Goal: Contribute content: Contribute content

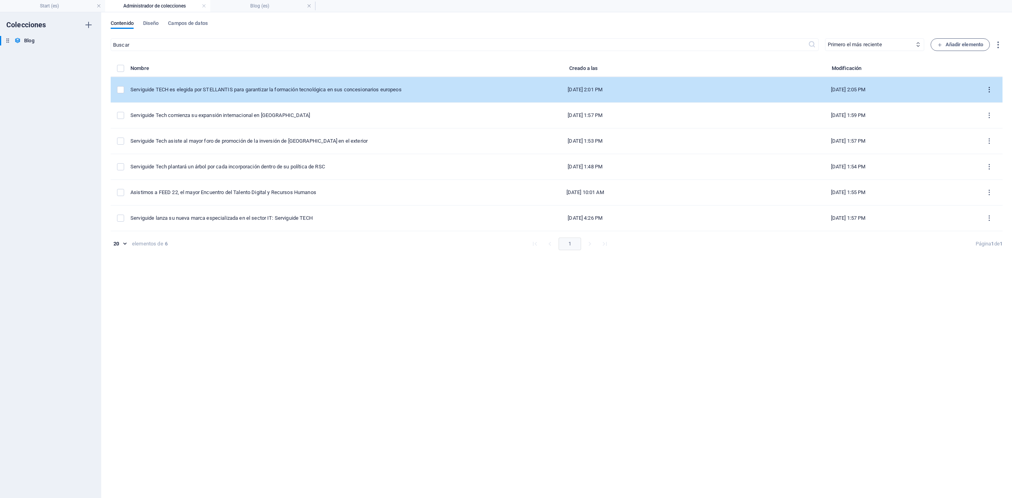
click at [992, 84] on button "items list" at bounding box center [989, 89] width 14 height 13
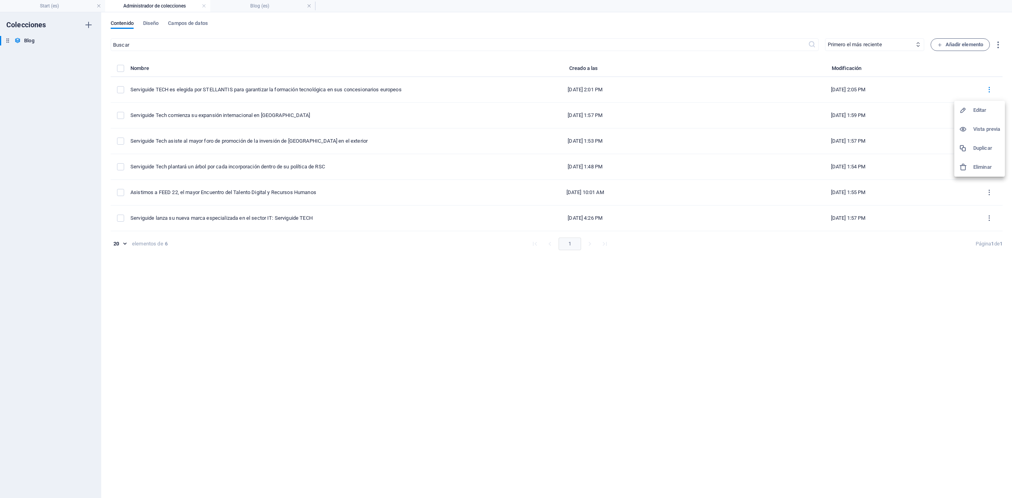
click at [983, 152] on h6 "Duplicar" at bounding box center [986, 147] width 27 height 9
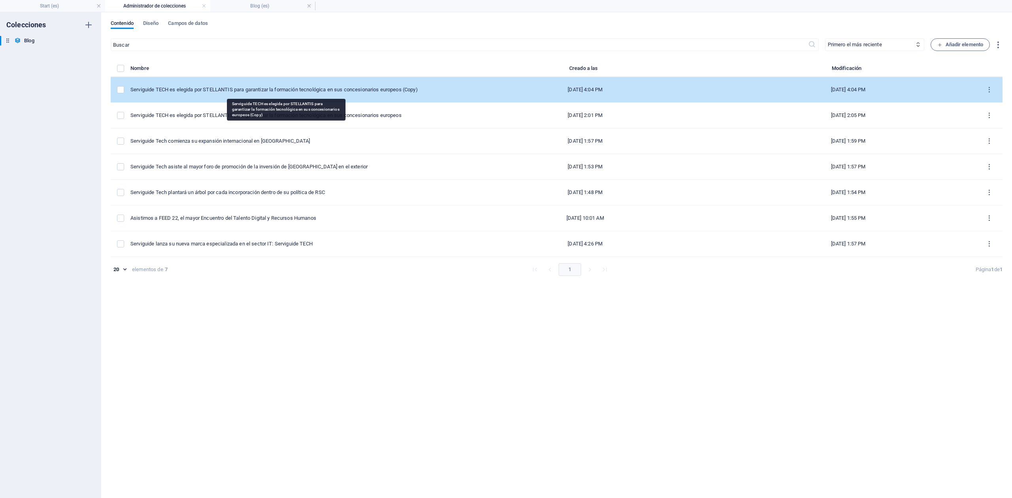
click at [292, 90] on div "Serviguide TECH es elegida por STELLANTIS para garantizar la formación tecnológ…" at bounding box center [286, 89] width 313 height 7
select select "Evolución y Expansión"
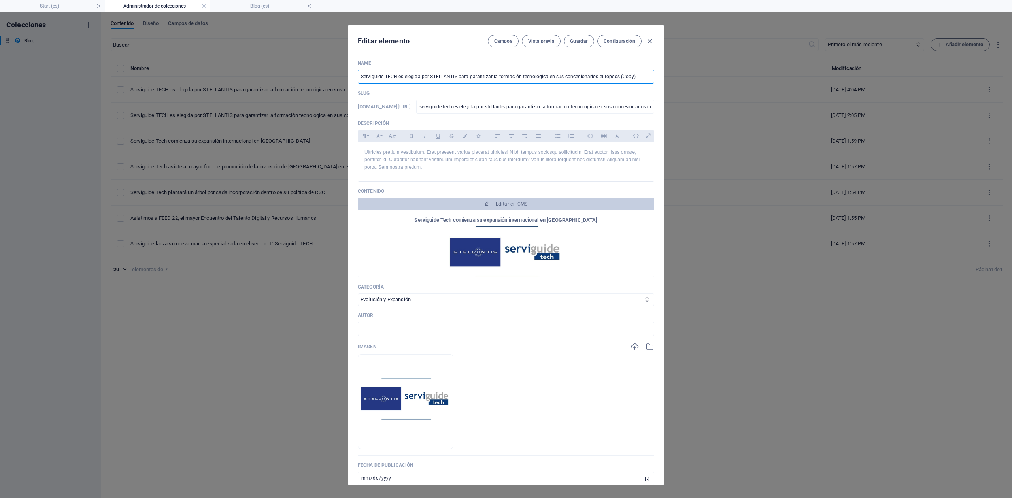
click at [443, 74] on input "Serviguide TECH es elegida por STELLANTIS para garantizar la formación tecnológ…" at bounding box center [506, 77] width 296 height 14
paste input "Organizamos el I Foro de Innovación y Negocio"
type input "Organizamos el I Foro de Innovación y Negocio"
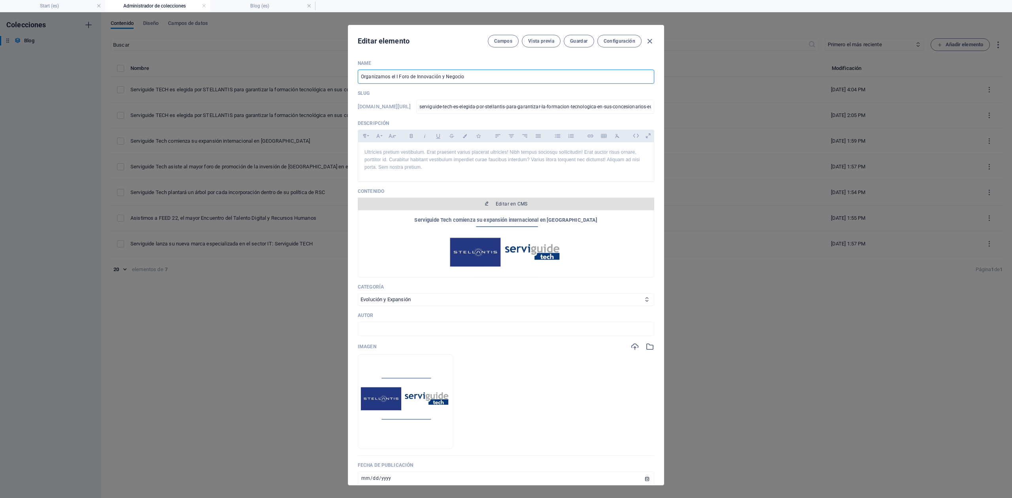
type input "organizamos-el-i-foro-de-innovacion-y-negocio"
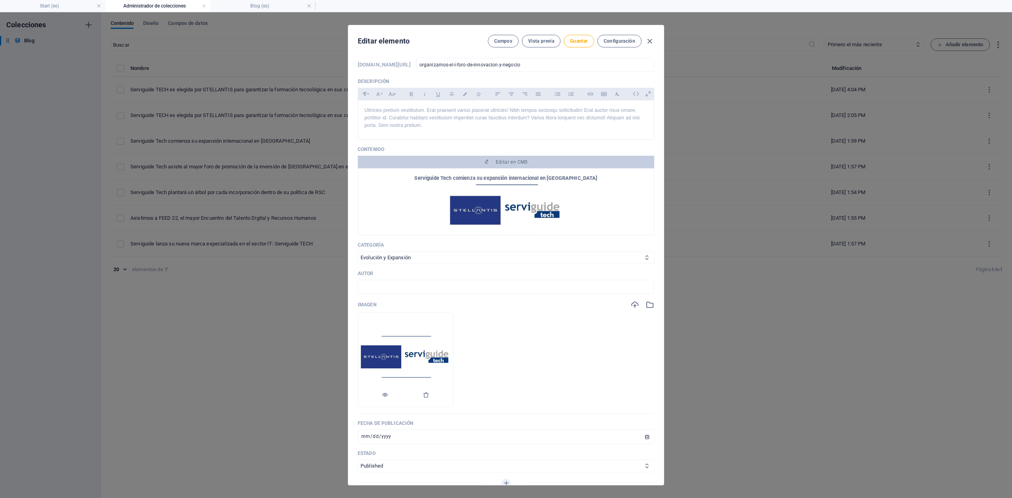
scroll to position [105, 0]
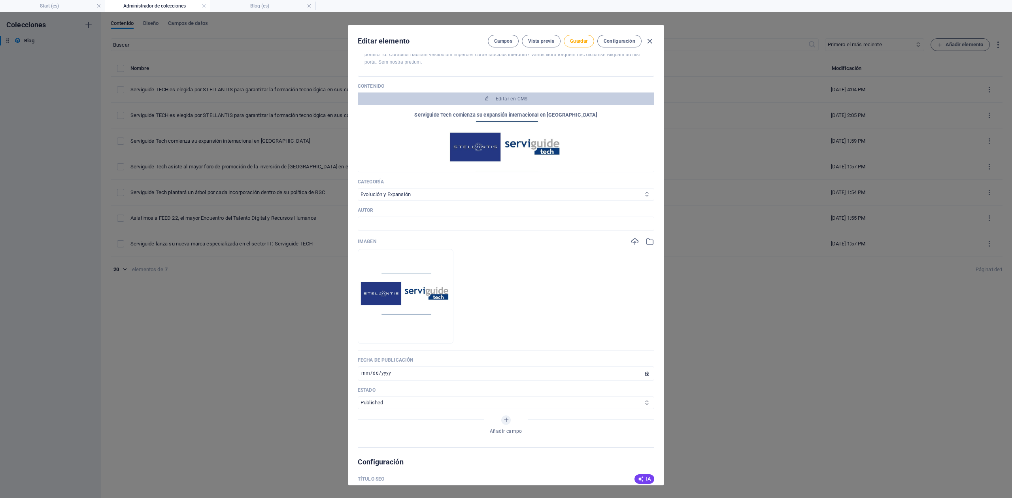
type input "Organizamos el I Foro de Innovación y Negocio"
click at [409, 201] on select "Category 1 Category 2 Evolución y Expansión Eventos Soluciones" at bounding box center [506, 194] width 296 height 13
select select "Eventos"
click at [358, 200] on select "Category 1 Category 2 Evolución y Expansión Eventos Soluciones" at bounding box center [506, 194] width 296 height 13
click at [638, 246] on div at bounding box center [642, 241] width 24 height 9
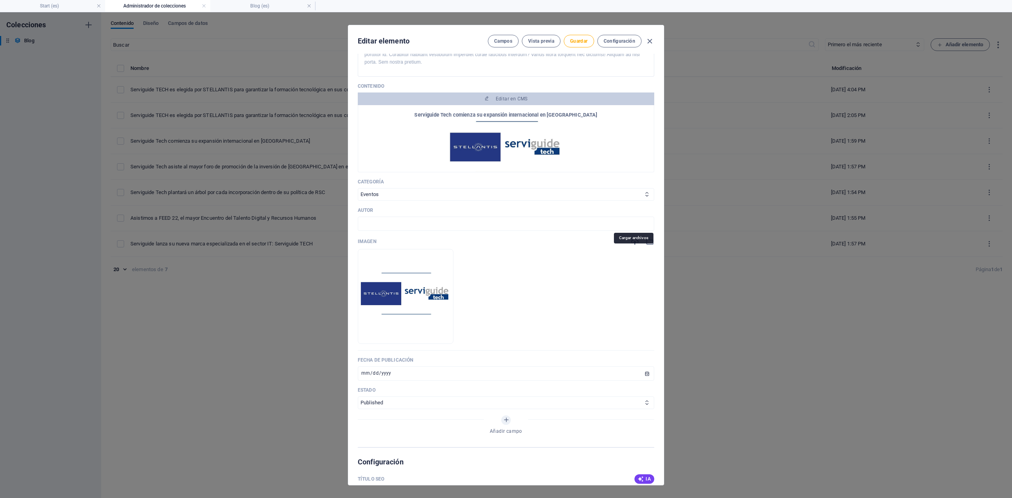
click at [635, 246] on icon "button" at bounding box center [634, 241] width 9 height 9
click at [523, 102] on span "Editar en CMS" at bounding box center [512, 99] width 32 height 6
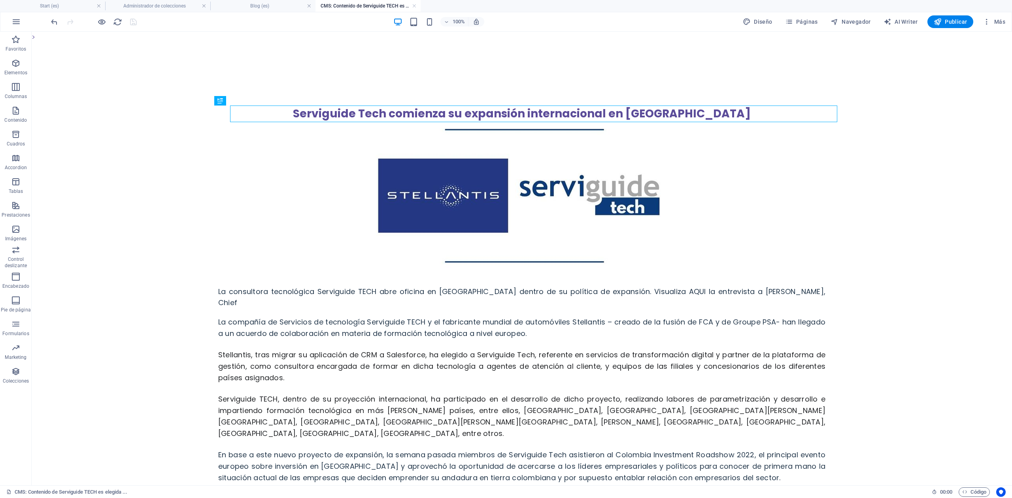
scroll to position [0, 0]
click at [484, 177] on figure at bounding box center [521, 195] width 607 height 146
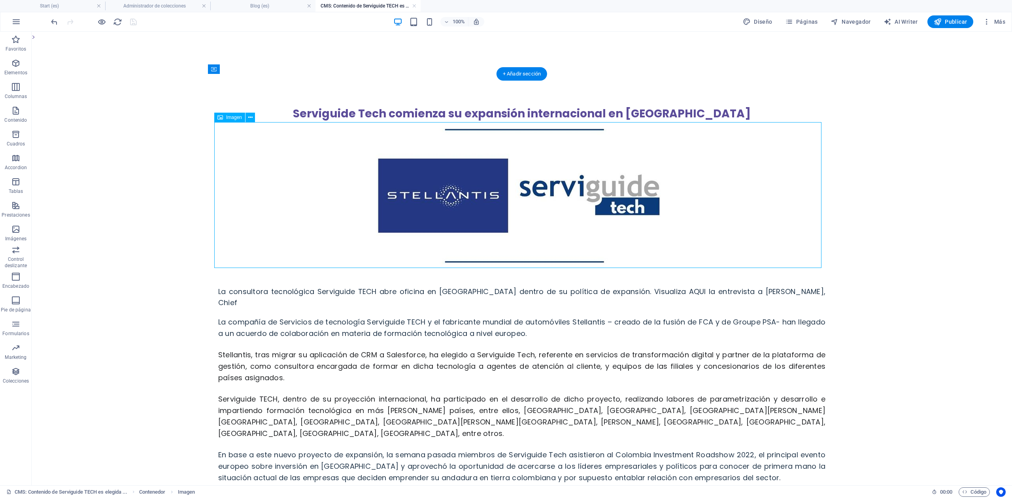
click at [476, 179] on figure at bounding box center [521, 195] width 607 height 146
select select "px"
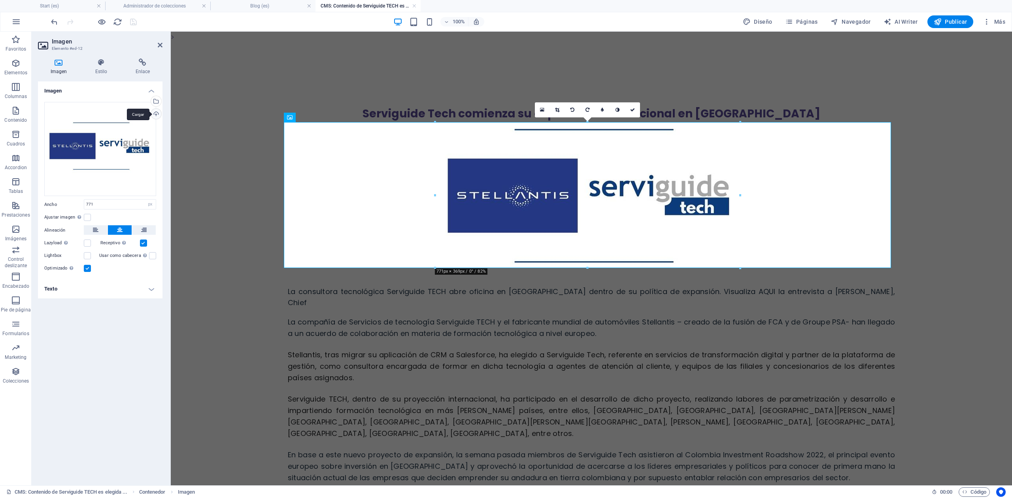
click at [155, 112] on div "Cargar" at bounding box center [155, 115] width 12 height 12
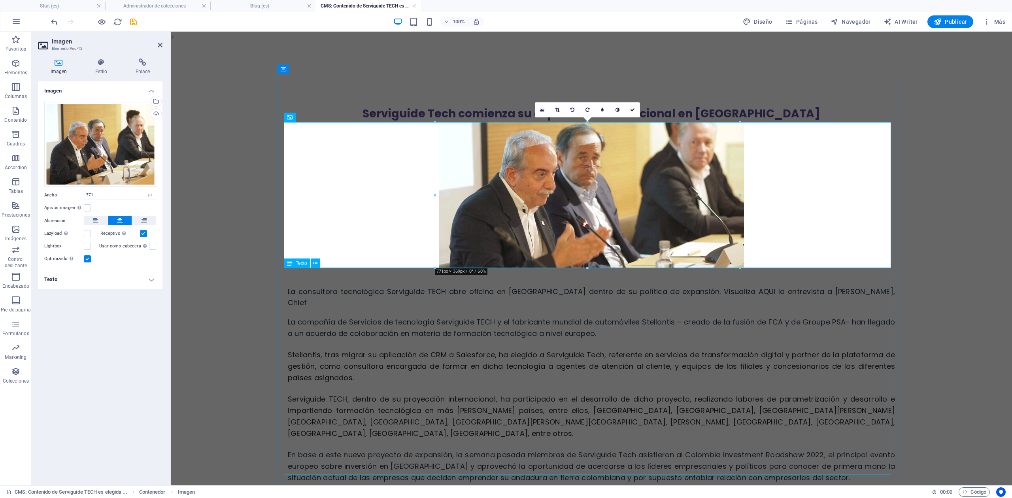
click at [456, 319] on div "La consultora tecnológica Serviguide TECH abre oficina en [GEOGRAPHIC_DATA] den…" at bounding box center [591, 376] width 607 height 216
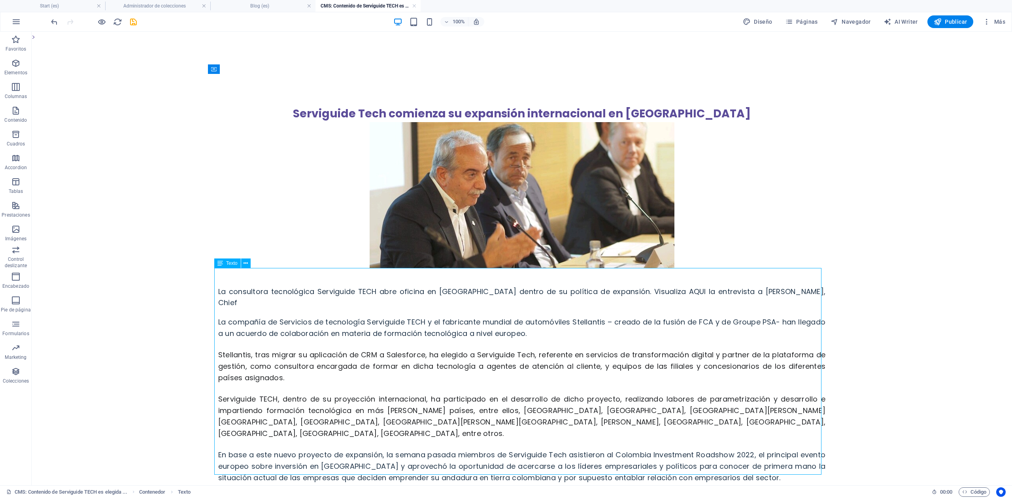
click at [224, 298] on div "La consultora tecnológica Serviguide TECH abre oficina en [GEOGRAPHIC_DATA] den…" at bounding box center [521, 376] width 607 height 216
click at [713, 449] on div "La consultora tecnológica Serviguide TECH abre oficina en [GEOGRAPHIC_DATA] den…" at bounding box center [521, 376] width 607 height 216
click at [714, 449] on div "La consultora tecnológica Serviguide TECH abre oficina en [GEOGRAPHIC_DATA] den…" at bounding box center [521, 376] width 607 height 216
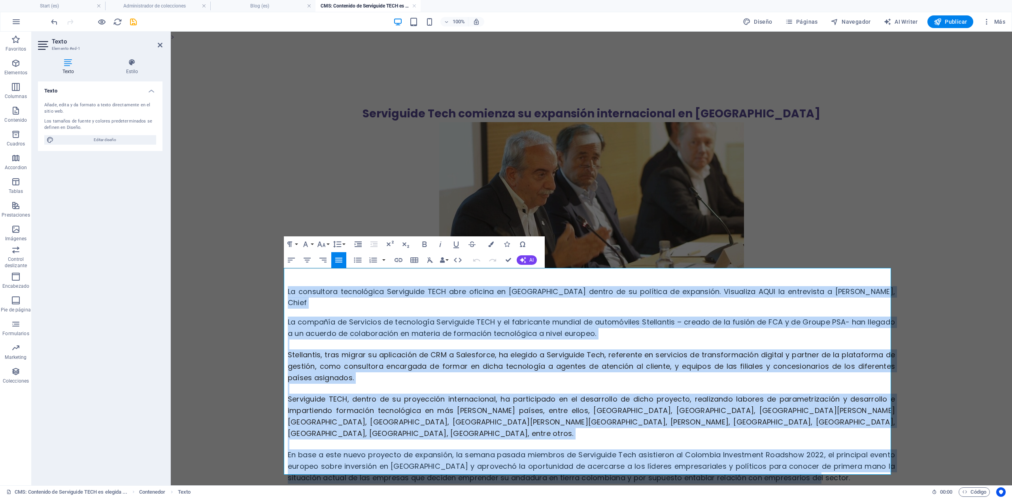
drag, startPoint x: 817, startPoint y: 456, endPoint x: 274, endPoint y: 288, distance: 568.6
click at [275, 288] on div "Serviguide Tech comienza su expansión internacional en [GEOGRAPHIC_DATA] La con…" at bounding box center [591, 320] width 632 height 557
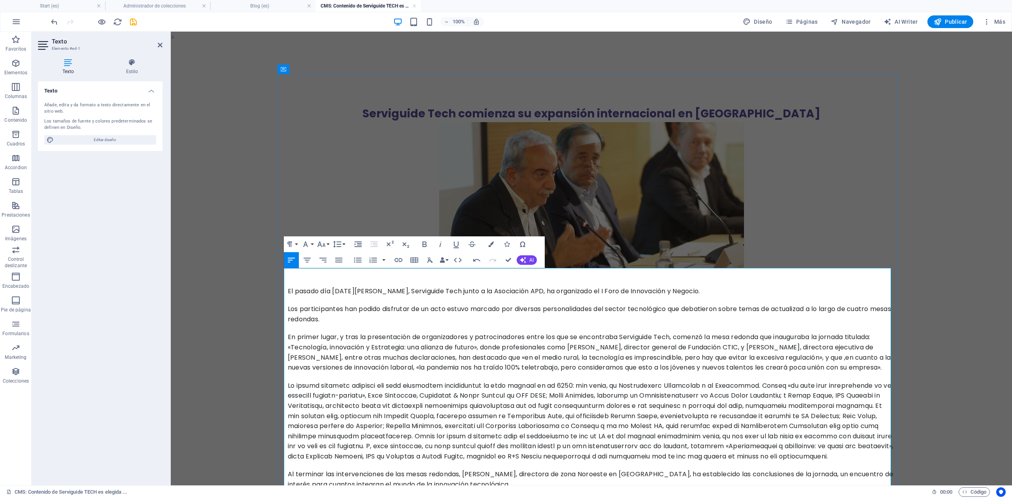
scroll to position [105, 0]
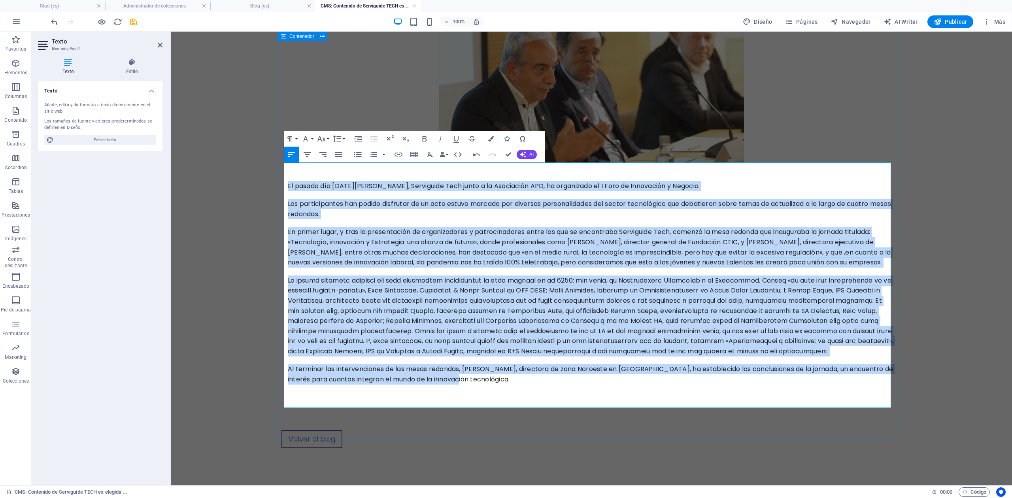
drag, startPoint x: 476, startPoint y: 388, endPoint x: 283, endPoint y: 187, distance: 278.7
click at [283, 187] on div "Serviguide Tech comienza su expansión internacional en [GEOGRAPHIC_DATA] El pas…" at bounding box center [591, 199] width 620 height 461
click at [337, 153] on icon "button" at bounding box center [338, 154] width 7 height 5
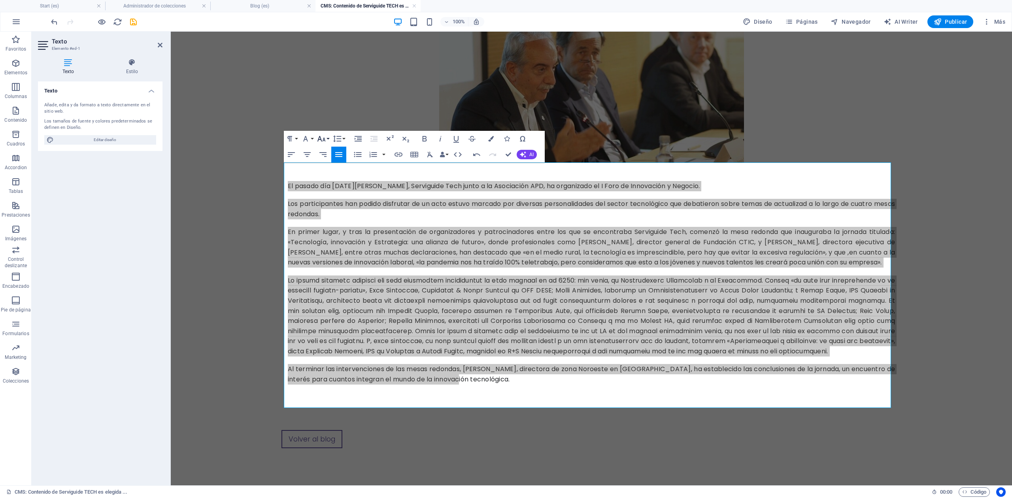
click at [328, 140] on button "Font Size" at bounding box center [322, 139] width 15 height 16
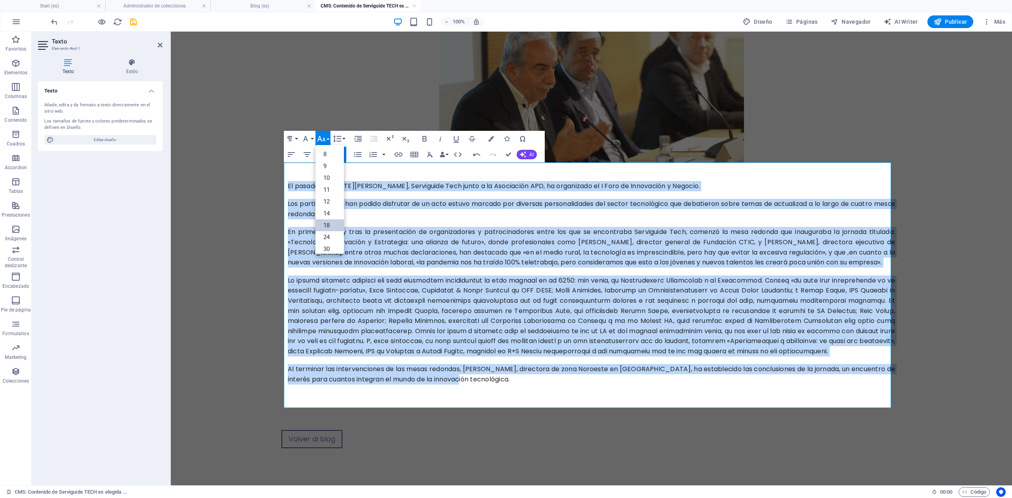
click at [328, 223] on link "18" at bounding box center [329, 225] width 28 height 12
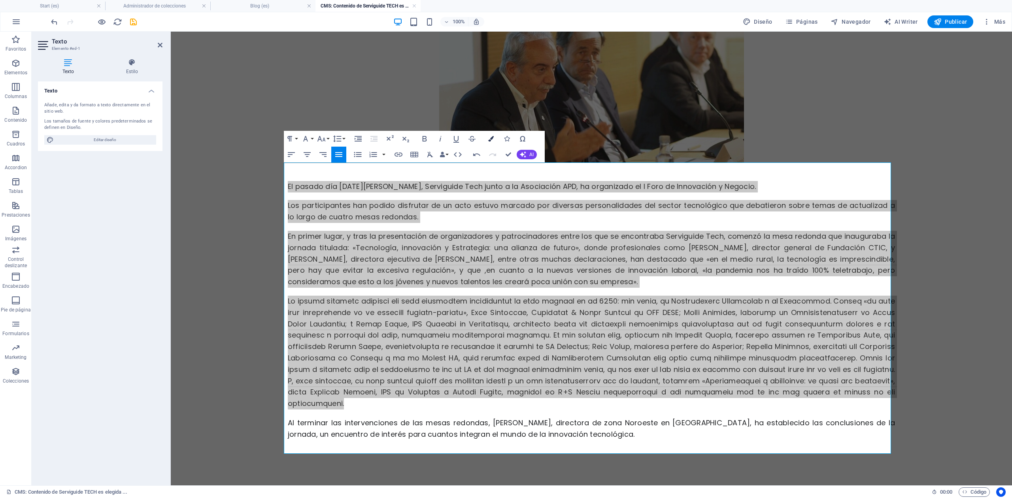
click at [491, 138] on icon "button" at bounding box center [491, 139] width 6 height 6
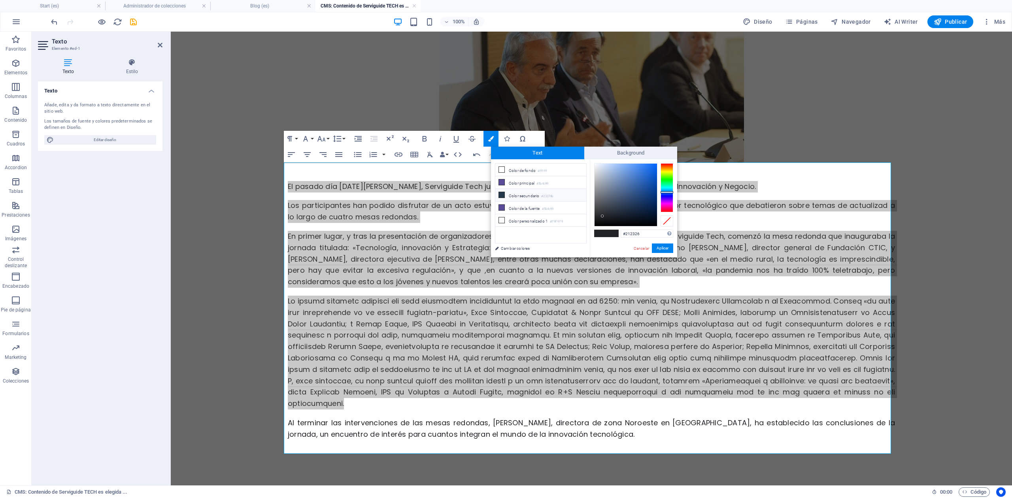
click at [521, 197] on li "Color secundario #23374b" at bounding box center [540, 195] width 91 height 13
type input "#23374b"
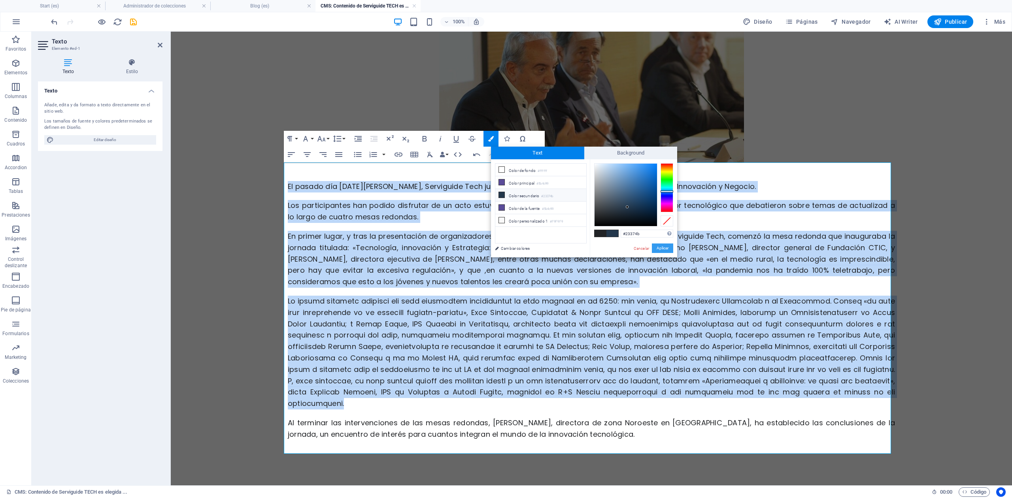
click at [662, 250] on button "Aplicar" at bounding box center [662, 247] width 21 height 9
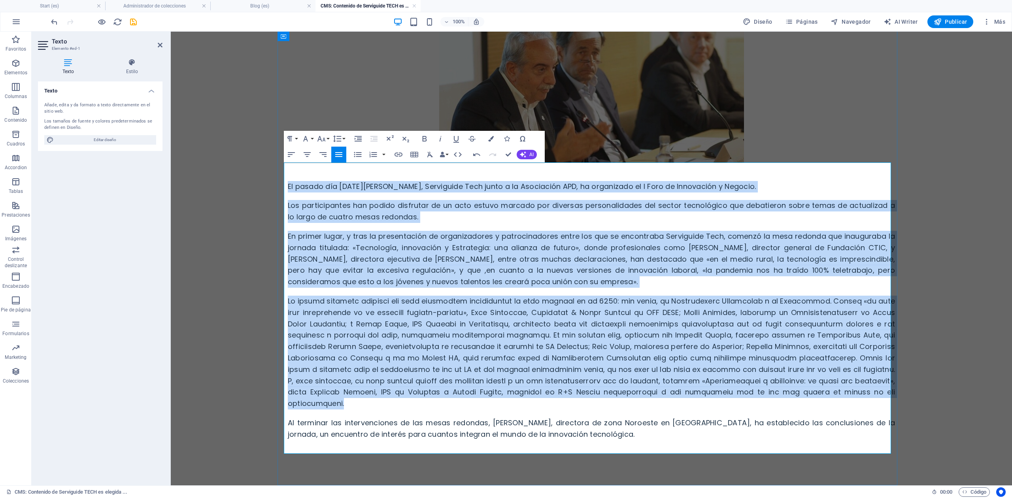
click at [612, 348] on span at bounding box center [591, 352] width 607 height 112
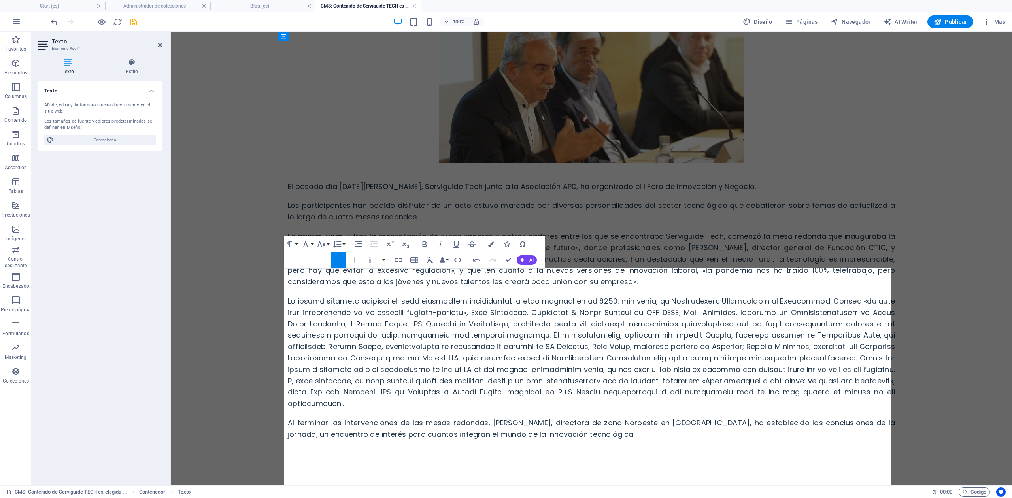
scroll to position [0, 0]
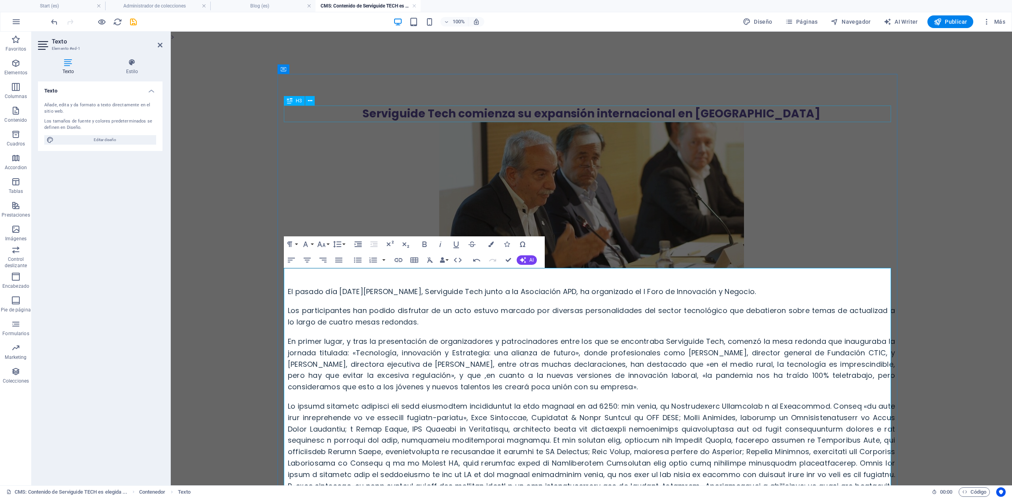
click at [585, 113] on div "Serviguide Tech comienza su expansión internacional en [GEOGRAPHIC_DATA]" at bounding box center [591, 114] width 607 height 17
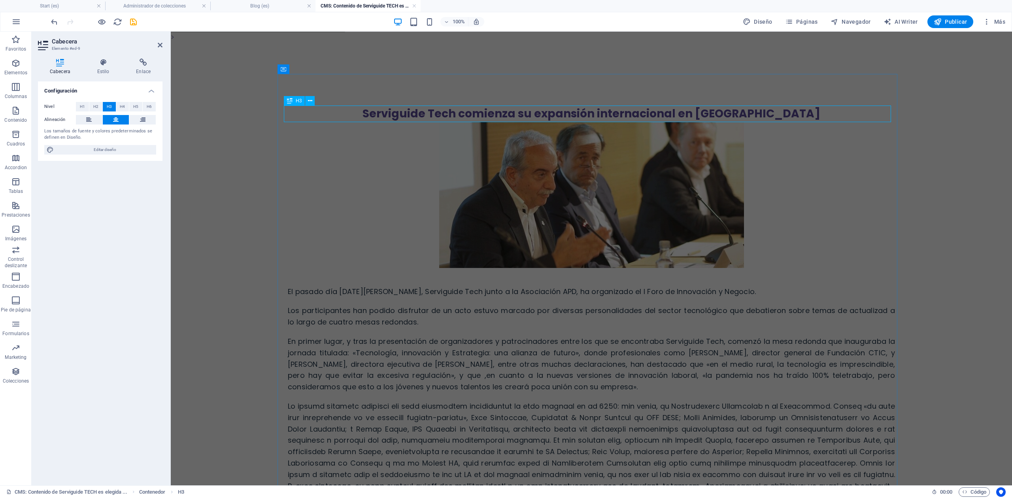
click at [587, 113] on strong "Serviguide Tech comienza su expansión internacional en [GEOGRAPHIC_DATA]" at bounding box center [591, 113] width 458 height 15
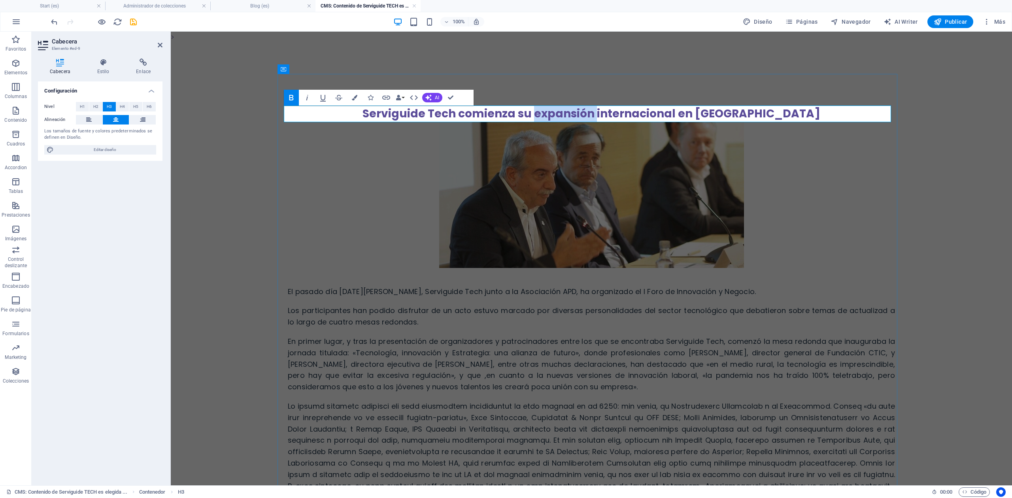
click at [587, 113] on strong "Serviguide Tech comienza su expansión internacional en [GEOGRAPHIC_DATA]" at bounding box center [591, 113] width 458 height 15
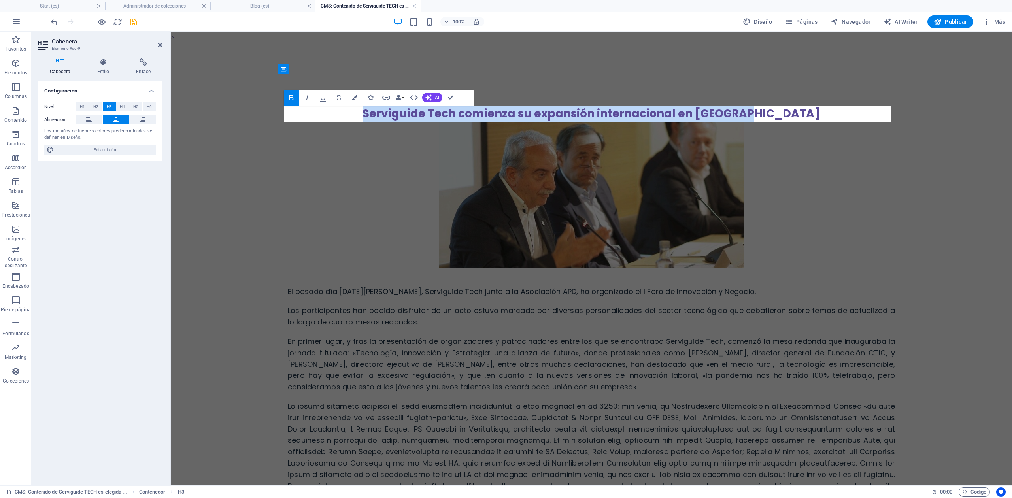
click at [587, 113] on strong "Serviguide Tech comienza su expansión internacional en [GEOGRAPHIC_DATA]" at bounding box center [591, 113] width 458 height 15
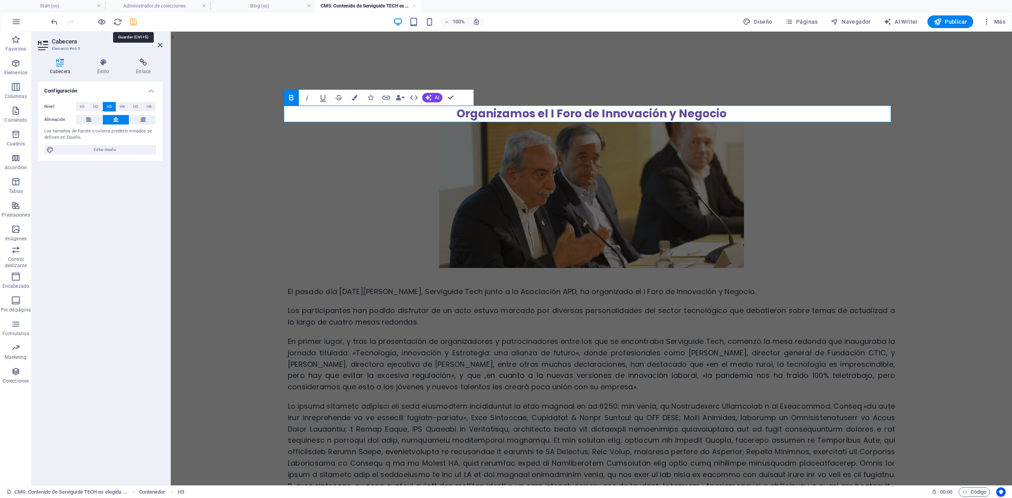
click at [138, 18] on icon "save" at bounding box center [133, 21] width 9 height 9
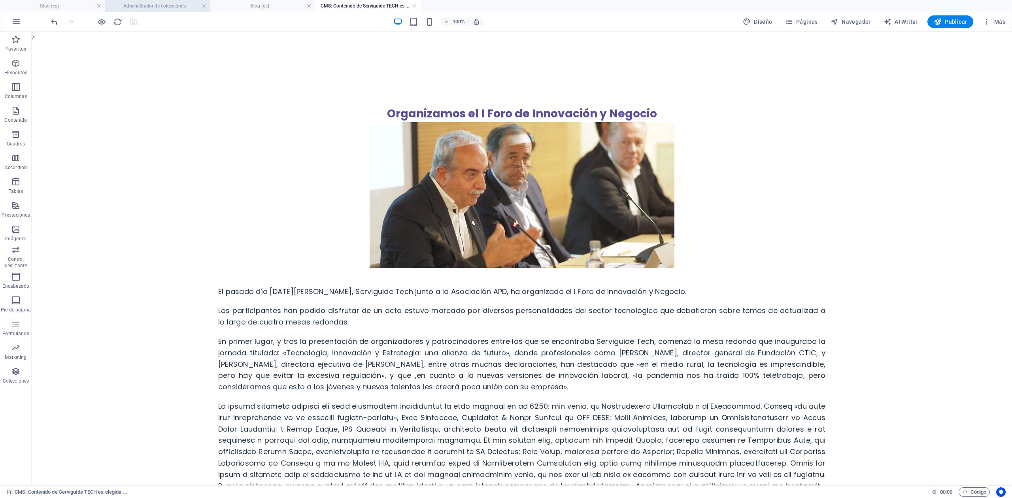
click at [148, 6] on h4 "Administrador de colecciones" at bounding box center [157, 6] width 105 height 9
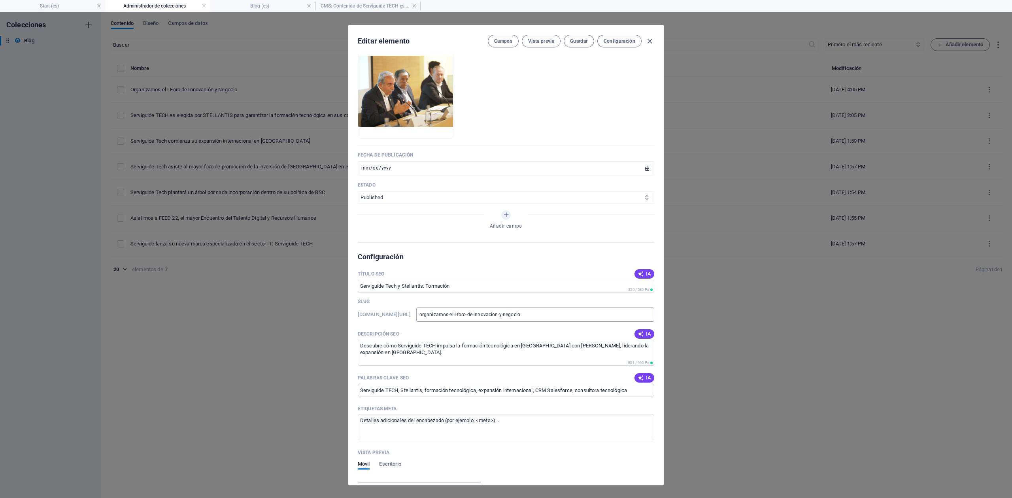
scroll to position [369, 0]
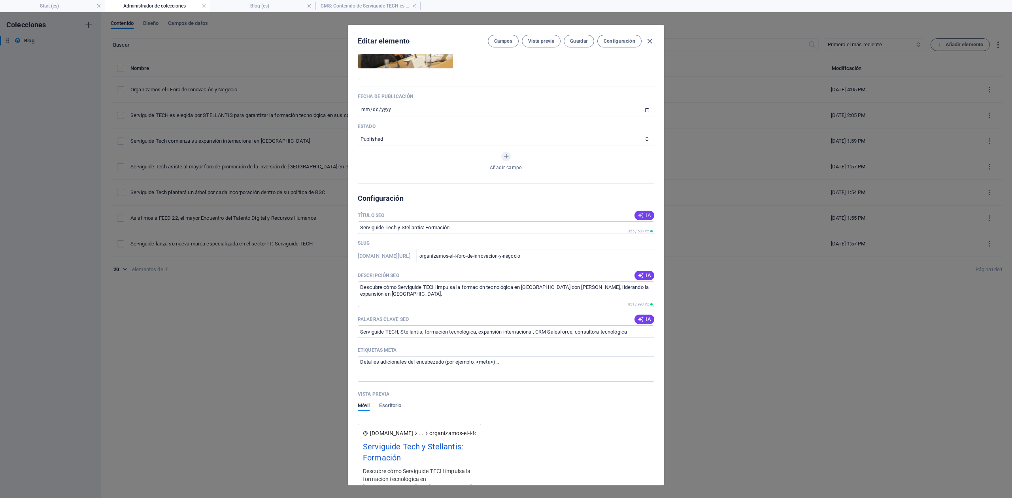
click at [643, 219] on span "IA" at bounding box center [644, 215] width 13 height 6
type input "Foro Innovación y Negocio 2023"
click at [647, 279] on span "IA" at bounding box center [644, 275] width 13 height 6
type textarea "Discover insights from top tech leaders at the I Foro de [PERSON_NAME] y [PERSO…"
click at [647, 323] on span "IA" at bounding box center [644, 319] width 13 height 6
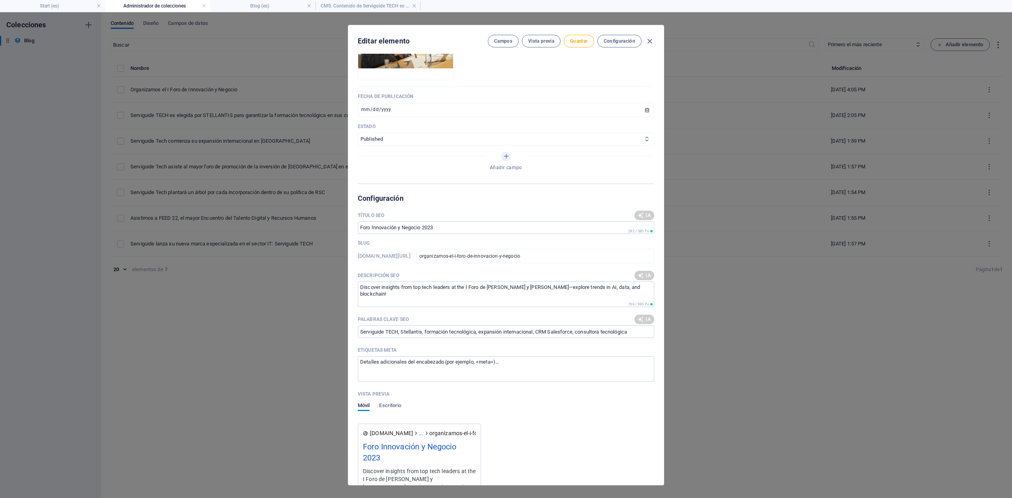
type input "Foro de Innovación, Negocio y Tecnología, Inteligencia Artificial, Blockchain, …"
click at [366, 117] on input "[DATE]" at bounding box center [506, 110] width 296 height 14
type input "[DATE]"
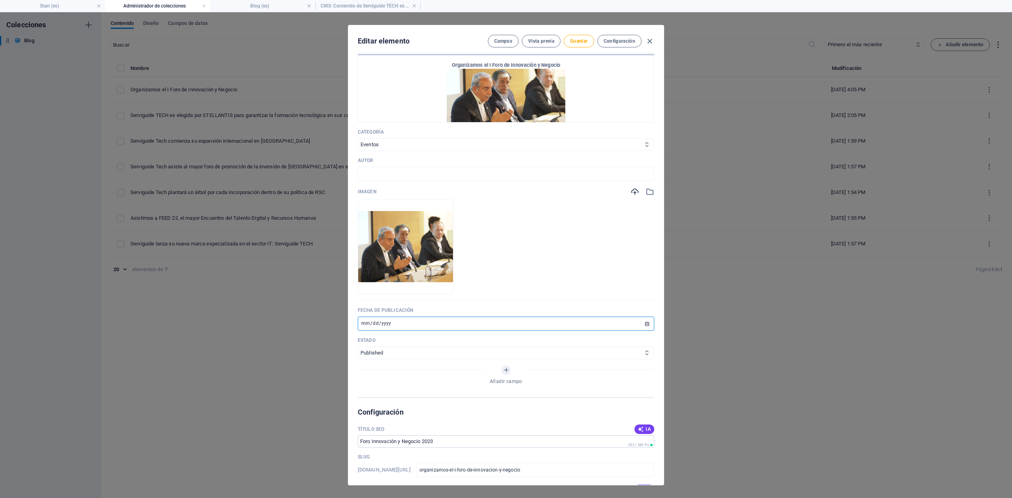
scroll to position [33, 0]
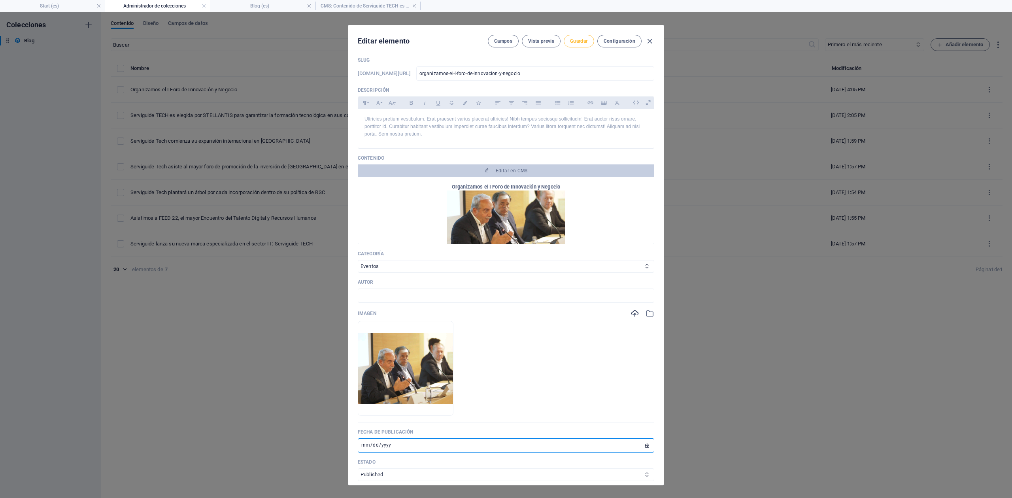
click at [581, 42] on span "Guardar" at bounding box center [578, 41] width 17 height 6
click at [647, 45] on icon "button" at bounding box center [649, 41] width 9 height 9
type input "[DATE]"
type input "organizamos-el-i-foro-de-innovacion-y-negocio"
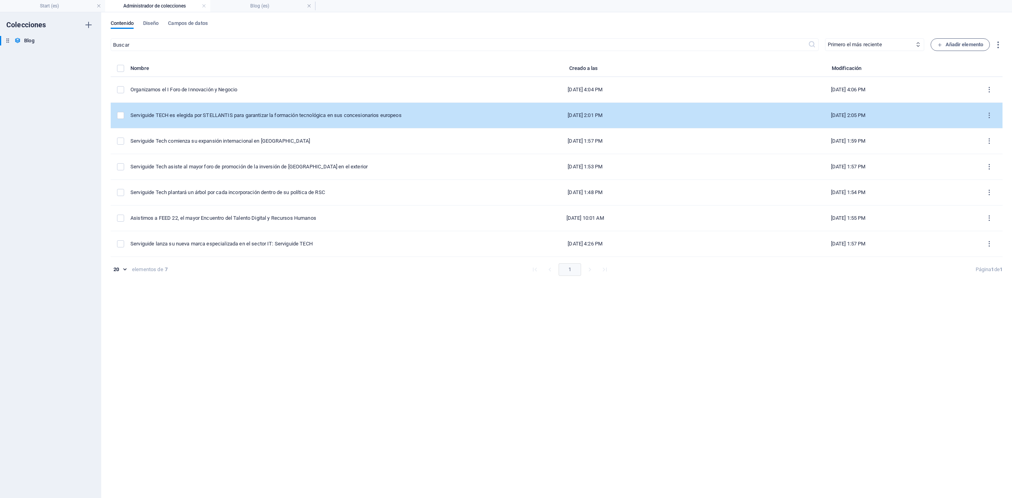
click at [226, 115] on div "Serviguide TECH es elegida por STELLANTIS para garantizar la formación tecnológ…" at bounding box center [286, 115] width 313 height 7
select select "Evolución y Expansión"
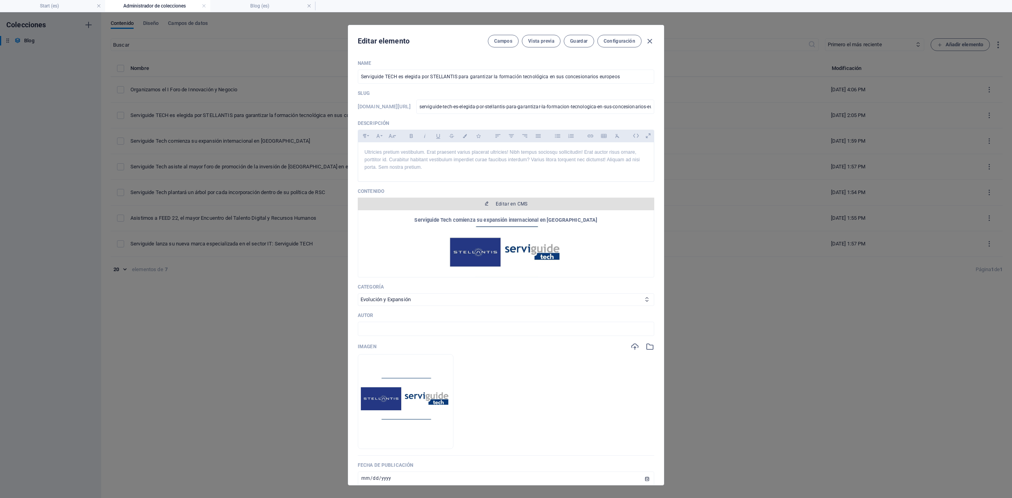
click at [493, 207] on span "Editar en CMS" at bounding box center [506, 204] width 290 height 6
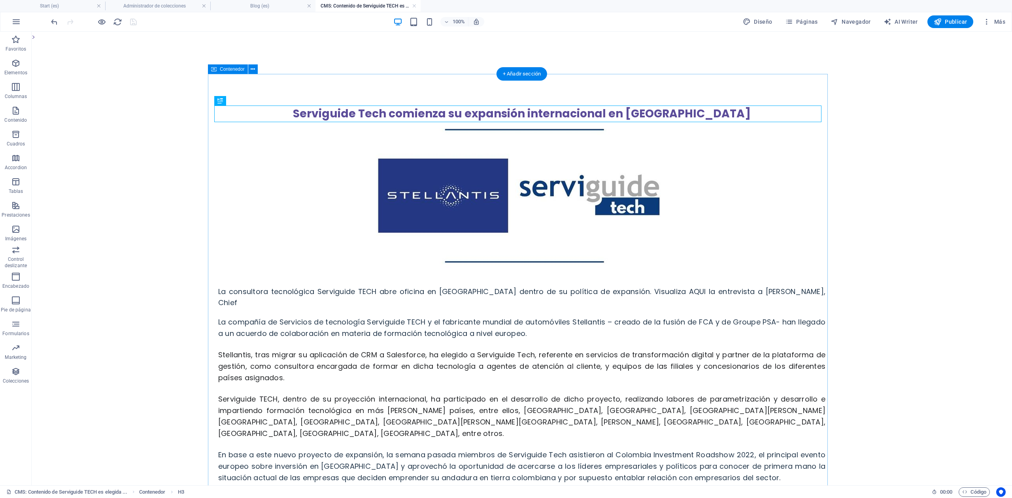
scroll to position [0, 0]
click at [471, 111] on div "Serviguide Tech comienza su expansión internacional en [GEOGRAPHIC_DATA]" at bounding box center [521, 114] width 607 height 17
click at [332, 111] on div "Serviguide Tech comienza su expansión internacional en [GEOGRAPHIC_DATA] La con…" at bounding box center [522, 301] width 620 height 455
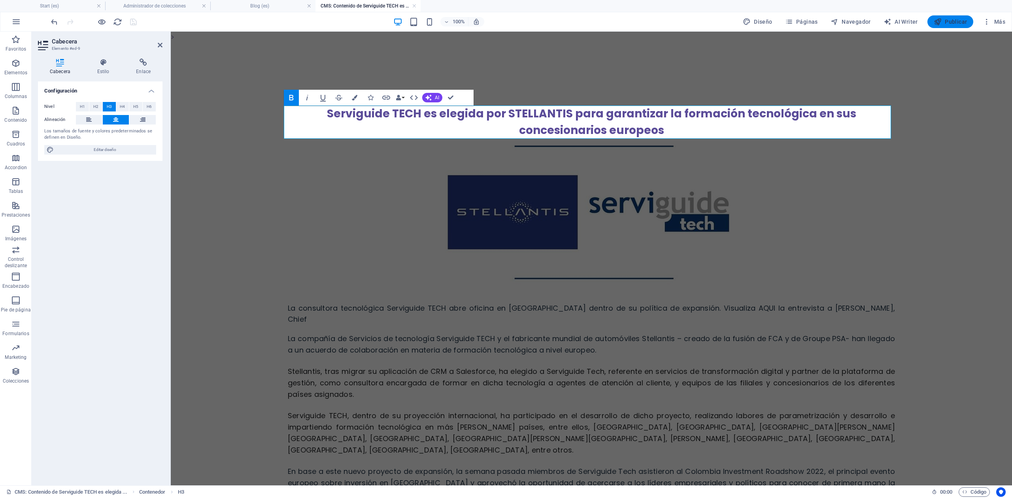
click at [949, 19] on span "Publicar" at bounding box center [951, 22] width 34 height 8
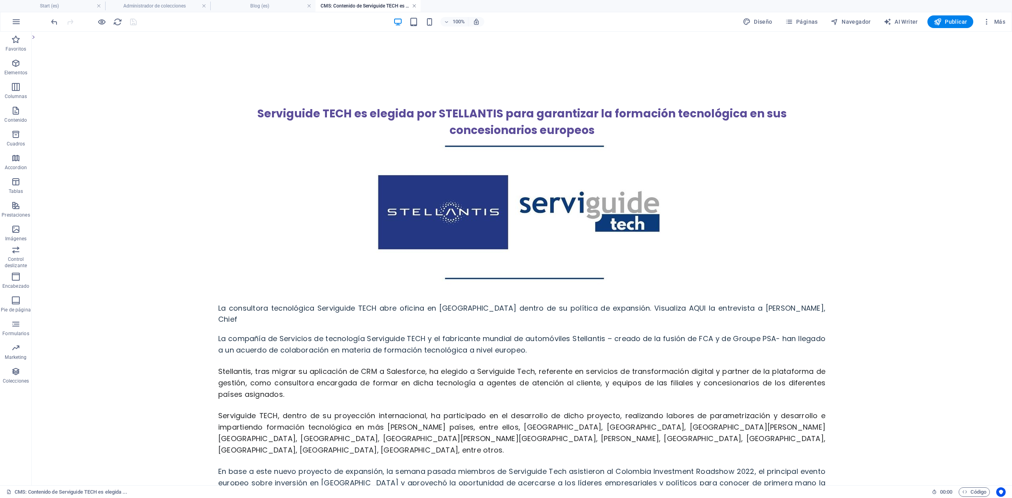
click at [413, 8] on link at bounding box center [414, 6] width 5 height 8
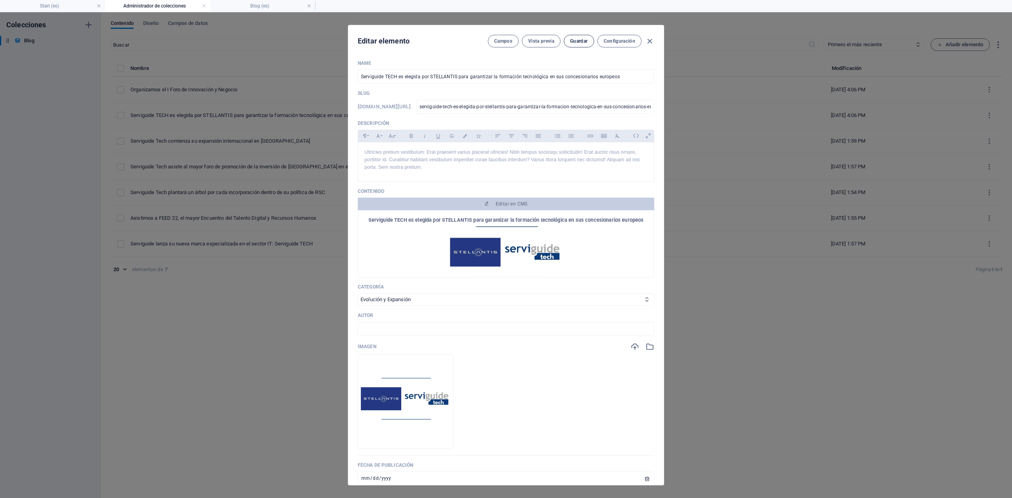
click at [582, 43] on span "Guardar" at bounding box center [578, 41] width 17 height 6
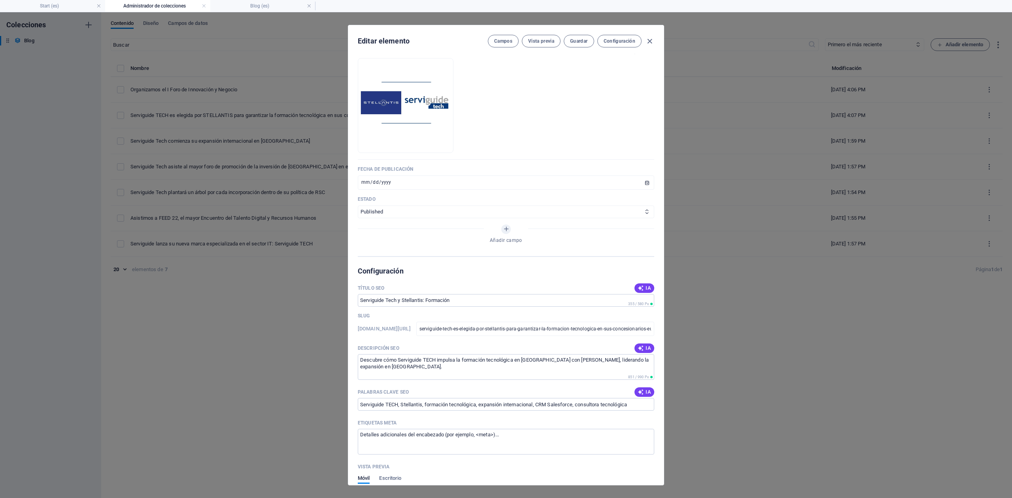
scroll to position [369, 0]
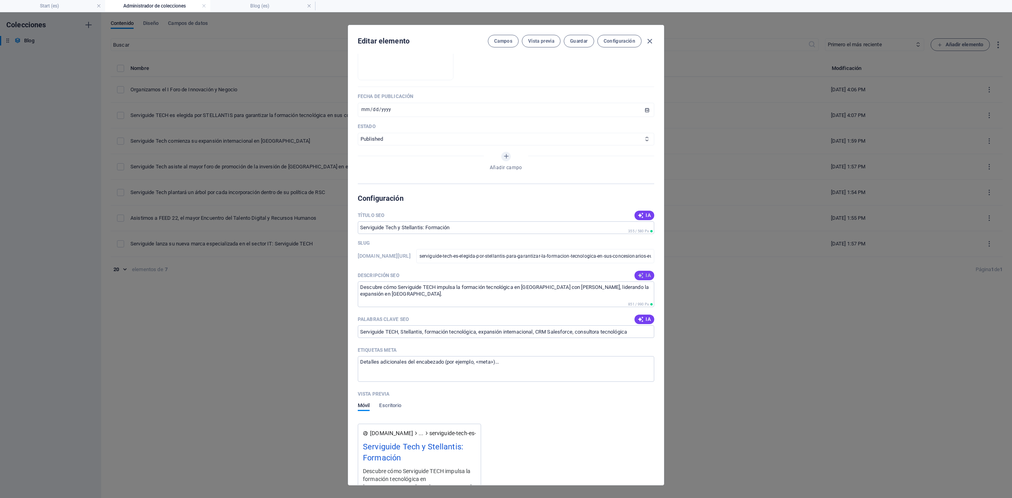
click at [641, 279] on icon "button" at bounding box center [641, 275] width 6 height 6
type textarea "Descubre cómo Serviguide TECH se asocia con STELLANTIS para ofrecer formación t…"
click at [645, 323] on span "IA" at bounding box center [644, 319] width 13 height 6
type input "Serviguide TECH, formación tecnológica, concesionarios europeos, Stellantis, tr…"
click at [643, 219] on span "IA" at bounding box center [644, 215] width 13 height 6
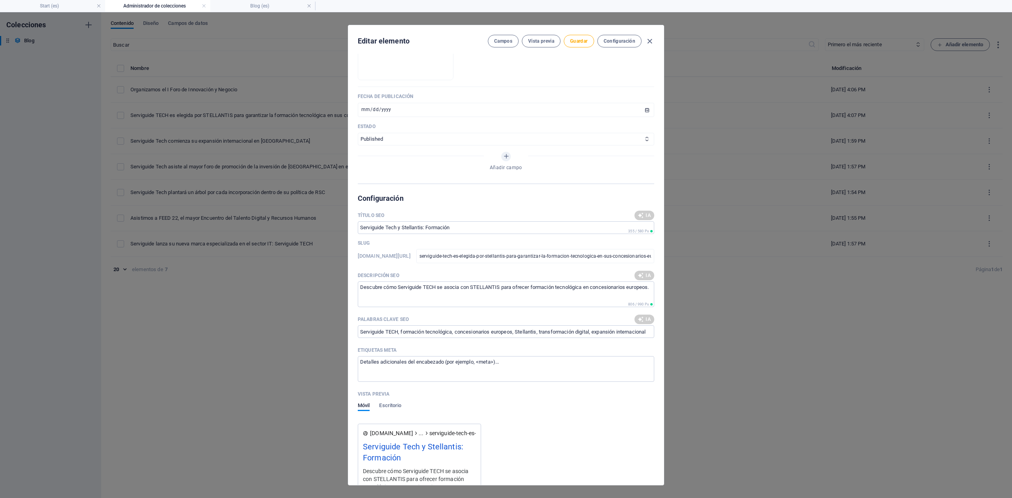
type input "Serviguide TECH: Formación Stellantis"
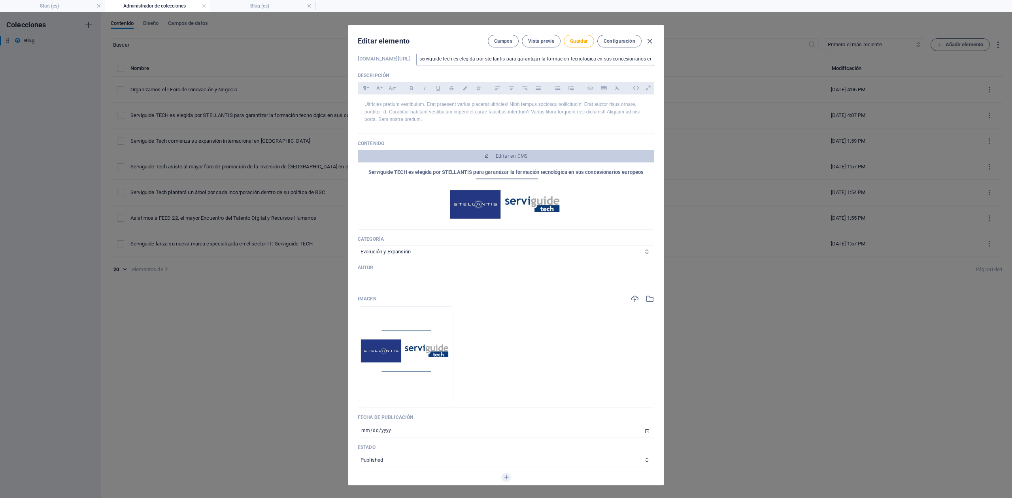
scroll to position [0, 0]
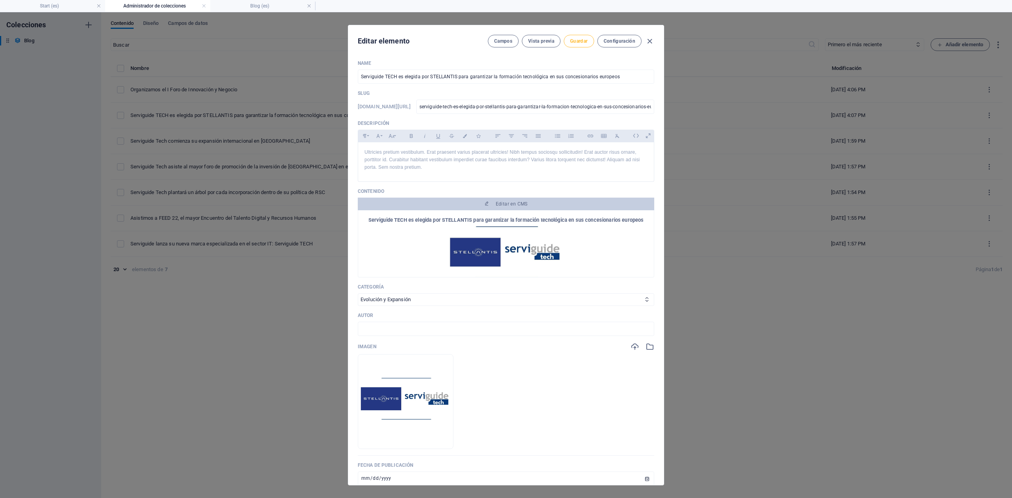
click at [583, 38] on span "Guardar" at bounding box center [578, 41] width 17 height 6
click at [649, 41] on icon "button" at bounding box center [649, 41] width 9 height 9
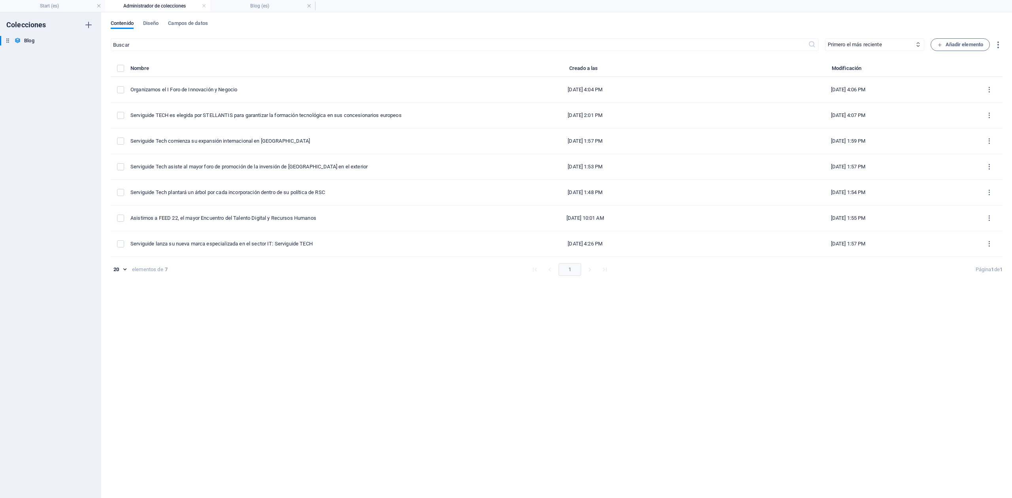
type input "[DATE]"
type input "serviguide-tech-es-elegida-por-stellantis-para-garantizar-la-formacion-tecnolog…"
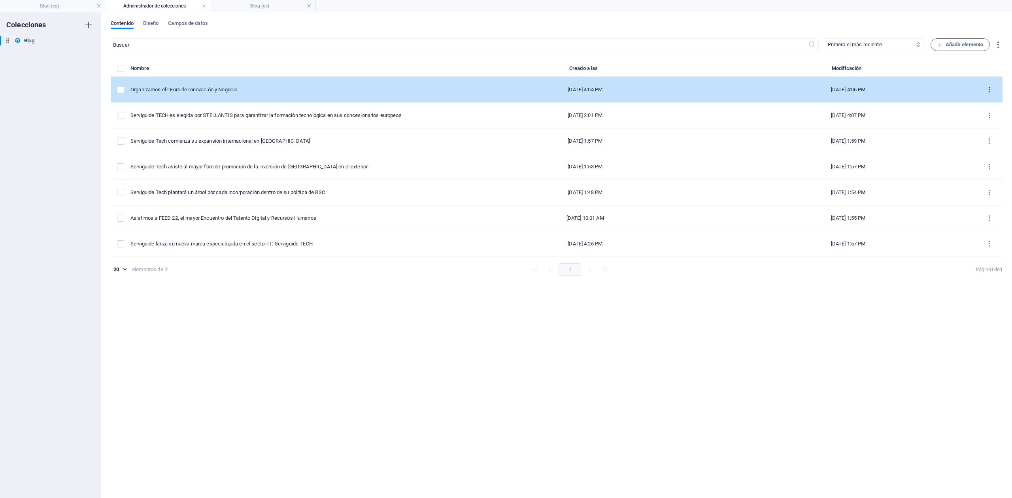
click at [990, 86] on icon "items list" at bounding box center [989, 90] width 8 height 8
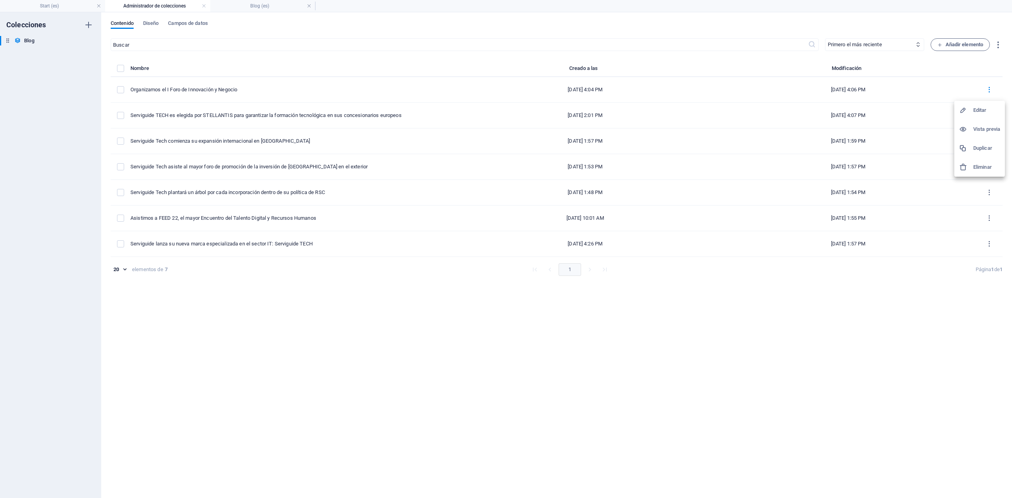
click at [983, 145] on h6 "Duplicar" at bounding box center [986, 147] width 27 height 9
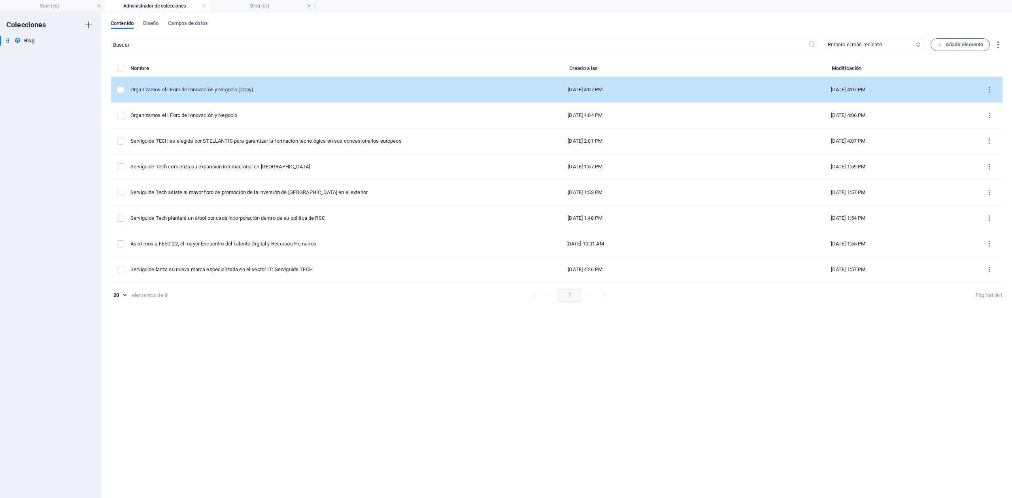
click at [223, 89] on div "Organizamos el I Foro de Innovación y Negocio (Copy)" at bounding box center [286, 89] width 313 height 7
select select "Eventos"
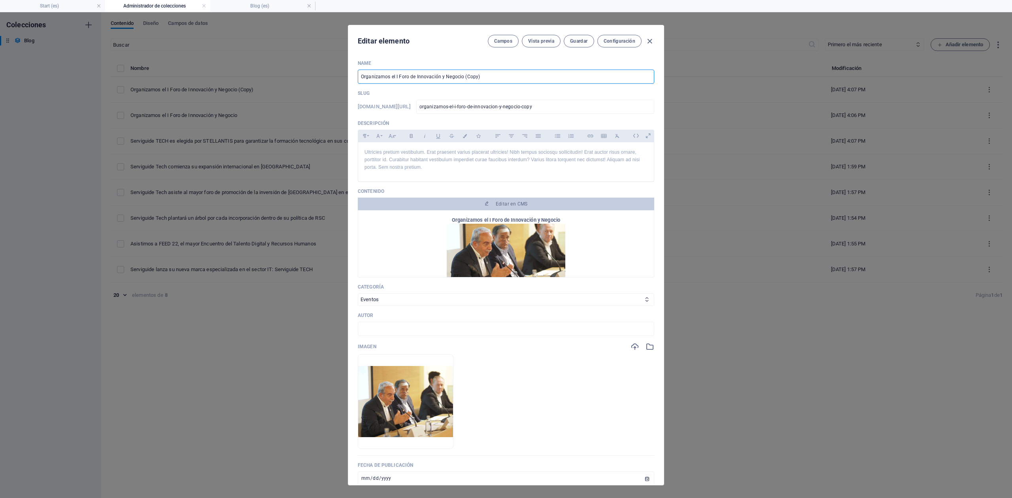
click at [443, 78] on input "Organizamos el I Foro de Innovación y Negocio (Copy)" at bounding box center [506, 77] width 296 height 14
paste input "Serviguide Tech estuvo presente en la Noche Gallega de las Telecomunicaciones"
type input "Serviguide Tech estuvo presente en la Noche Gallega de las Telecomunicaciones"
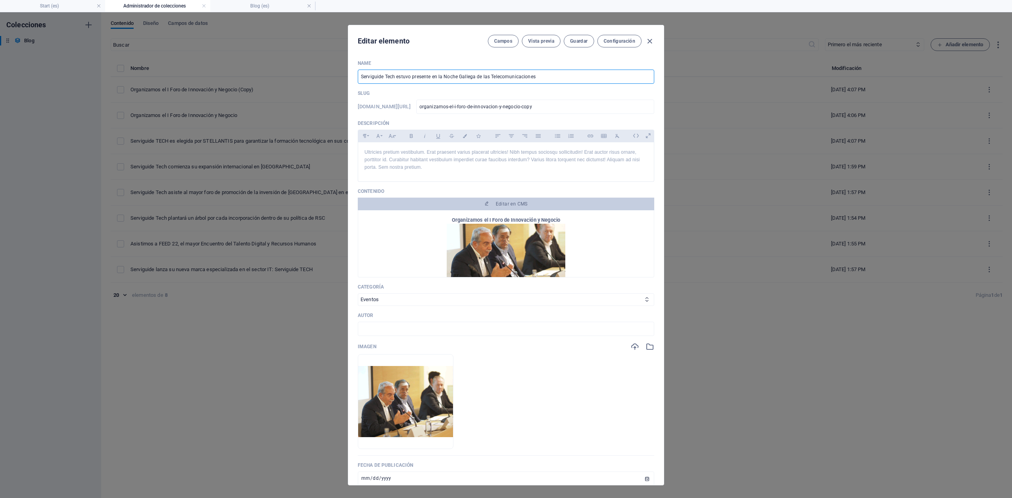
type input "serviguide-tech-estuvo-presente-en-la-noche-gallega-de-las-telecomunicaciones"
type input "Serviguide Tech estuvo presente en la Noche Gallega de las Telecomunicaciones"
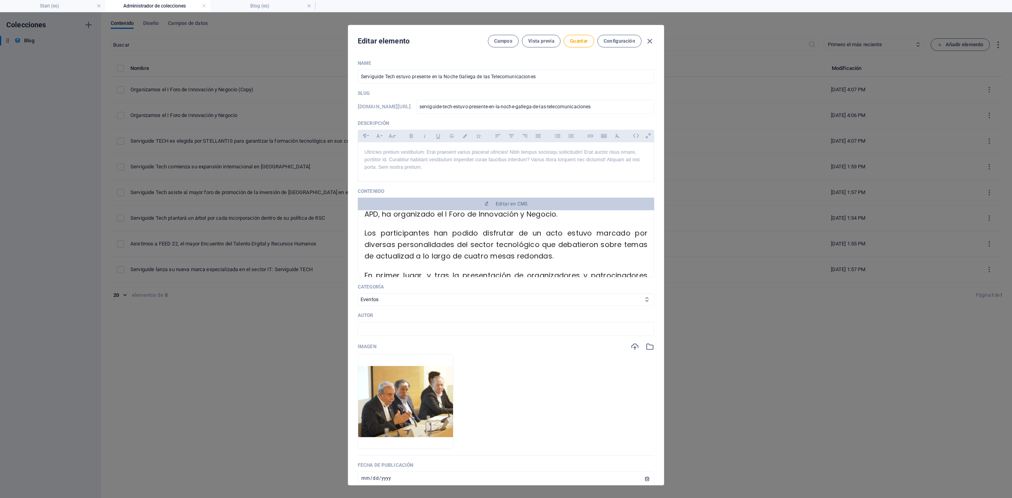
scroll to position [105, 0]
click at [406, 306] on select "Category 1 Category 2 Evolución y Expansión Eventos Soluciones" at bounding box center [506, 299] width 296 height 13
drag, startPoint x: 406, startPoint y: 312, endPoint x: 407, endPoint y: 260, distance: 52.2
click at [406, 306] on select "Category 1 Category 2 Evolución y Expansión Eventos Soluciones" at bounding box center [506, 299] width 296 height 13
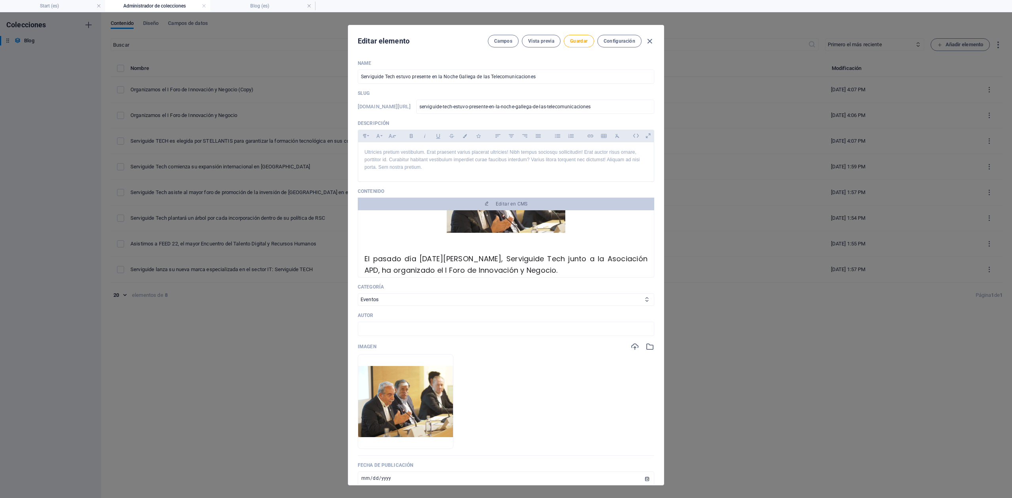
scroll to position [0, 0]
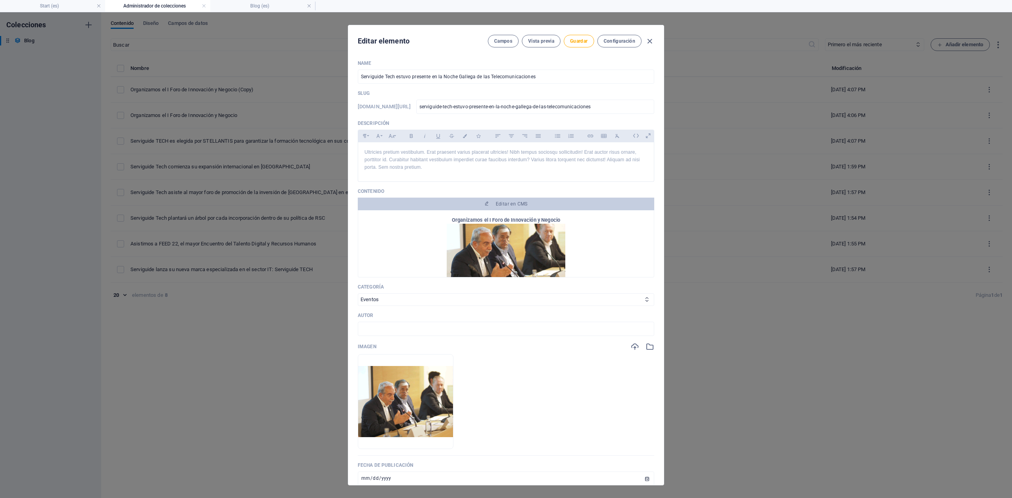
click at [474, 223] on strong "Organizamos el I Foro de Innovación y Negocio" at bounding box center [506, 220] width 108 height 6
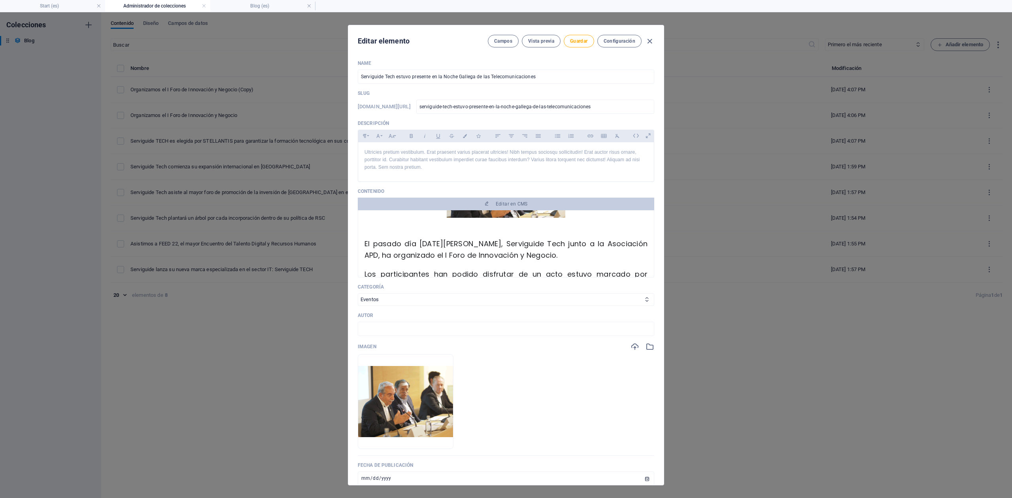
scroll to position [158, 0]
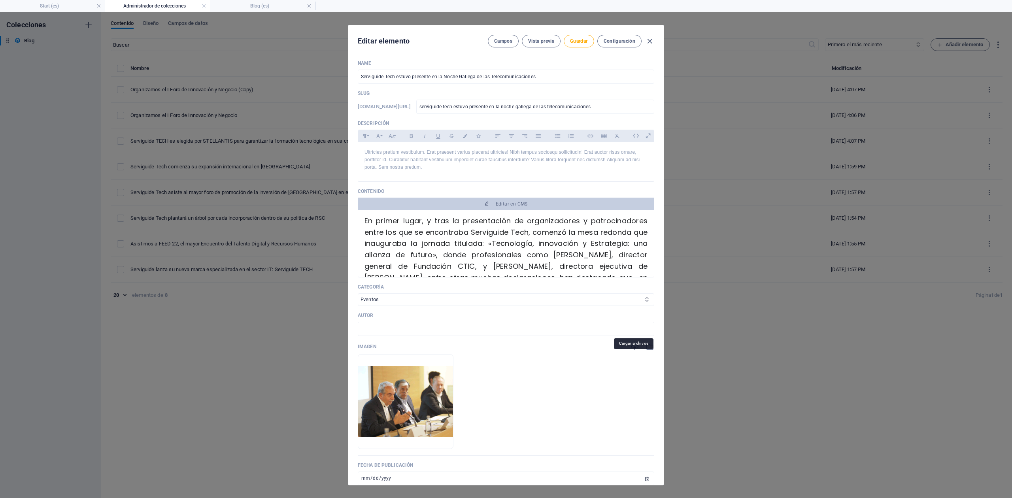
click at [634, 351] on icon "button" at bounding box center [634, 346] width 9 height 9
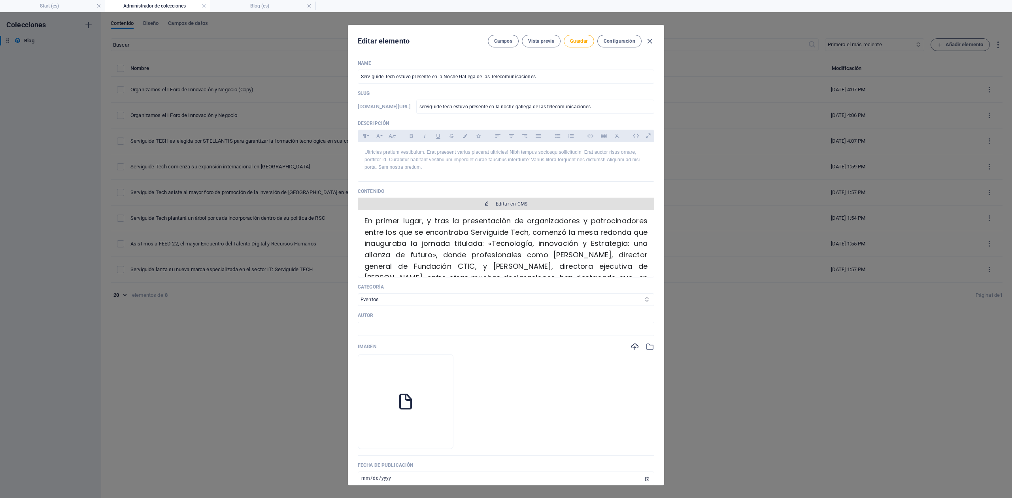
click at [542, 207] on span "Editar en CMS" at bounding box center [506, 204] width 290 height 6
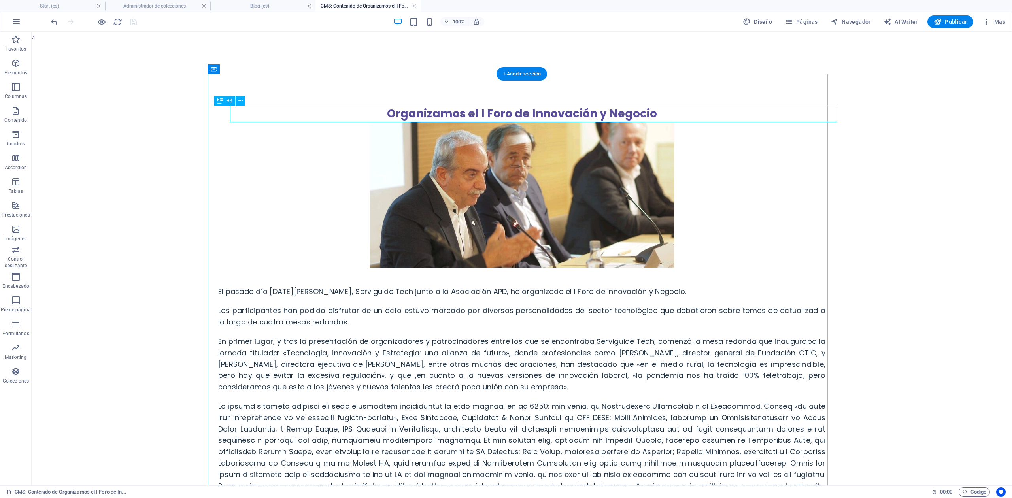
scroll to position [0, 0]
click at [393, 110] on div "Organizamos el I Foro de Innovación y Negocio" at bounding box center [521, 114] width 607 height 17
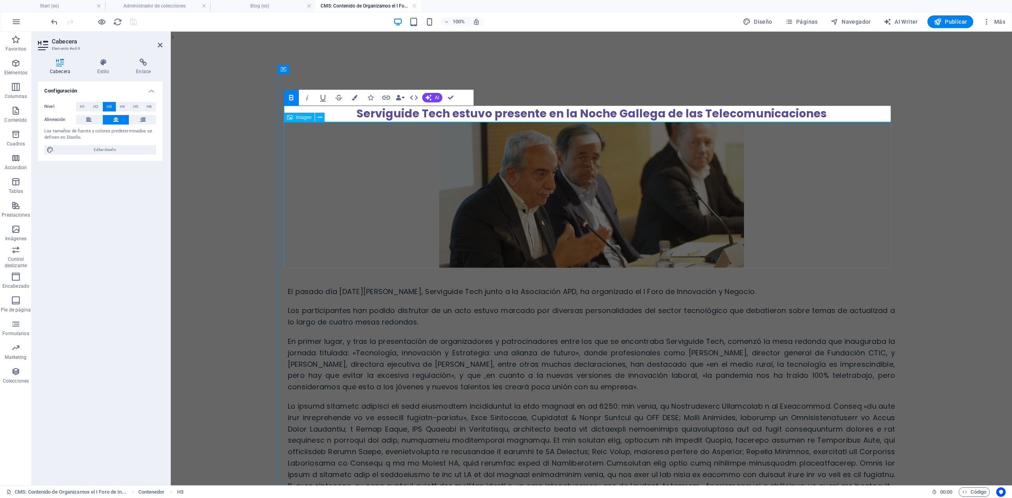
click at [500, 168] on figure at bounding box center [591, 195] width 607 height 146
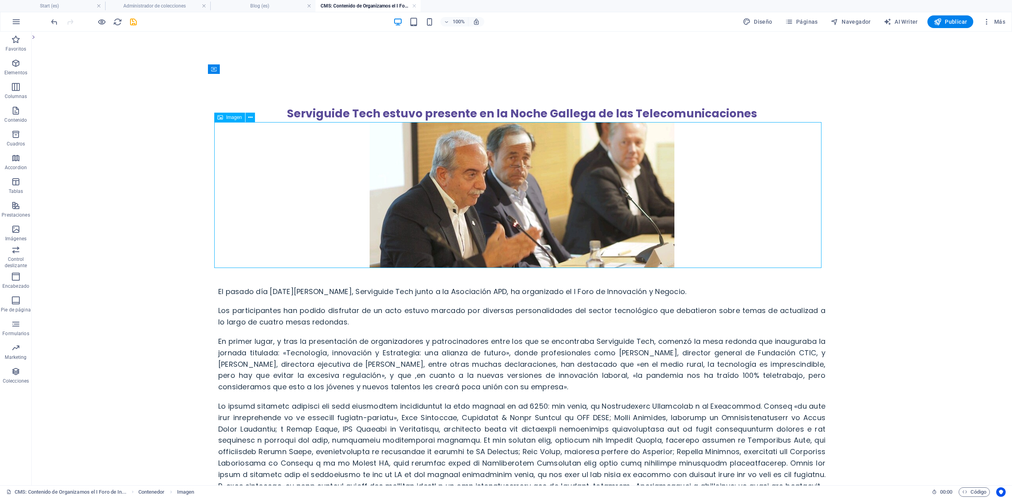
click at [445, 182] on figure at bounding box center [521, 195] width 607 height 146
select select "px"
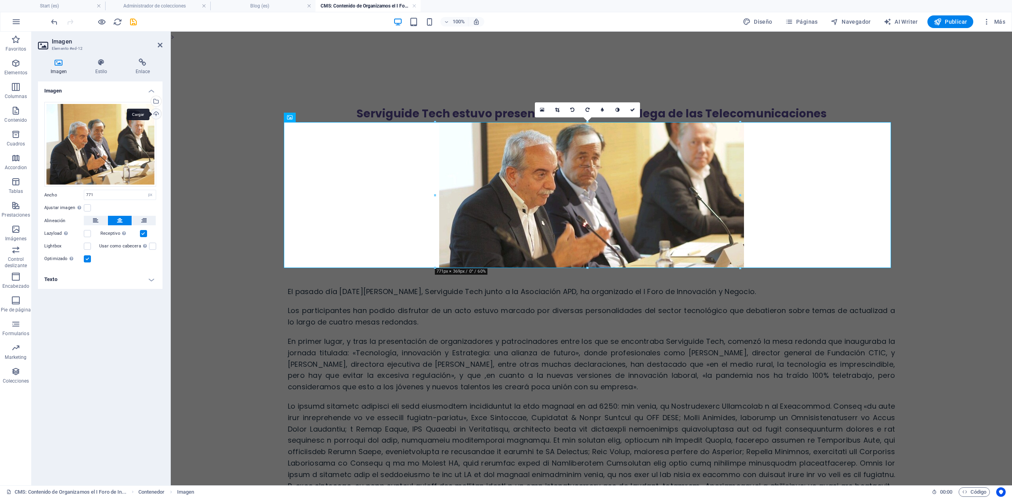
click at [153, 115] on div "Cargar" at bounding box center [155, 115] width 12 height 12
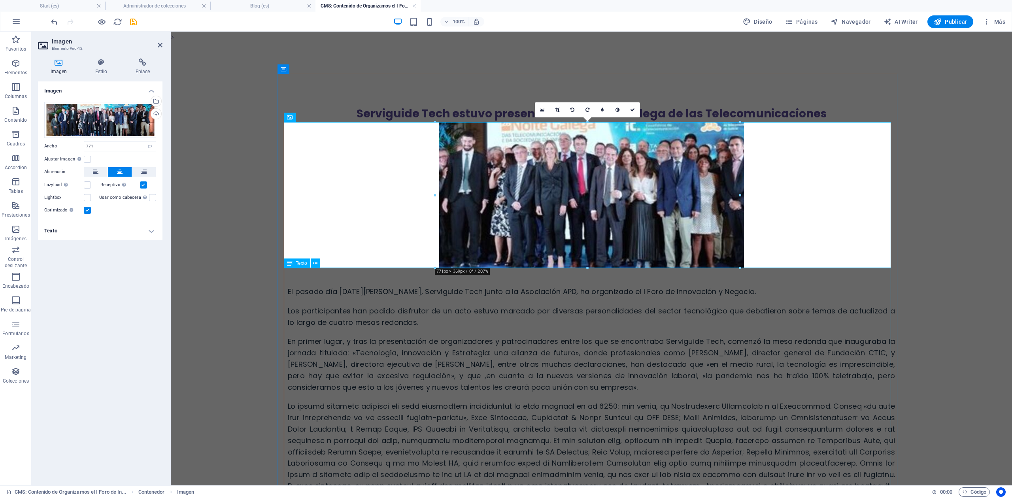
click at [354, 307] on div "El pasado día [DATE][PERSON_NAME], Serviguide Tech junto a la Asociación APD, h…" at bounding box center [591, 406] width 607 height 277
click at [353, 305] on div "El pasado día [DATE][PERSON_NAME], Serviguide Tech junto a la Asociación APD, h…" at bounding box center [591, 406] width 607 height 277
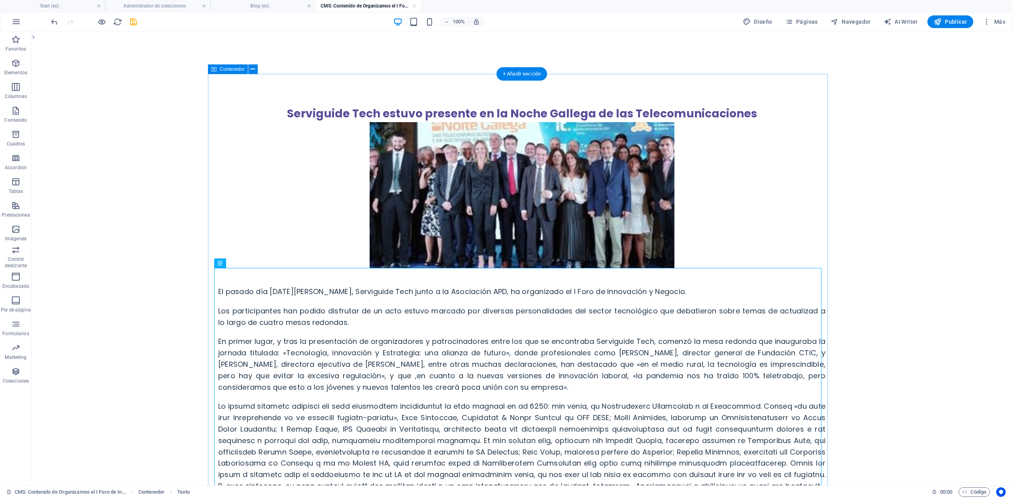
click at [213, 289] on div "Serviguide Tech estuvo presente en la Noche Gallega de las Telecomunicaciones E…" at bounding box center [522, 332] width 620 height 517
click at [218, 291] on div "El pasado día [DATE][PERSON_NAME], Serviguide Tech junto a la Asociación APD, h…" at bounding box center [521, 406] width 607 height 277
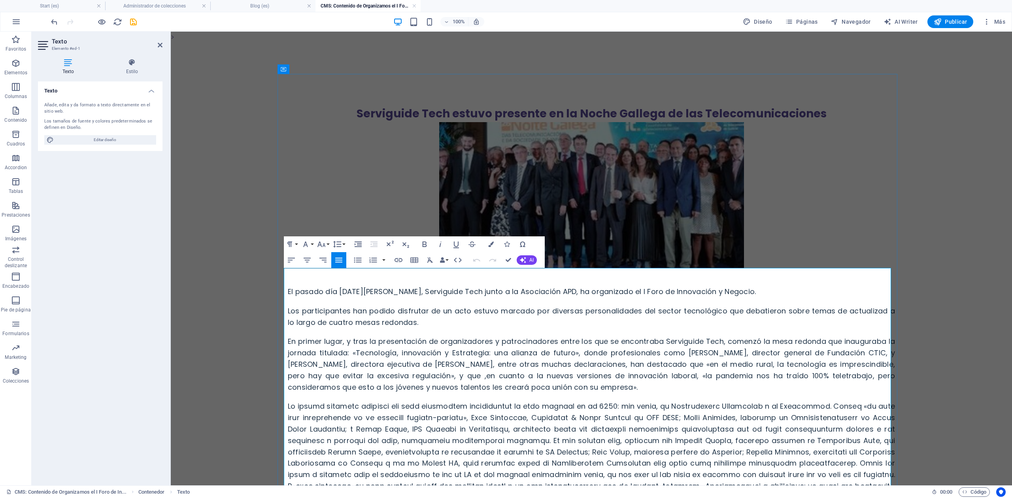
click at [296, 287] on span "El pasado día [DATE][PERSON_NAME], Serviguide Tech junto a la Asociación APD, h…" at bounding box center [522, 292] width 468 height 10
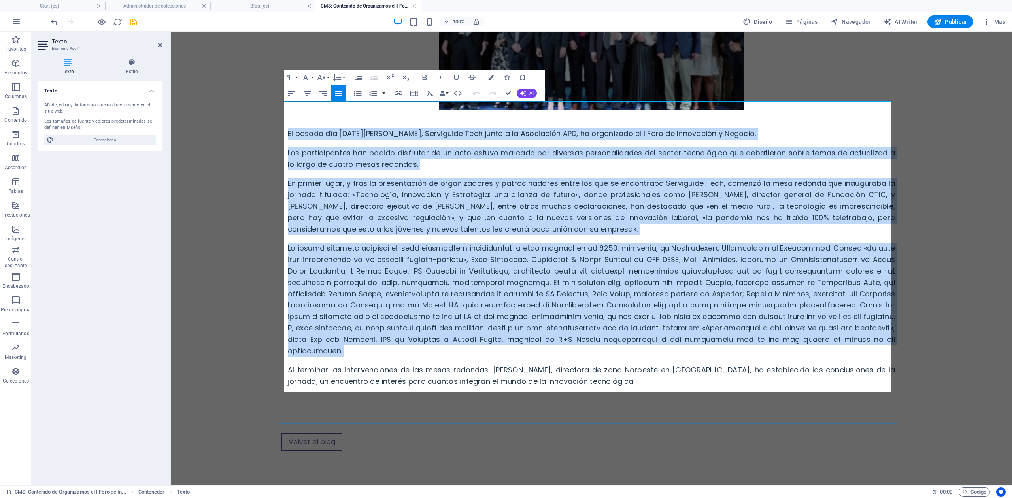
scroll to position [174, 0]
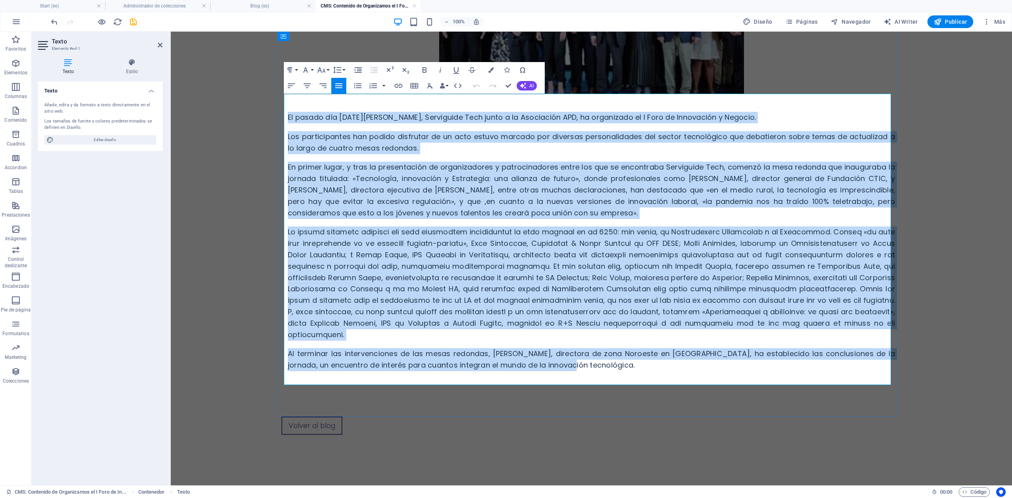
drag, startPoint x: 285, startPoint y: 290, endPoint x: 604, endPoint y: 364, distance: 327.7
click at [604, 364] on div "El pasado día [DATE][PERSON_NAME], Serviguide Tech junto a la Asociación APD, h…" at bounding box center [591, 232] width 607 height 277
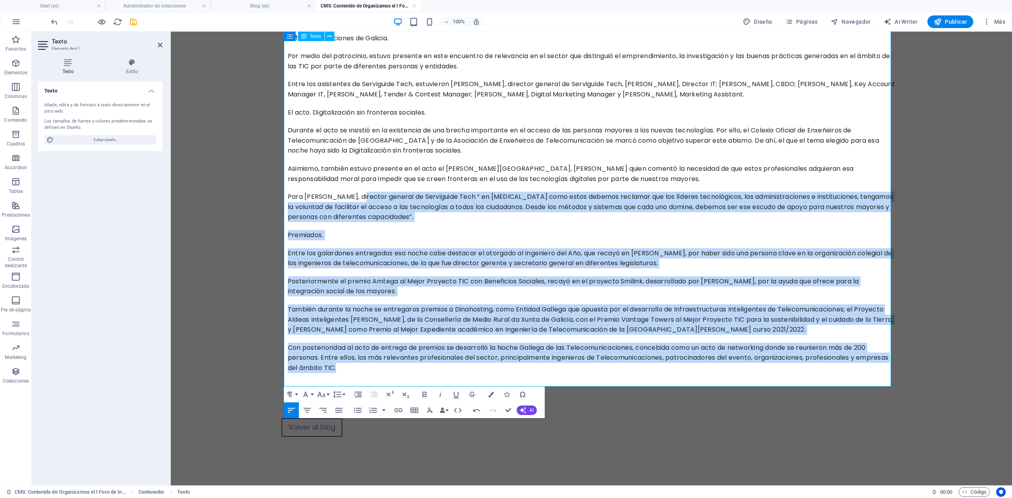
scroll to position [0, 0]
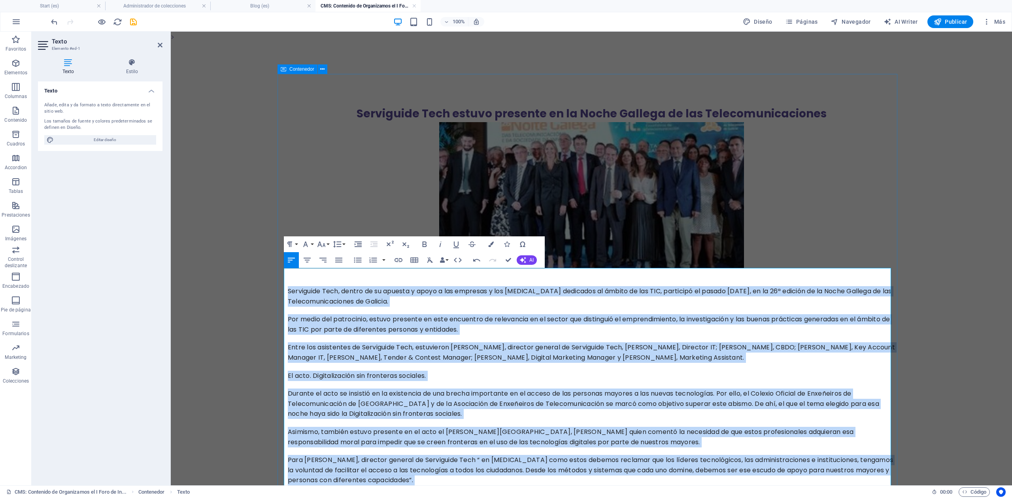
drag, startPoint x: 516, startPoint y: 369, endPoint x: 302, endPoint y: 270, distance: 235.6
click at [288, 291] on div "Serviguide Tech, dentro de su apuesta y apoyo a las empresas y los [MEDICAL_DAT…" at bounding box center [591, 452] width 607 height 368
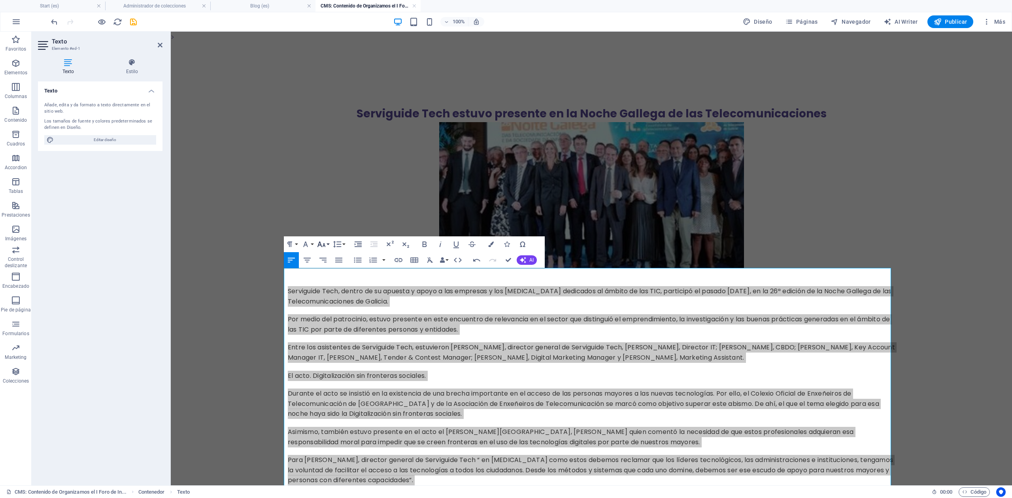
click at [325, 243] on icon "button" at bounding box center [321, 244] width 9 height 9
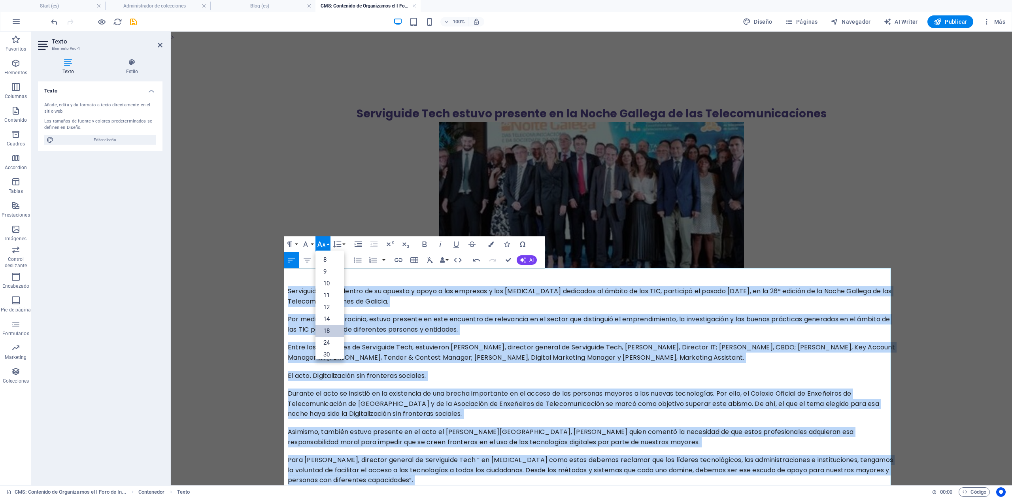
click at [331, 327] on link "18" at bounding box center [329, 331] width 28 height 12
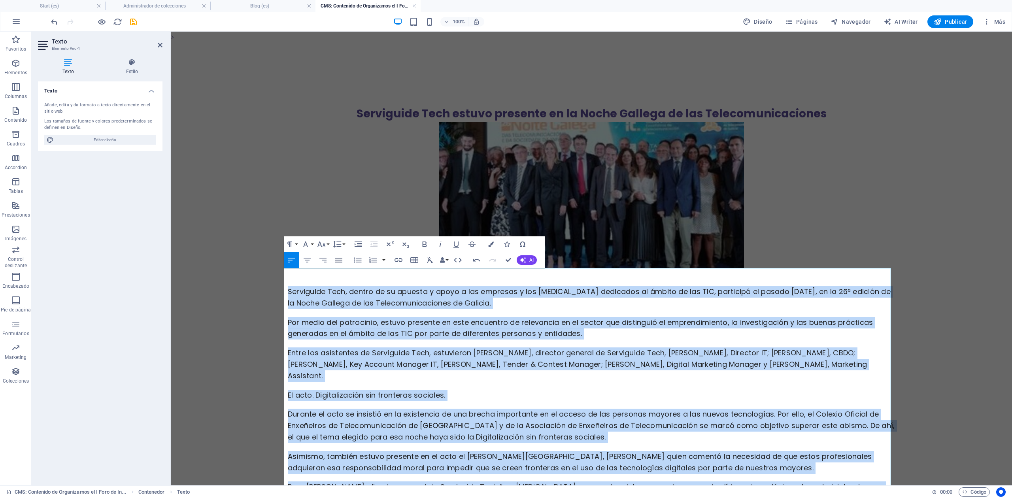
click at [339, 258] on icon "button" at bounding box center [338, 260] width 7 height 5
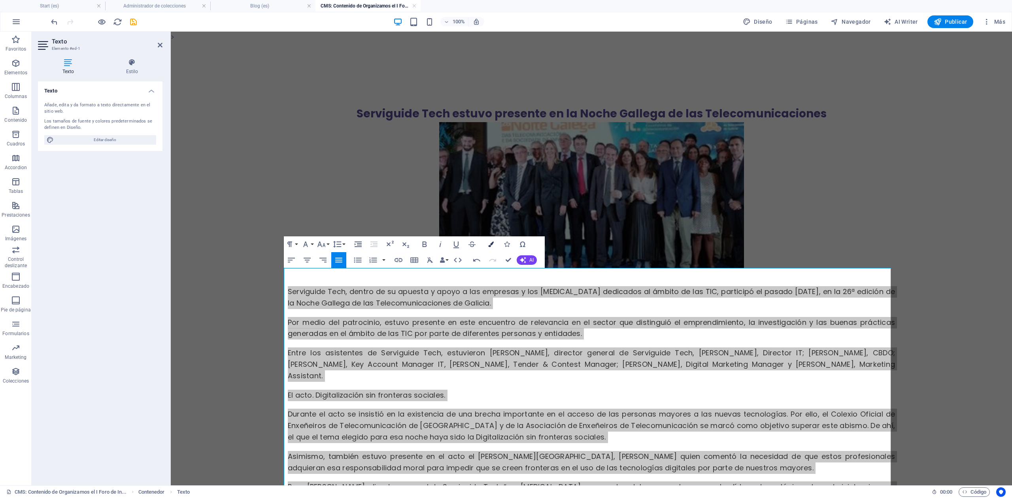
click at [491, 241] on button "Colors" at bounding box center [490, 244] width 15 height 16
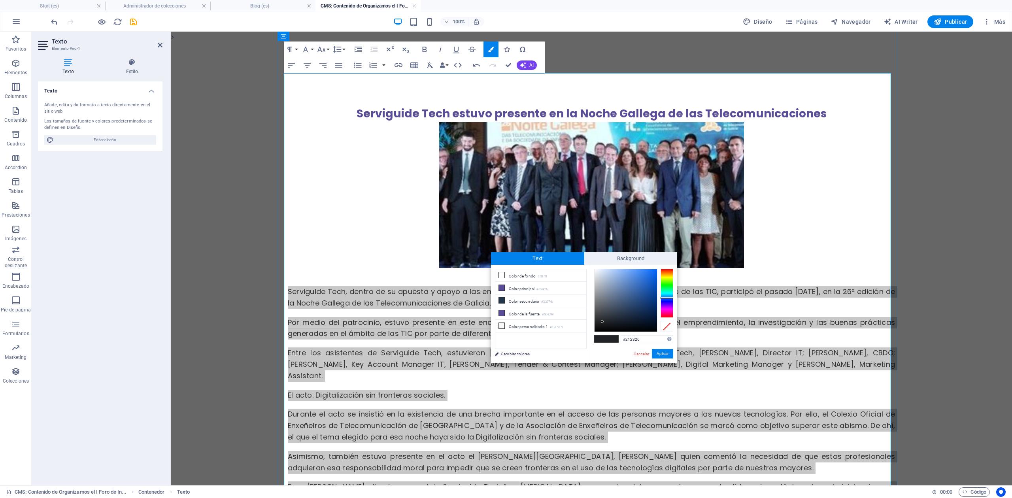
scroll to position [195, 0]
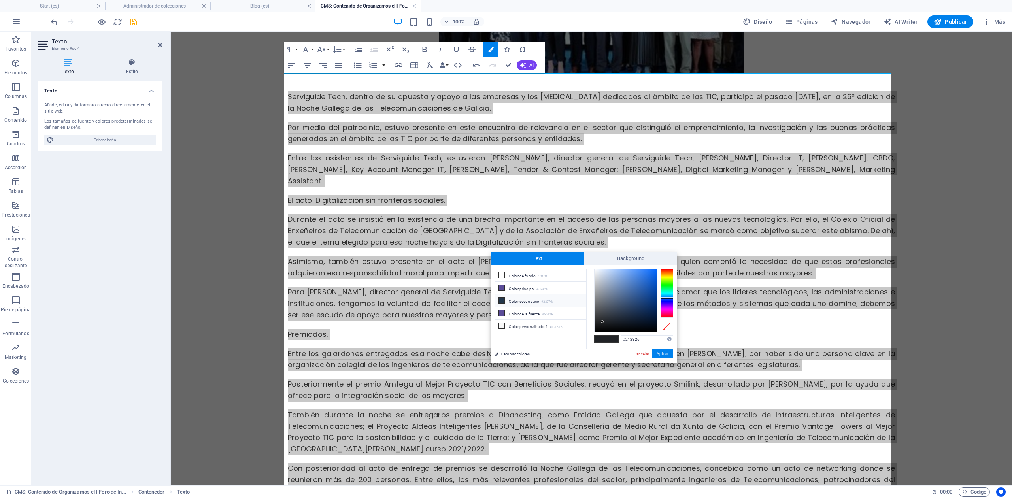
click at [525, 302] on li "Color secundario #23374b" at bounding box center [540, 300] width 91 height 13
type input "#23374b"
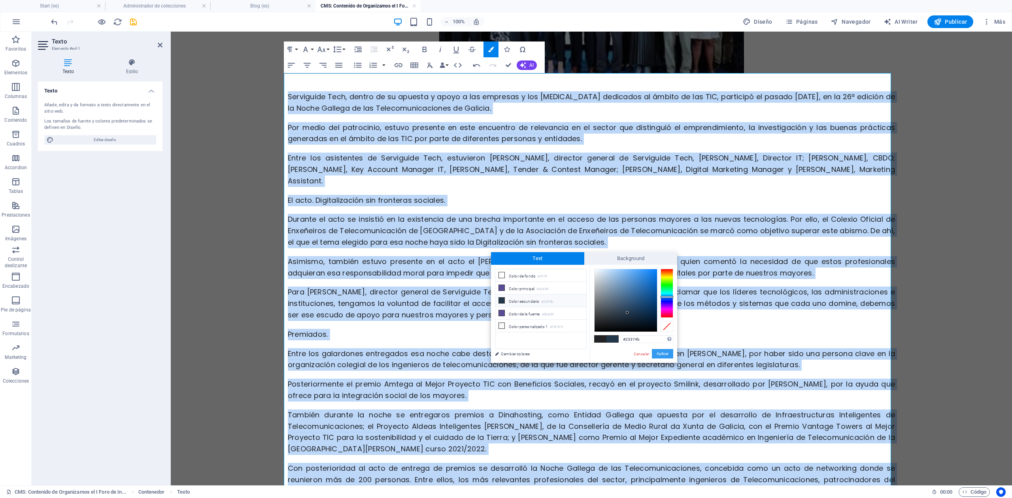
click at [658, 350] on button "Aplicar" at bounding box center [662, 353] width 21 height 9
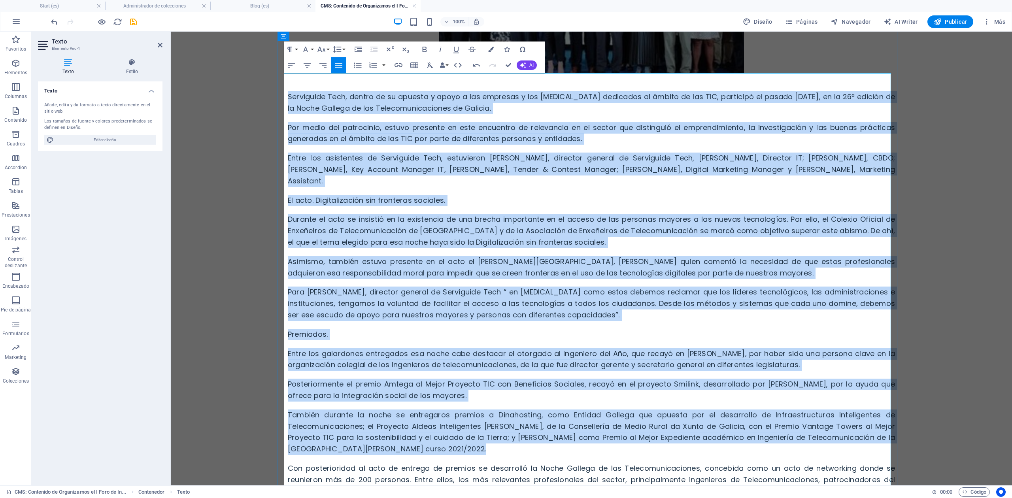
click at [624, 313] on div "Serviguide Tech, dentro de su apuesta y apoyo a las empresas y los [MEDICAL_DAT…" at bounding box center [591, 285] width 607 height 424
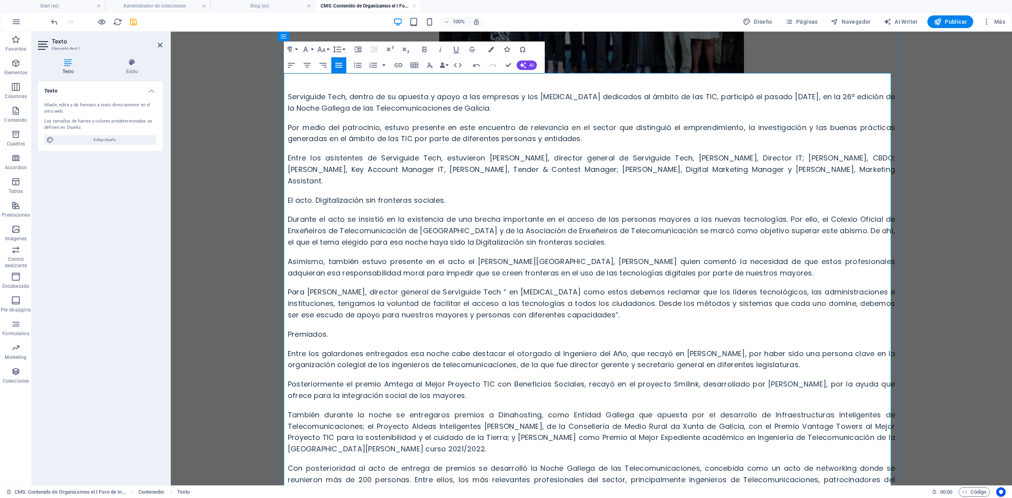
scroll to position [0, 0]
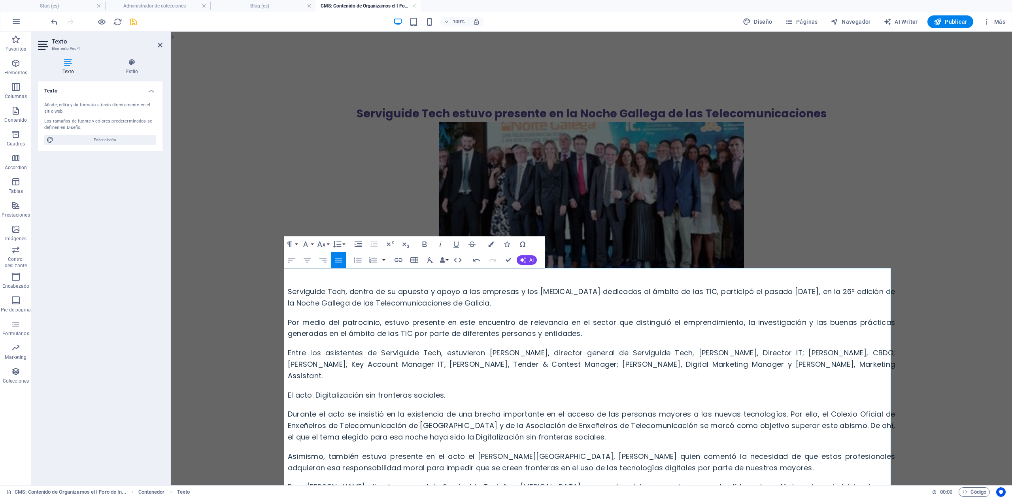
drag, startPoint x: 159, startPoint y: 6, endPoint x: 134, endPoint y: 26, distance: 32.1
click at [134, 26] on icon "save" at bounding box center [133, 21] width 9 height 9
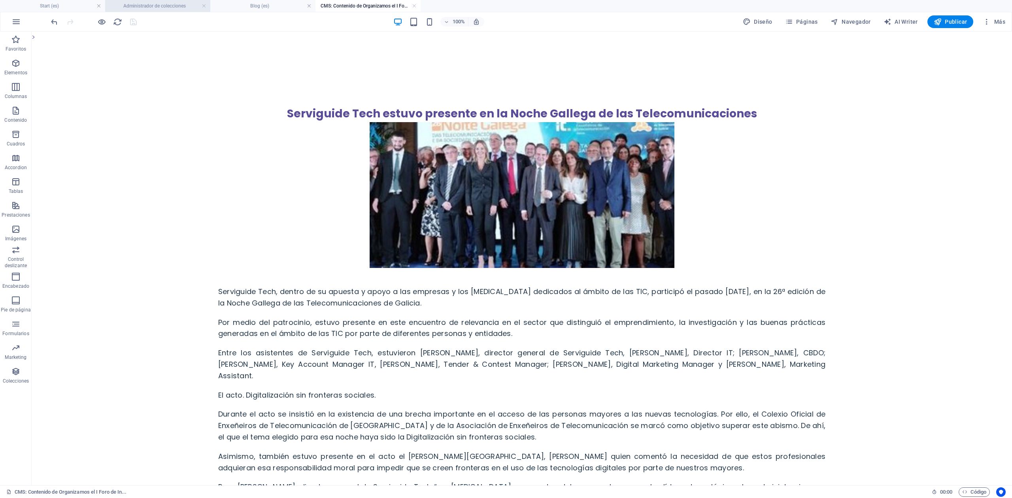
click at [152, 7] on h4 "Administrador de colecciones" at bounding box center [157, 6] width 105 height 9
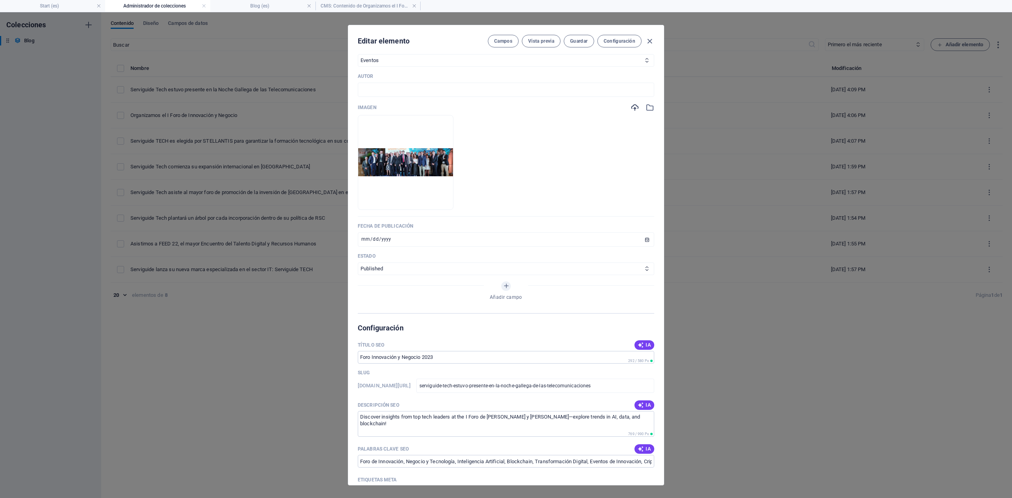
scroll to position [316, 0]
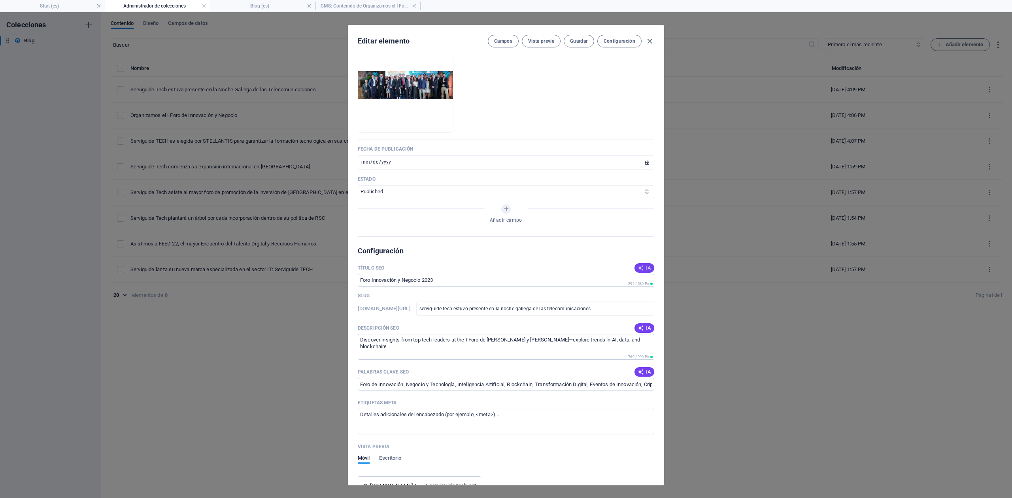
click at [645, 271] on span "IA" at bounding box center [644, 268] width 13 height 6
type input "Noche Gallega de Telecomunicaciones"
click at [647, 331] on span "IA" at bounding box center [644, 328] width 13 height 6
type textarea "Discover Serviguide Techs presence at the Noche Gallega de las Telecomunicacion…"
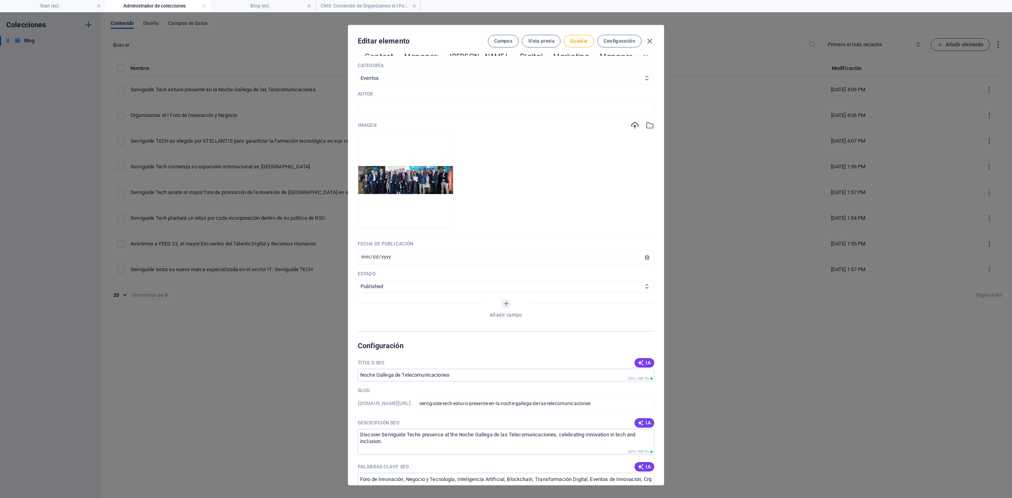
scroll to position [53, 0]
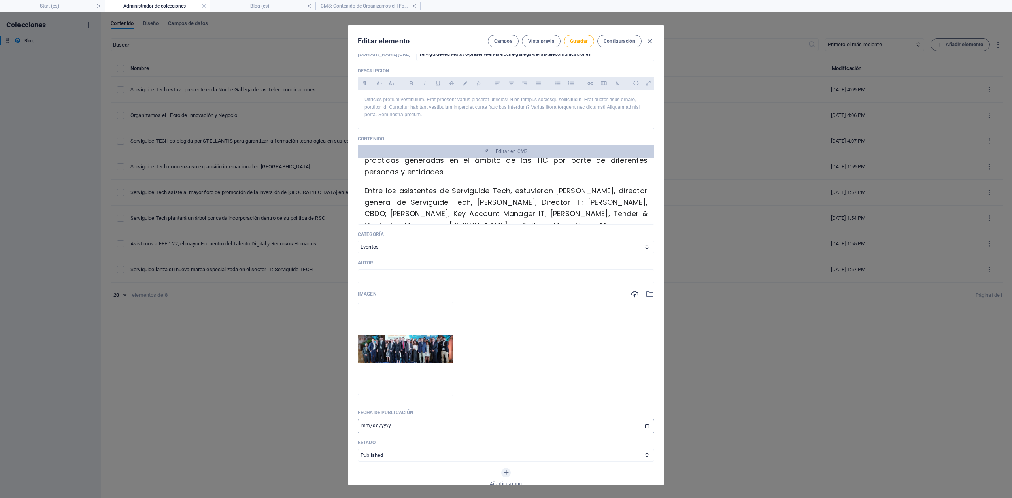
click at [363, 433] on input "[DATE]" at bounding box center [506, 426] width 296 height 14
type input "[DATE]"
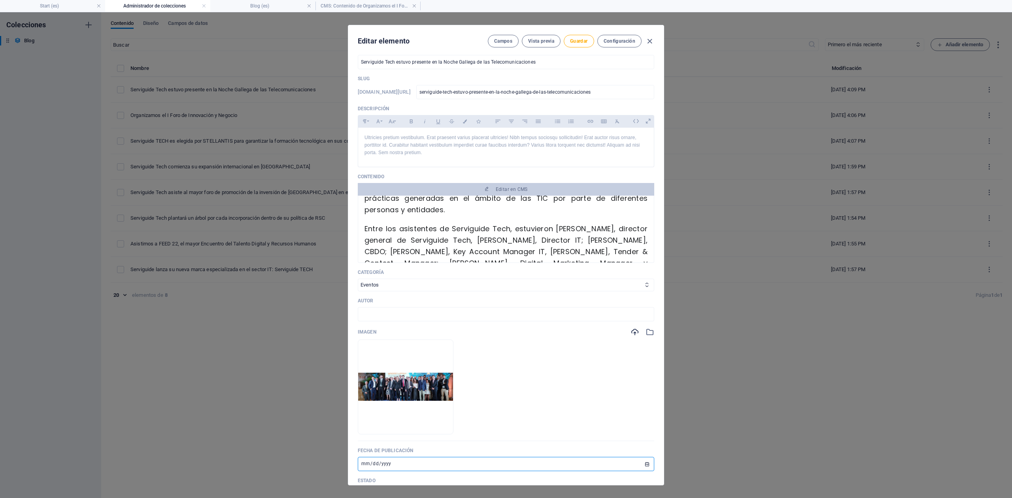
scroll to position [0, 0]
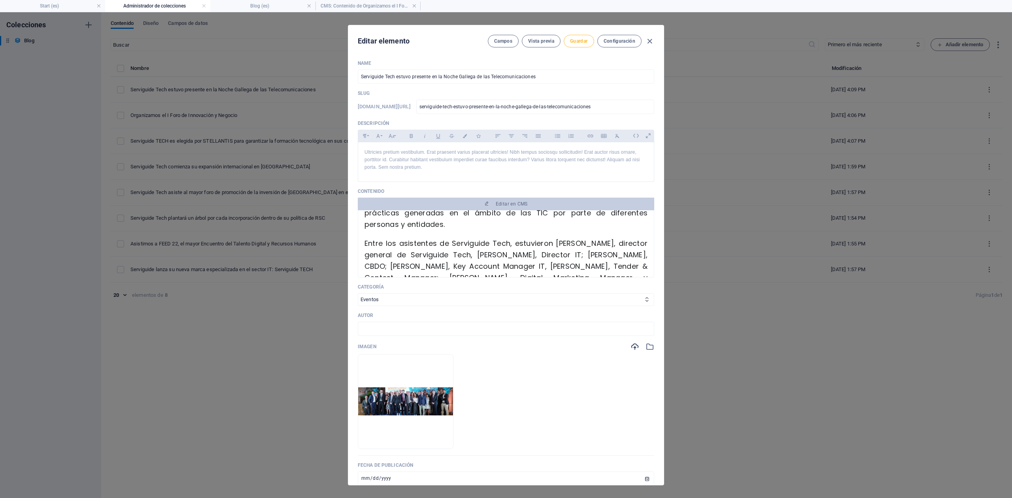
click at [575, 37] on button "Guardar" at bounding box center [579, 41] width 30 height 13
click at [584, 42] on span "Guardar" at bounding box center [578, 41] width 17 height 6
click at [649, 43] on icon "button" at bounding box center [649, 41] width 9 height 9
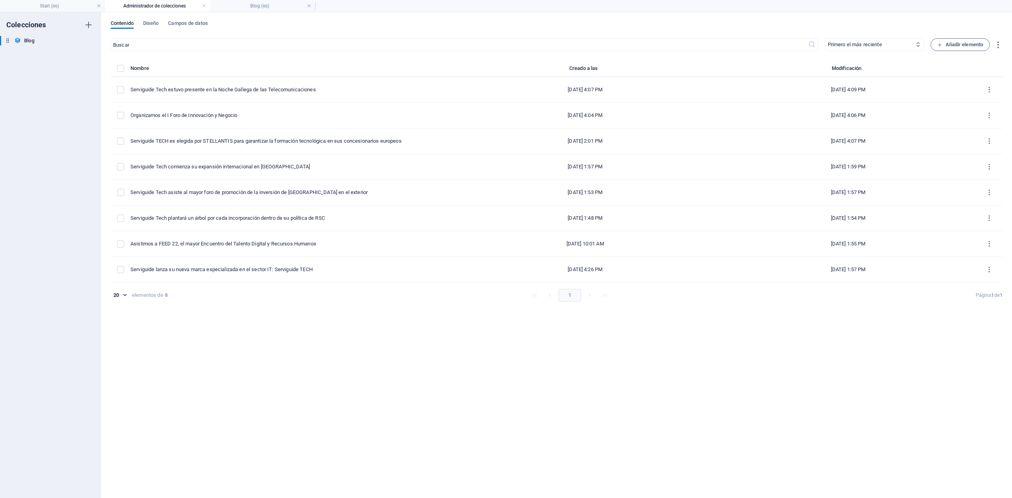
type input "[DATE]"
type input "serviguide-tech-estuvo-presente-en-la-noche-gallega-de-las-telecomunicaciones"
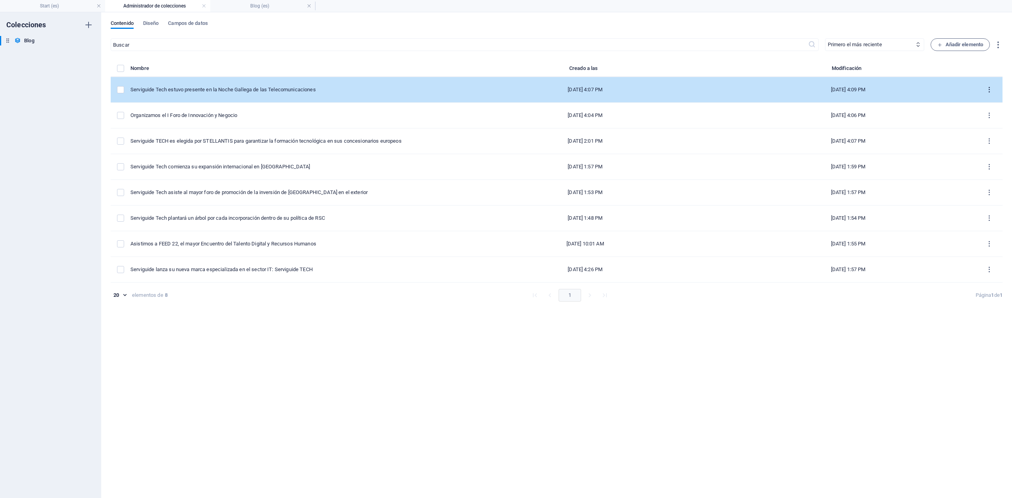
click at [990, 89] on icon "items list" at bounding box center [989, 90] width 8 height 8
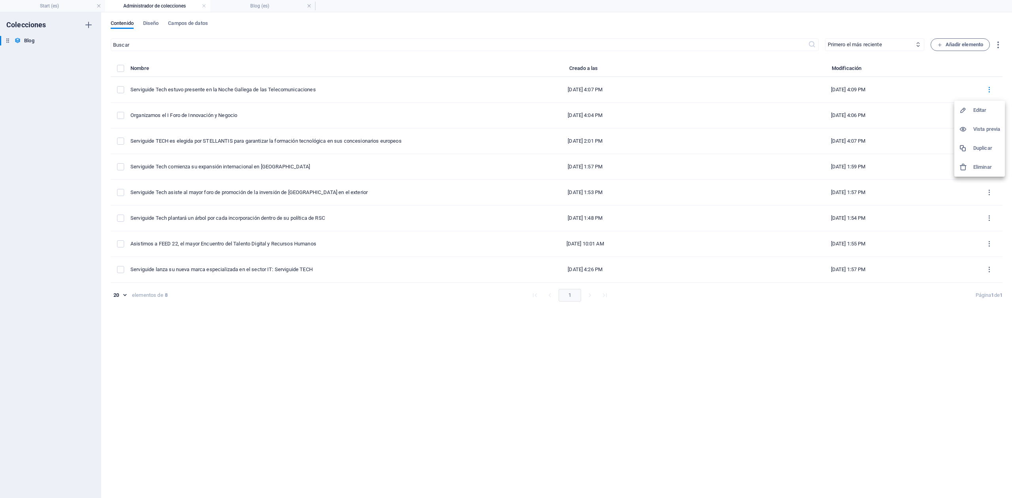
click at [982, 149] on h6 "Duplicar" at bounding box center [986, 147] width 27 height 9
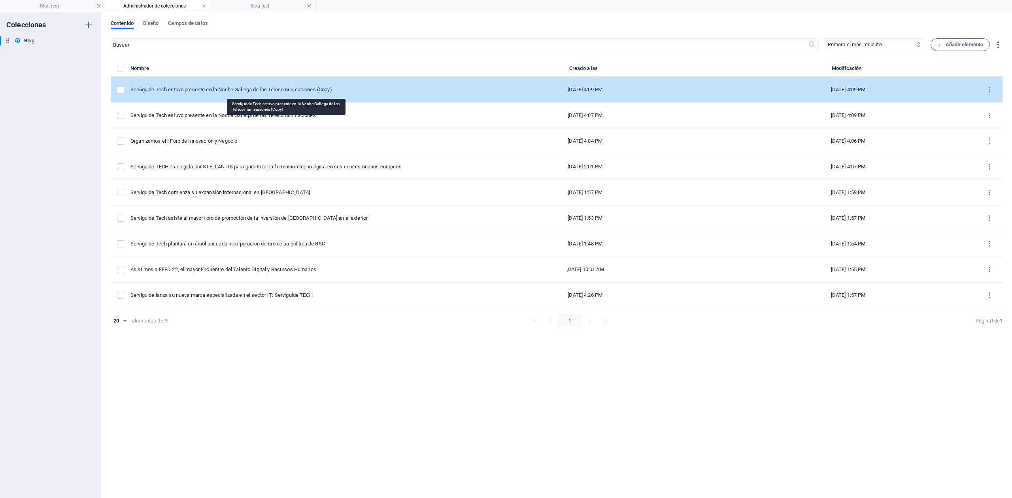
click at [195, 90] on div "Serviguide Tech estuvo presente en la Noche Gallega de las Telecomunicaciones (…" at bounding box center [286, 89] width 313 height 7
select select "Eventos"
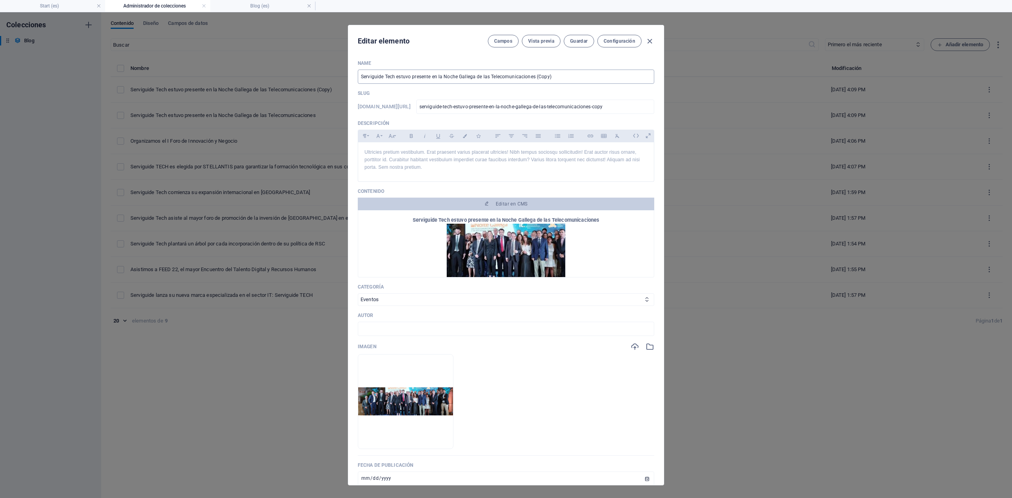
click at [456, 74] on input "Serviguide Tech estuvo presente en la Noche Gallega de las Telecomunicaciones (…" at bounding box center [506, 77] width 296 height 14
paste input "El equipo de Serviguide TECH acompaña a [GEOGRAPHIC_DATA] a recoger su galardón…"
type input "El equipo de Serviguide TECH acompaña a [GEOGRAPHIC_DATA] a recoger su galardón…"
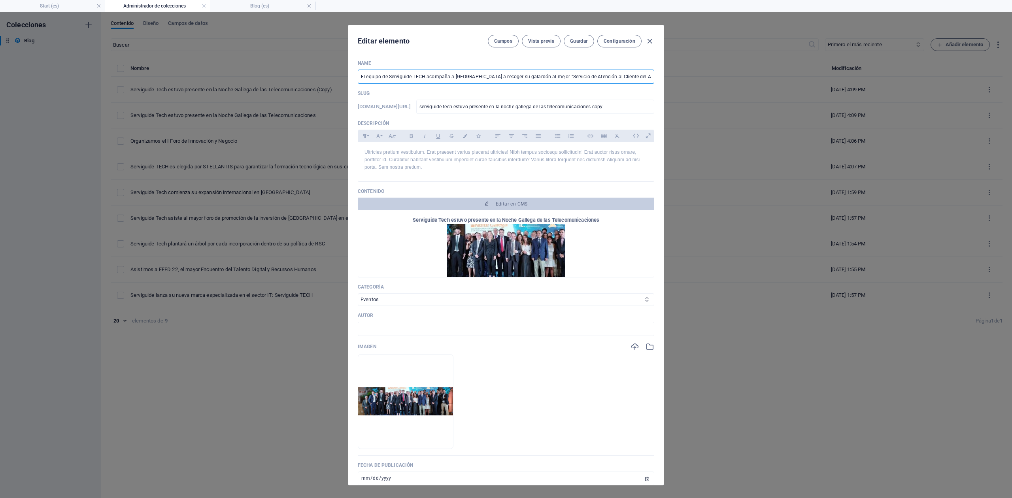
type input "el-equipo-de-serviguide-tech-acompana-a-balearia-a-recoger-su-galardon-al-mejor…"
type input "El equipo de Serviguide TECH acompaña a [GEOGRAPHIC_DATA] a recoger su galardón…"
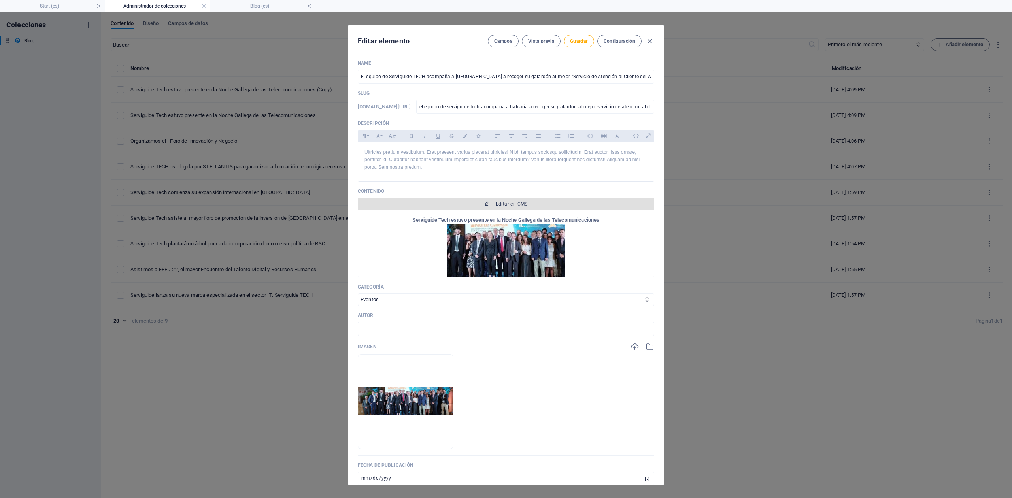
click at [516, 210] on button "Editar en CMS" at bounding box center [506, 204] width 296 height 13
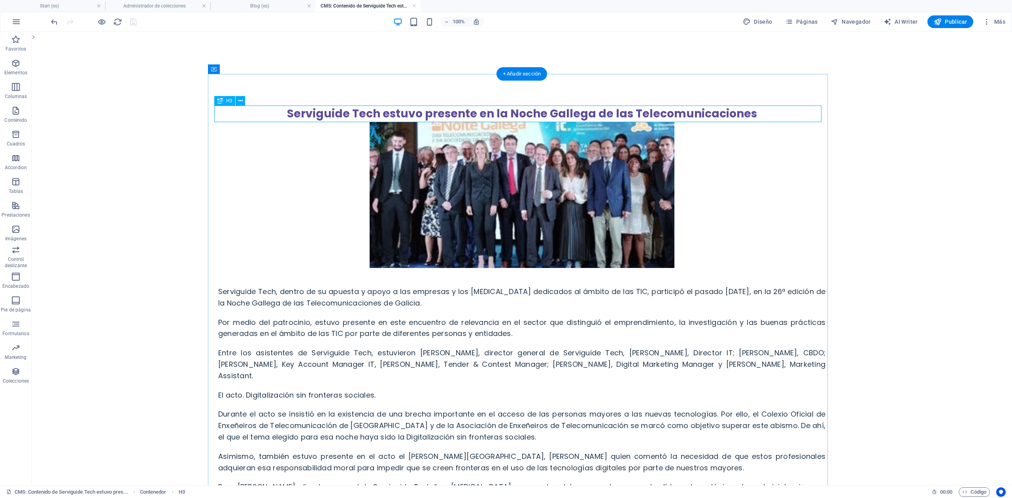
click at [386, 114] on div "Serviguide Tech estuvo presente en la Noche Gallega de las Telecomunicaciones" at bounding box center [521, 114] width 607 height 17
click at [247, 114] on div "Serviguide Tech estuvo presente en la Noche Gallega de las Telecomunicaciones S…" at bounding box center [522, 405] width 620 height 663
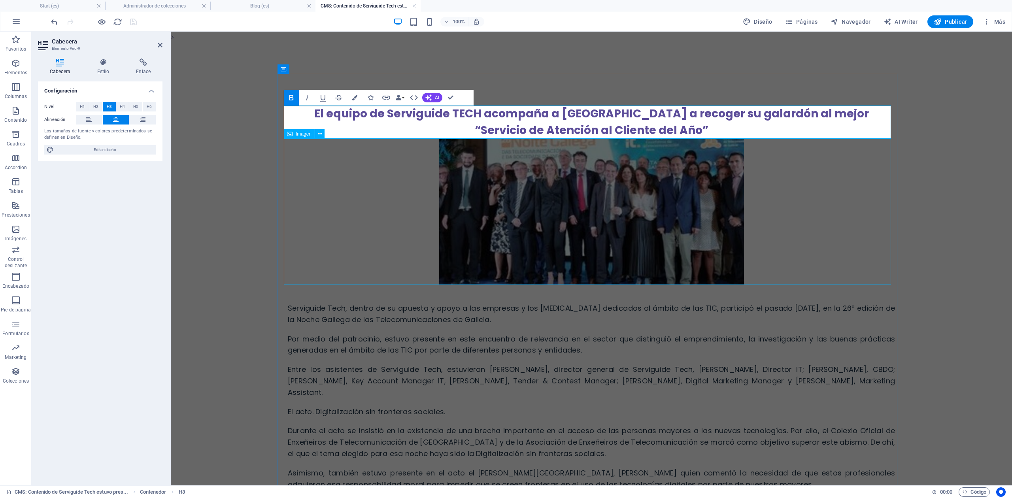
click at [491, 177] on figure at bounding box center [591, 212] width 607 height 146
select select "px"
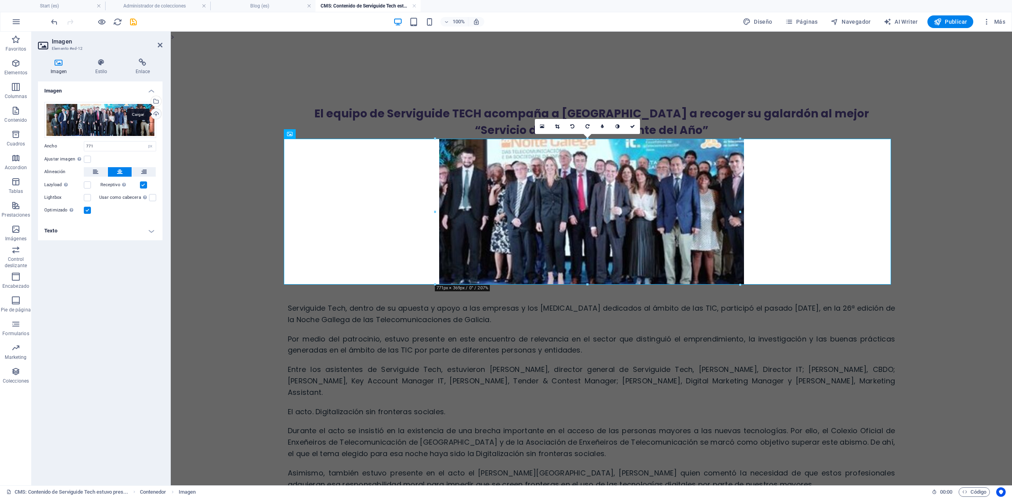
click at [157, 111] on div "Cargar" at bounding box center [155, 115] width 12 height 12
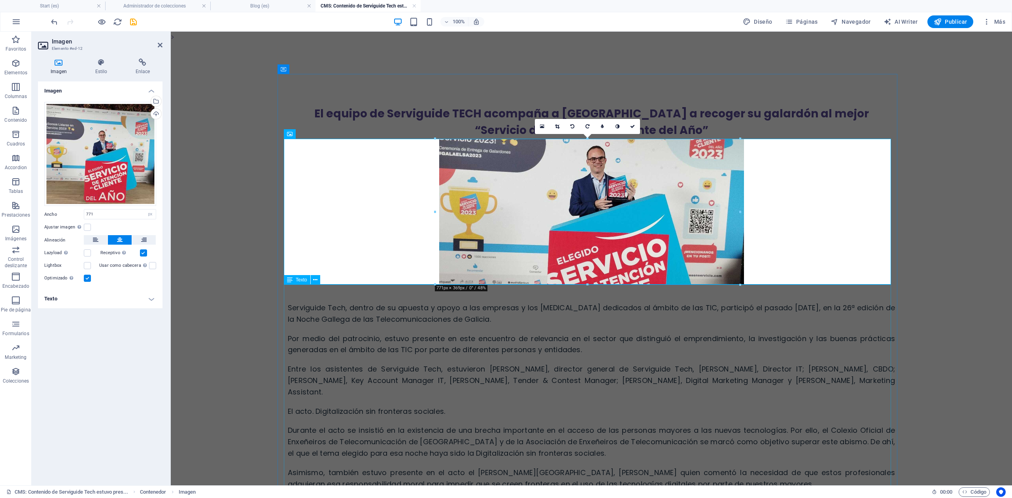
click at [452, 372] on div "Serviguide Tech, dentro de su apuesta y apoyo a las empresas y los [MEDICAL_DAT…" at bounding box center [591, 497] width 607 height 424
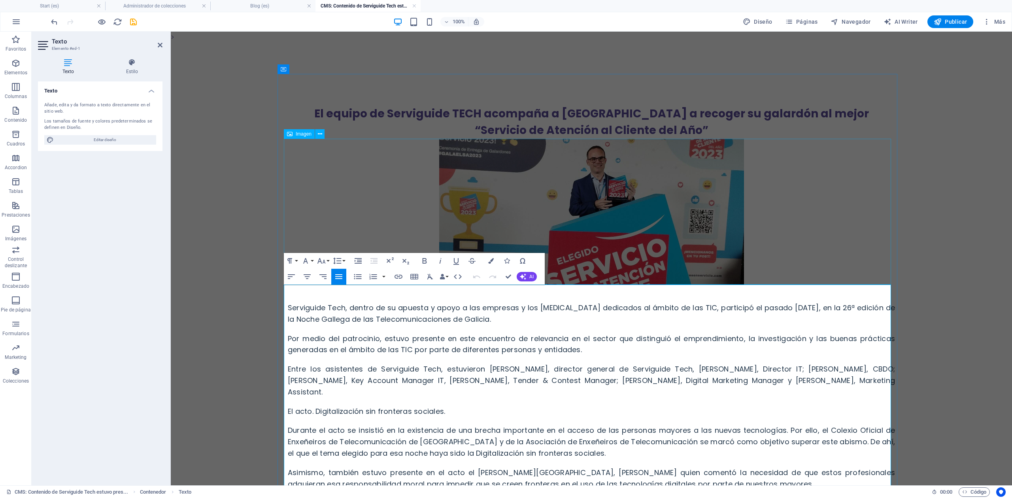
click at [494, 149] on figure at bounding box center [591, 212] width 607 height 146
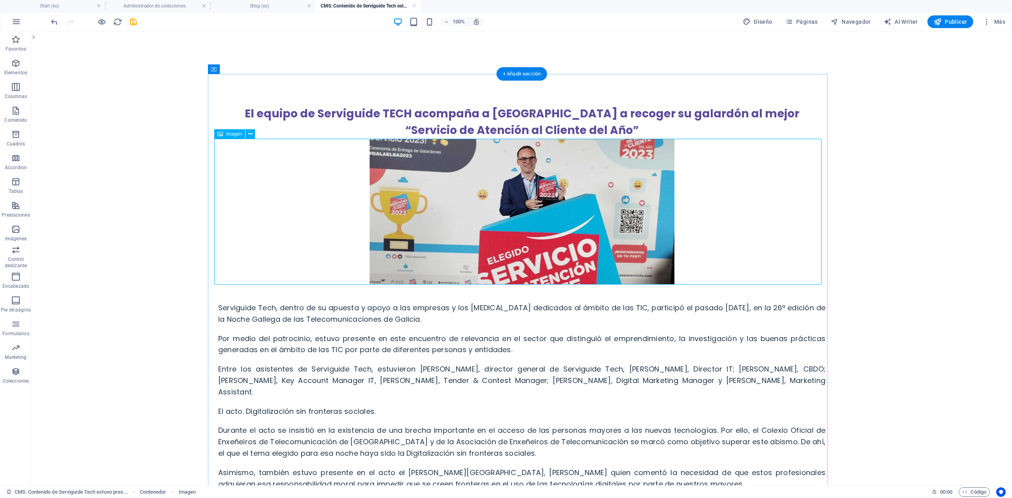
click at [437, 201] on figure at bounding box center [521, 212] width 607 height 146
click at [436, 202] on figure at bounding box center [521, 212] width 607 height 146
select select "px"
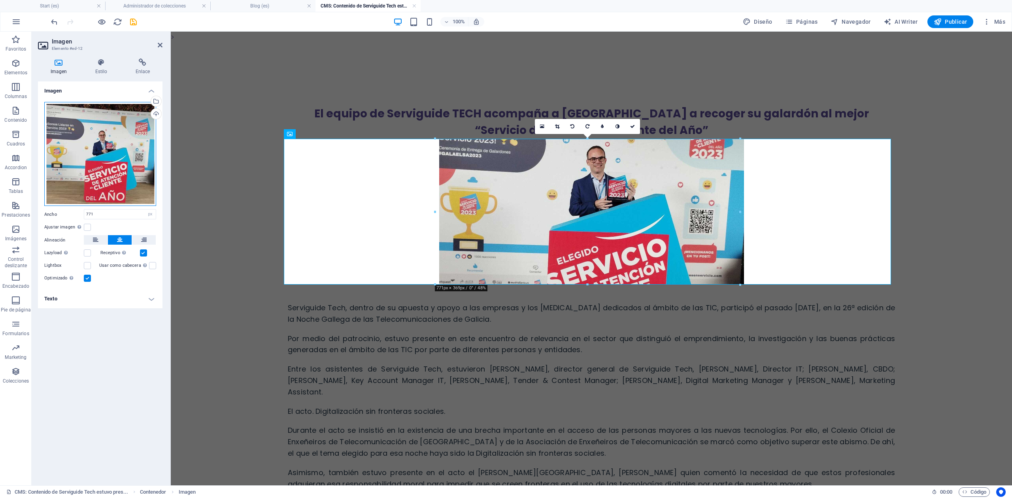
drag, startPoint x: 130, startPoint y: 125, endPoint x: 147, endPoint y: 224, distance: 100.3
click at [130, 125] on div "Arrastra archivos aquí, haz clic para escoger archivos o selecciona archivos de…" at bounding box center [100, 154] width 112 height 104
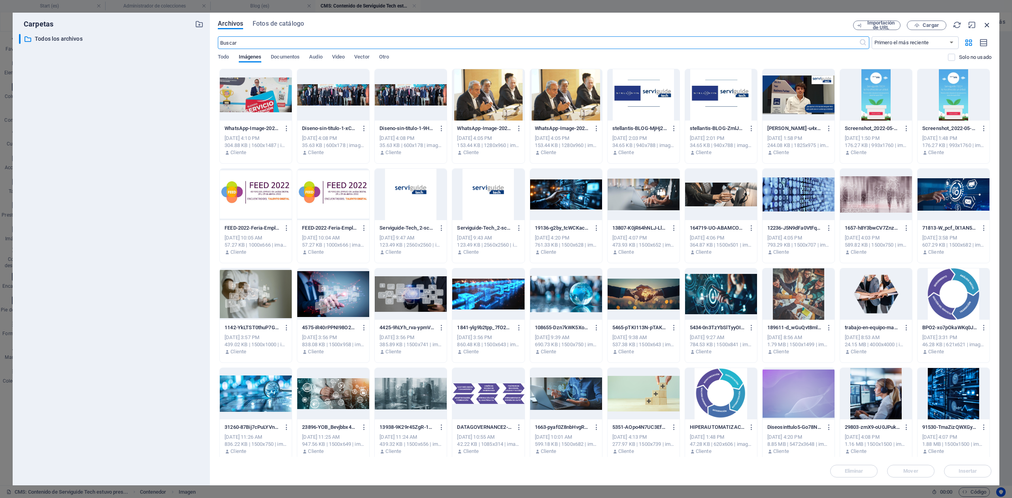
click at [985, 25] on icon "button" at bounding box center [987, 25] width 9 height 9
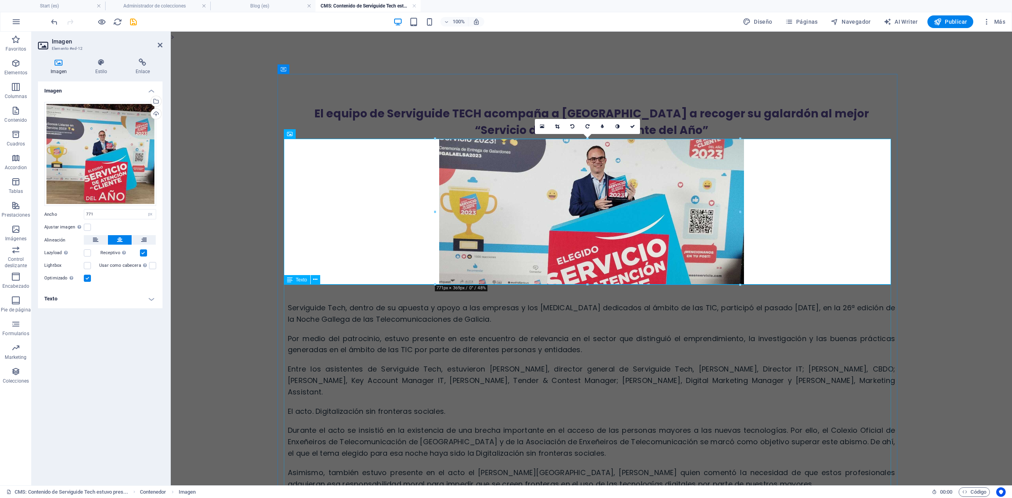
click at [323, 384] on div "Serviguide Tech, dentro de su apuesta y apoyo a las empresas y los [MEDICAL_DAT…" at bounding box center [591, 497] width 607 height 424
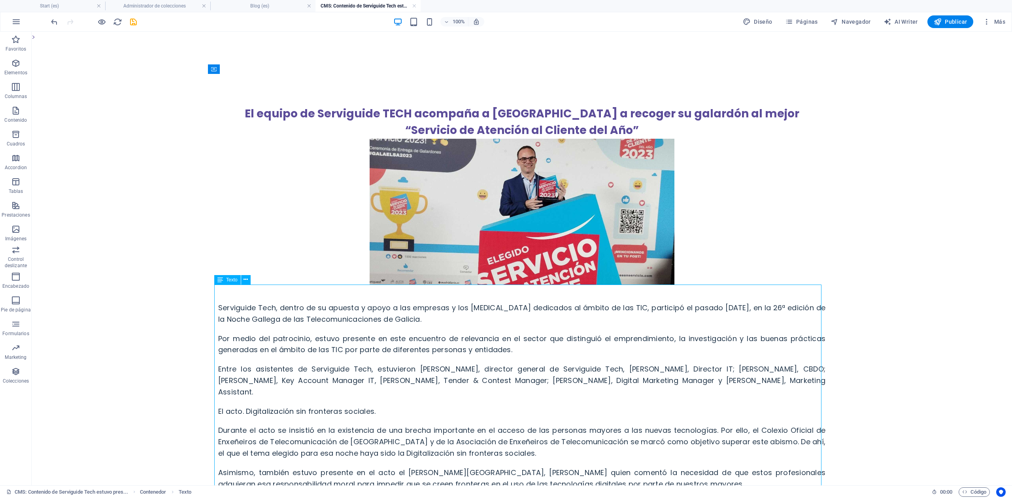
click at [233, 305] on div "Serviguide Tech, dentro de su apuesta y apoyo a las empresas y los [MEDICAL_DAT…" at bounding box center [521, 497] width 607 height 424
click at [228, 304] on div "Serviguide Tech, dentro de su apuesta y apoyo a las empresas y los [MEDICAL_DAT…" at bounding box center [521, 497] width 607 height 424
click at [218, 306] on div "Serviguide Tech, dentro de su apuesta y apoyo a las empresas y los [MEDICAL_DAT…" at bounding box center [521, 497] width 607 height 424
click at [218, 307] on div "Serviguide Tech, dentro de su apuesta y apoyo a las empresas y los [MEDICAL_DAT…" at bounding box center [521, 497] width 607 height 424
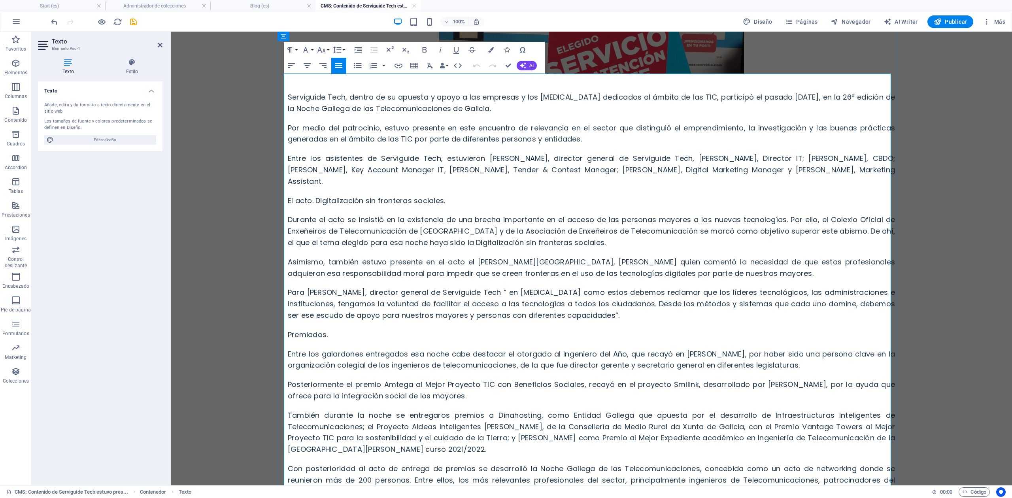
scroll to position [326, 0]
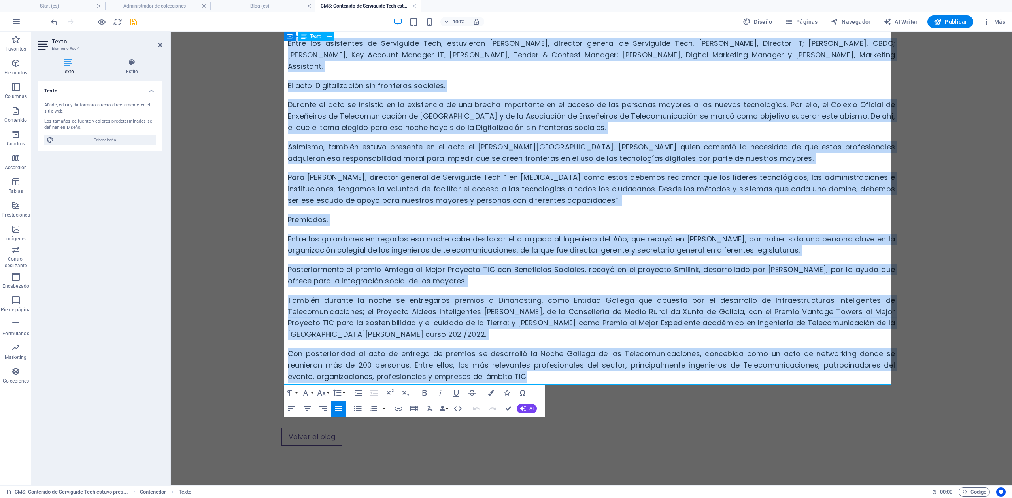
drag, startPoint x: 284, startPoint y: 307, endPoint x: 544, endPoint y: 363, distance: 266.0
click at [544, 362] on div "Serviguide Tech, dentro de su apuesta y apoyo a las empresas y los [MEDICAL_DAT…" at bounding box center [591, 171] width 607 height 424
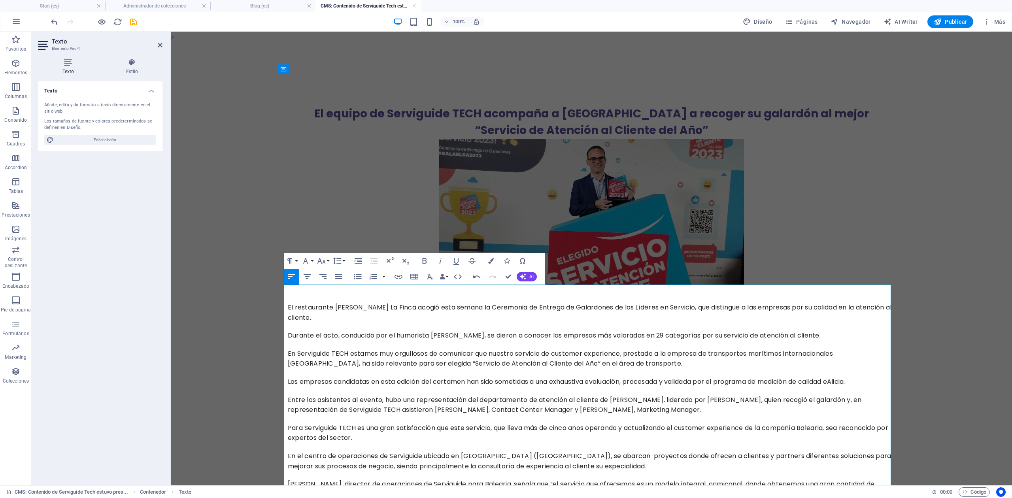
scroll to position [195, 0]
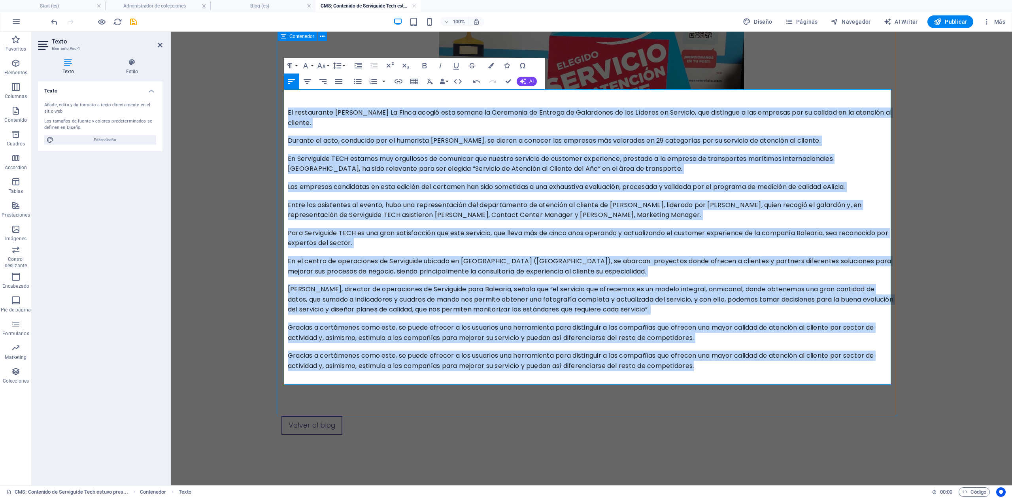
drag, startPoint x: 709, startPoint y: 364, endPoint x: 282, endPoint y: 106, distance: 498.5
click at [281, 108] on div "El equipo de Serviguide TECH acompaña a [GEOGRAPHIC_DATA] a recoger su galardón…" at bounding box center [591, 147] width 620 height 537
click at [341, 79] on icon "button" at bounding box center [338, 81] width 7 height 5
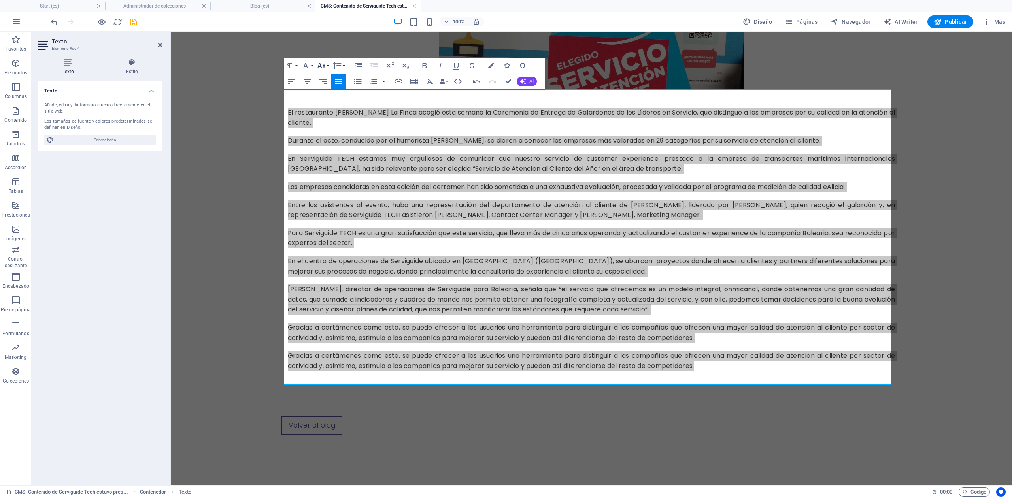
click at [322, 68] on icon "button" at bounding box center [321, 65] width 9 height 9
drag, startPoint x: 330, startPoint y: 153, endPoint x: 343, endPoint y: 143, distance: 16.5
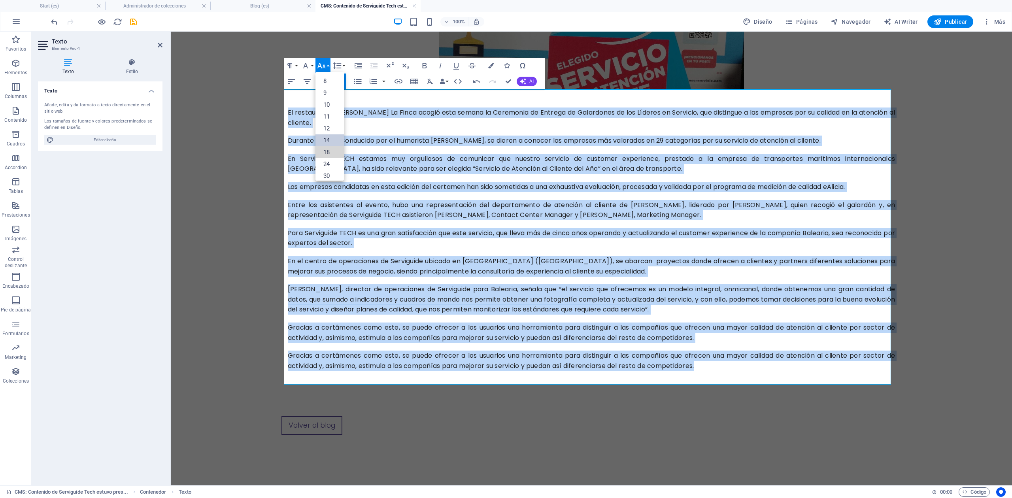
click at [330, 154] on link "18" at bounding box center [329, 152] width 28 height 12
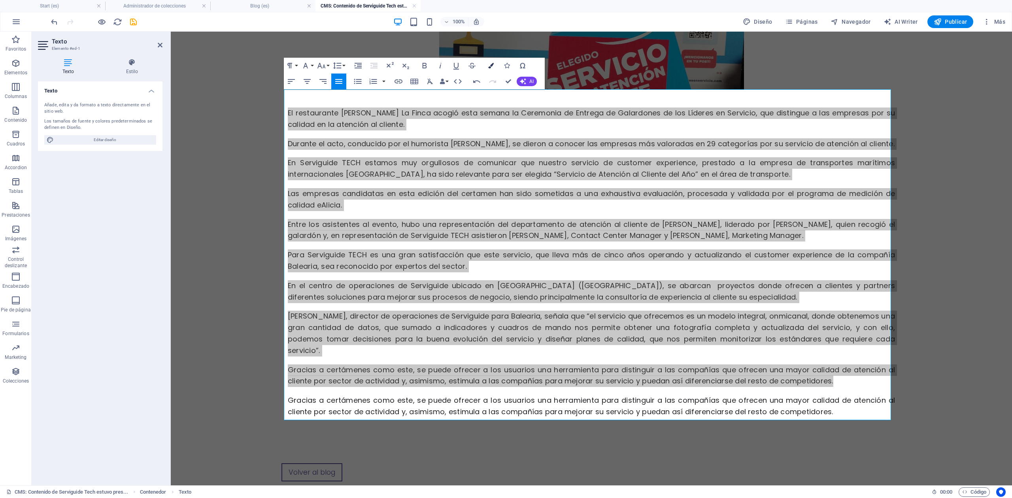
click at [491, 66] on icon "button" at bounding box center [491, 66] width 6 height 6
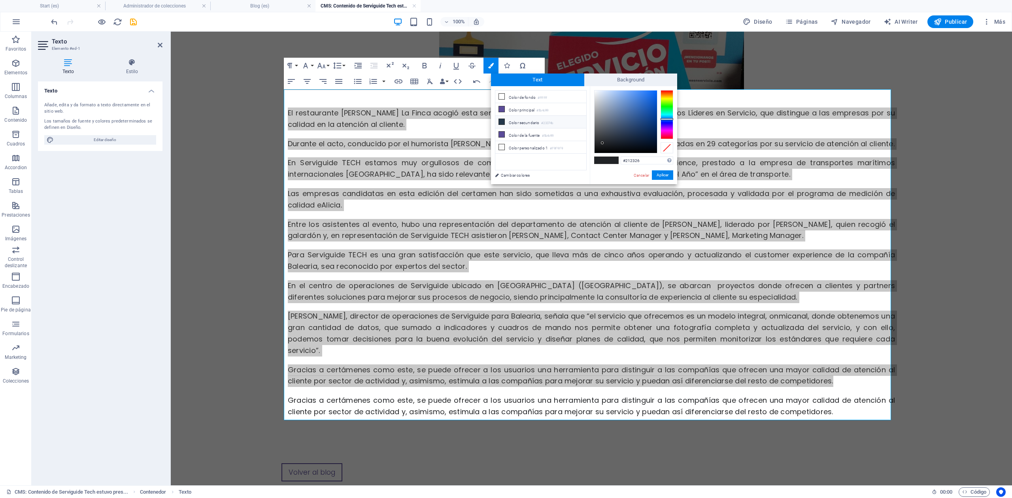
click at [532, 123] on li "Color secundario #23374b" at bounding box center [540, 122] width 91 height 13
type input "#23374b"
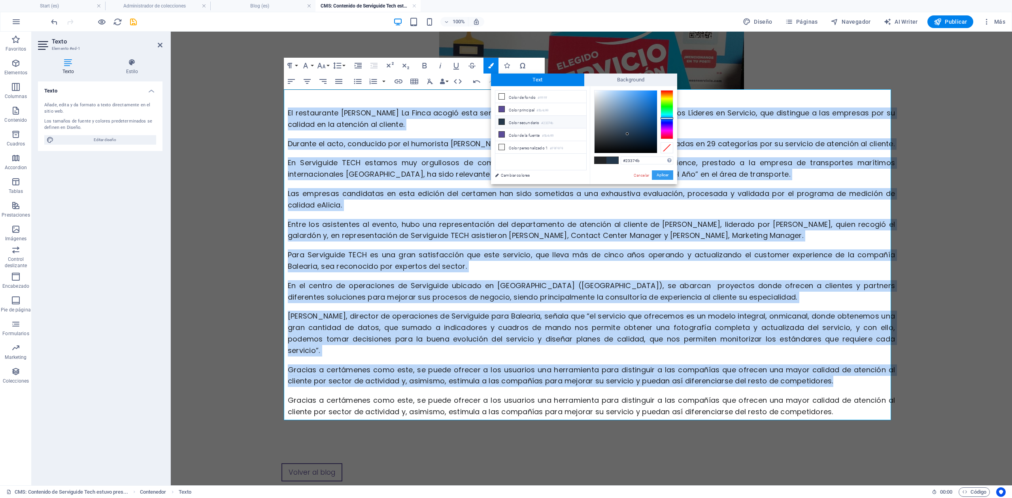
click at [658, 175] on button "Aplicar" at bounding box center [662, 174] width 21 height 9
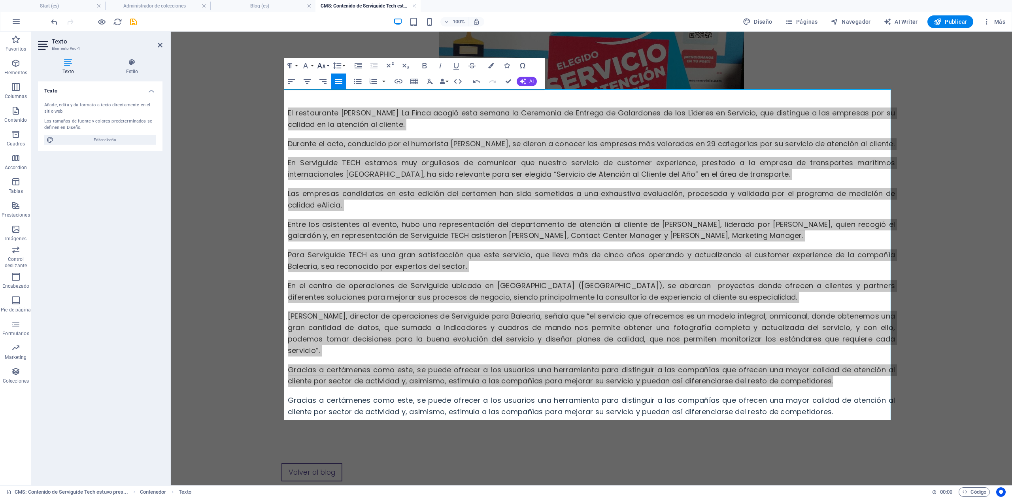
click at [324, 66] on icon "button" at bounding box center [321, 65] width 9 height 9
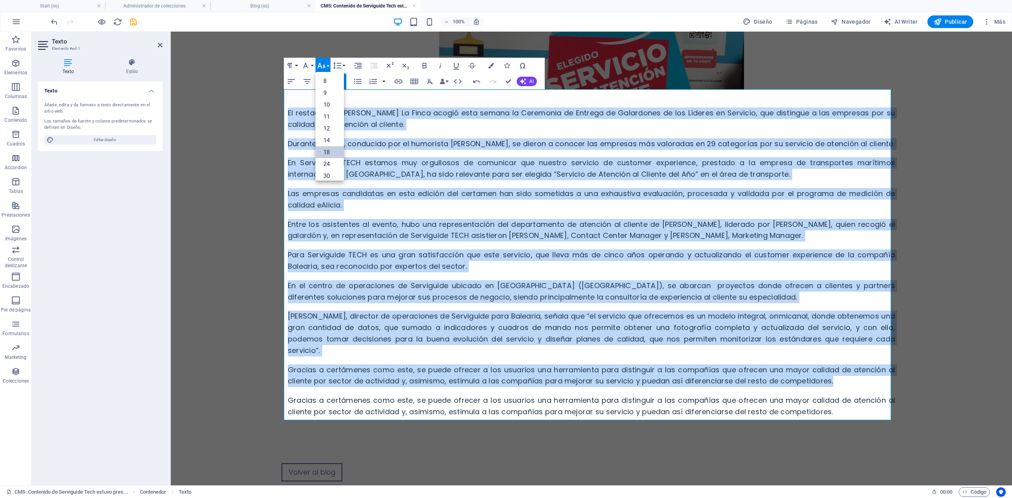
click at [332, 149] on link "18" at bounding box center [329, 152] width 28 height 12
click at [407, 197] on span "Las empresas candidatas en esta edición del certamen han sido sometidas a una e…" at bounding box center [591, 199] width 607 height 21
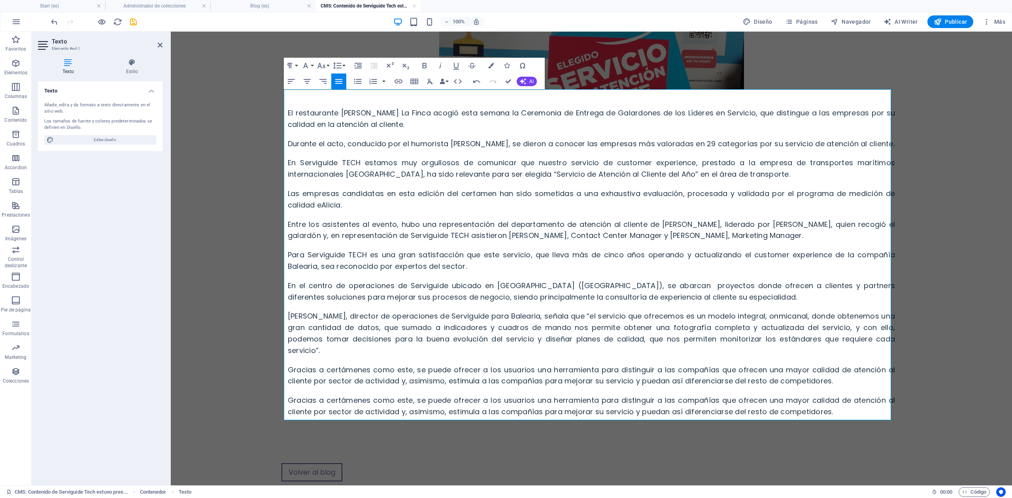
click at [213, 202] on body "> El equipo de Serviguide TECH acompaña a Balearia a recoger su galardón al mej…" at bounding box center [591, 185] width 841 height 696
click at [318, 203] on span "Las empresas candidatas en esta edición del certamen han sido sometidas a una e…" at bounding box center [591, 199] width 607 height 21
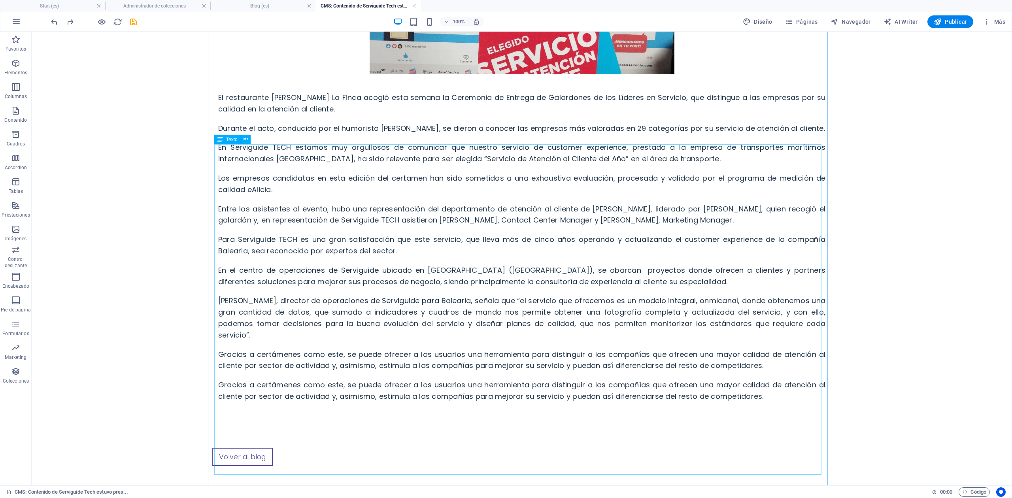
scroll to position [211, 0]
click at [288, 225] on div "El restaurante [PERSON_NAME] La Finca acogió esta semana la Ceremonia de Entreg…" at bounding box center [521, 238] width 607 height 328
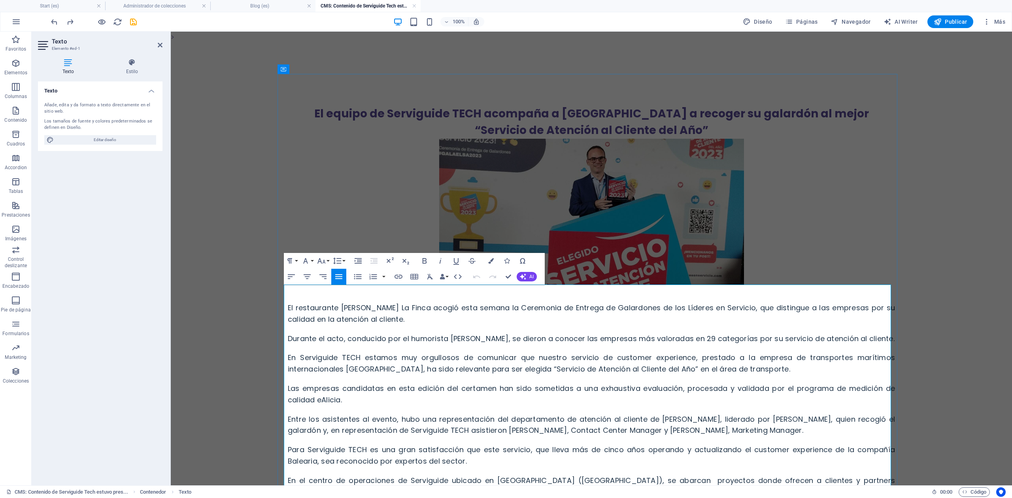
click at [318, 401] on span "Las empresas candidatas en esta edición del certamen han sido sometidas a una e…" at bounding box center [591, 393] width 607 height 21
drag, startPoint x: 374, startPoint y: 62, endPoint x: 349, endPoint y: 36, distance: 36.1
click at [461, 198] on figure at bounding box center [591, 212] width 607 height 146
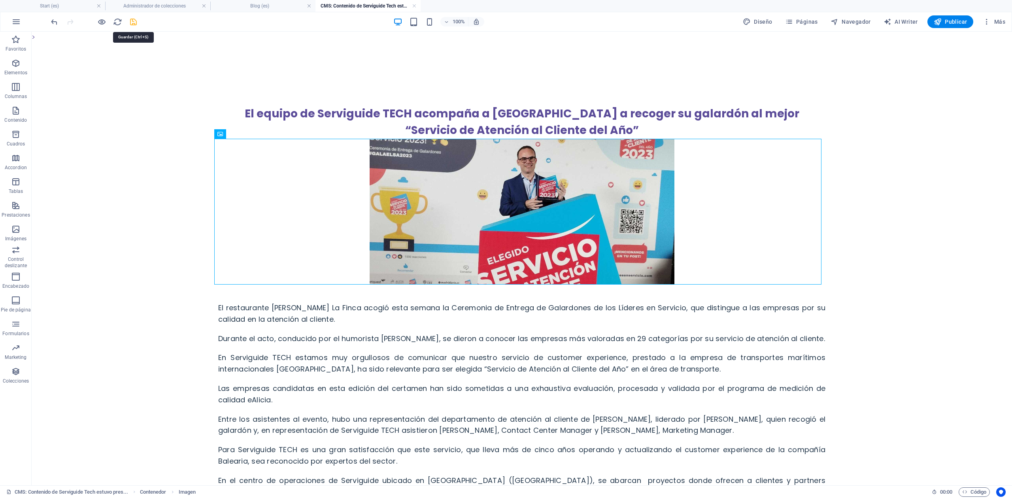
click at [132, 21] on icon "save" at bounding box center [133, 21] width 9 height 9
type input "el-equipo-de-serviguide-tech-acompana-a-balearia-a-recoger-su-galardon-al-mejor…"
drag, startPoint x: 413, startPoint y: 6, endPoint x: 394, endPoint y: 10, distance: 20.2
click at [413, 6] on link at bounding box center [414, 6] width 5 height 8
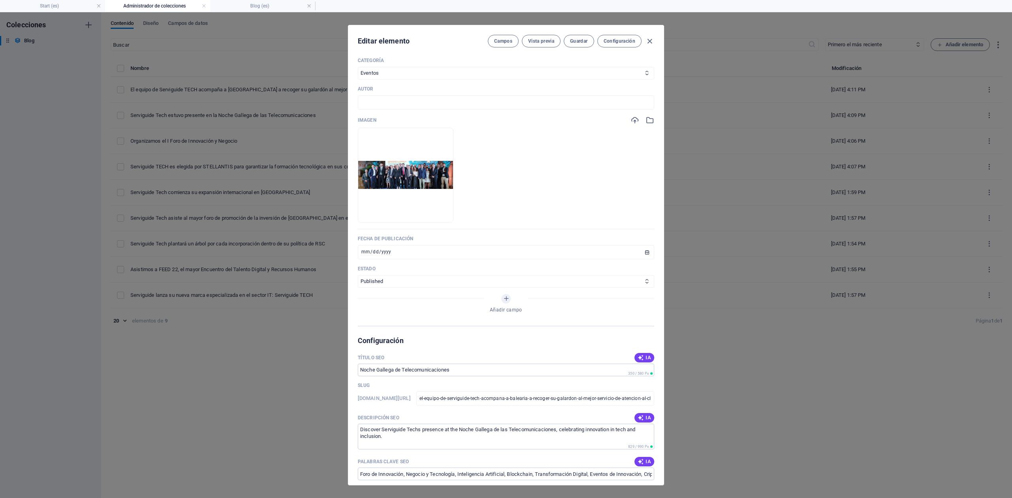
scroll to position [211, 0]
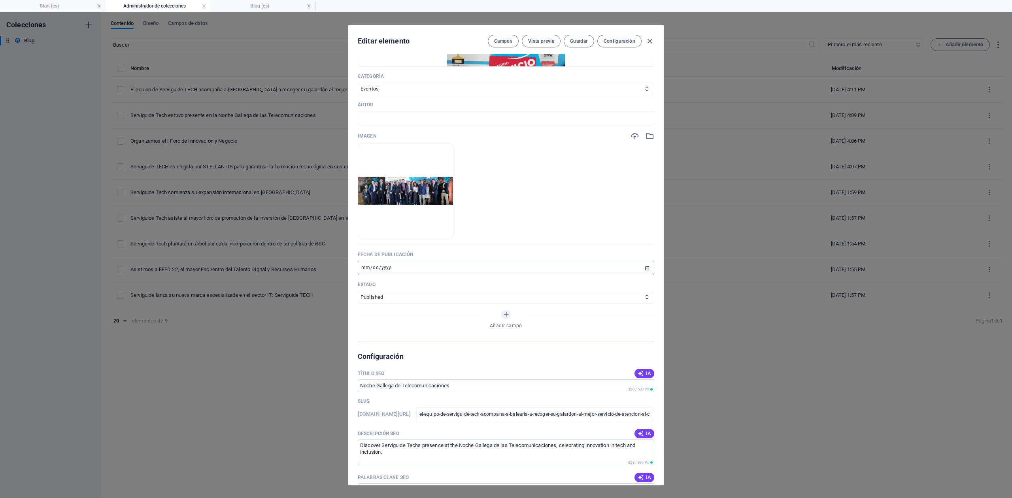
click at [364, 275] on input "[DATE]" at bounding box center [506, 268] width 296 height 14
type input "[DATE]"
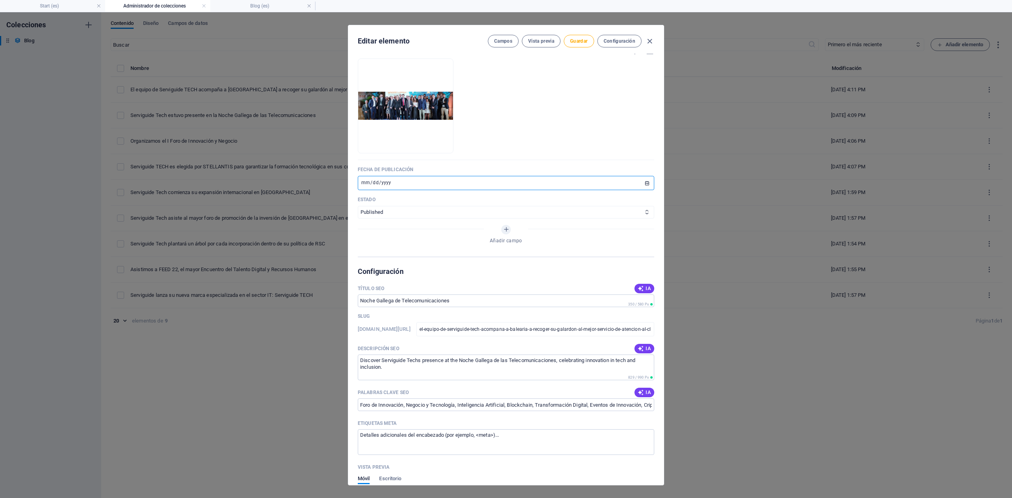
scroll to position [316, 0]
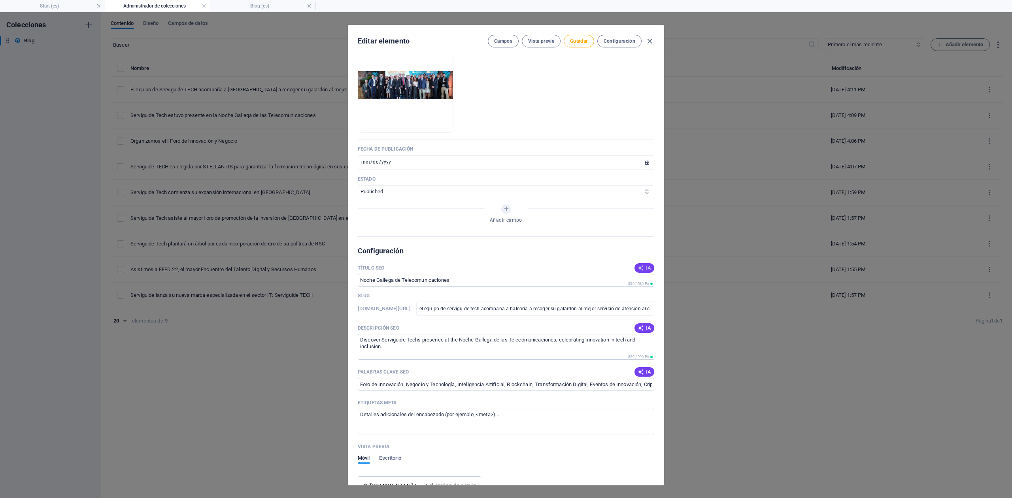
click at [643, 271] on span "IA" at bounding box center [644, 268] width 13 height 6
type input "Balearia Gana Mejor Servicio"
click at [641, 331] on icon "button" at bounding box center [641, 328] width 6 height 6
type textarea "Descubre cómo Serviguide TECH y Balearia brillan al recibir el galardón por el …"
click at [639, 377] on button "IA" at bounding box center [644, 371] width 20 height 9
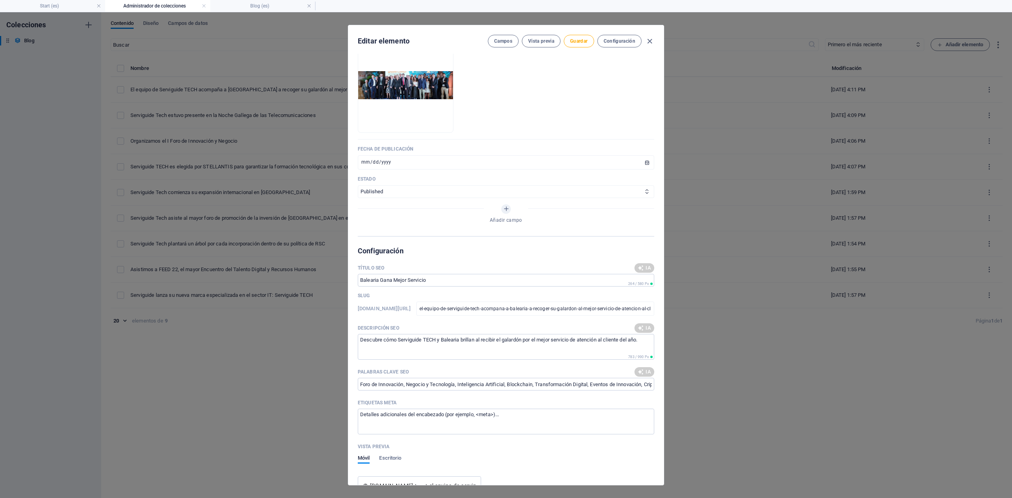
type input "Servicio de Atención al Cliente, Balearia, Serviguide TECH, Galardón, Customer …"
click at [573, 43] on span "Guardar" at bounding box center [578, 41] width 17 height 6
click at [453, 96] on img at bounding box center [405, 85] width 95 height 28
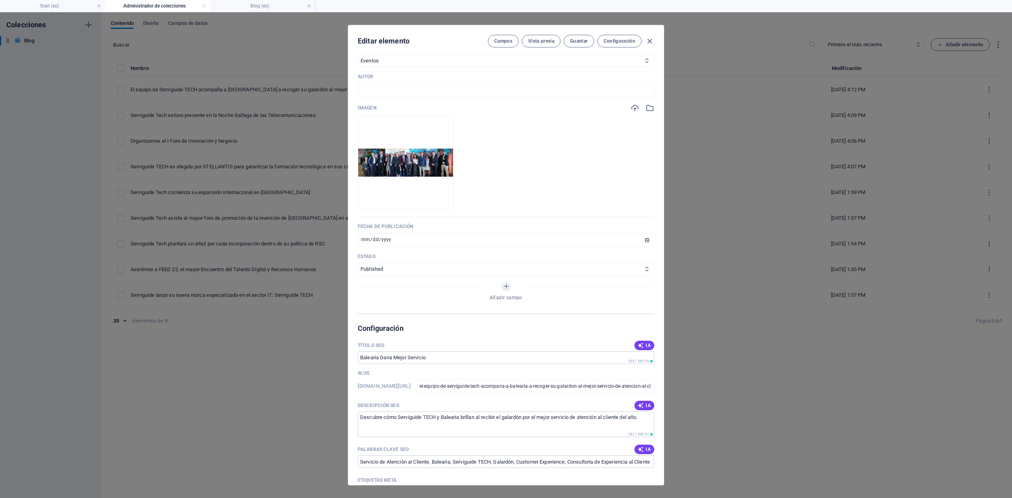
scroll to position [158, 0]
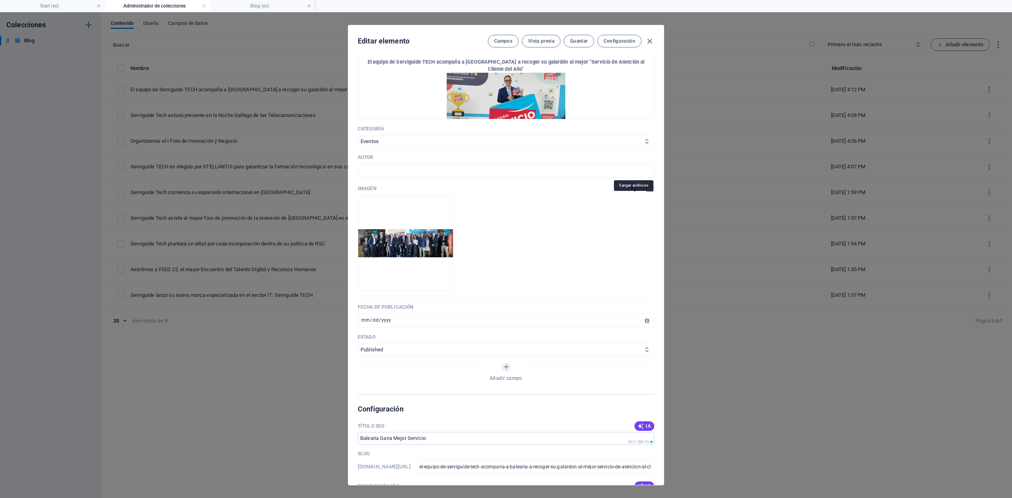
click at [631, 193] on icon "button" at bounding box center [634, 188] width 9 height 9
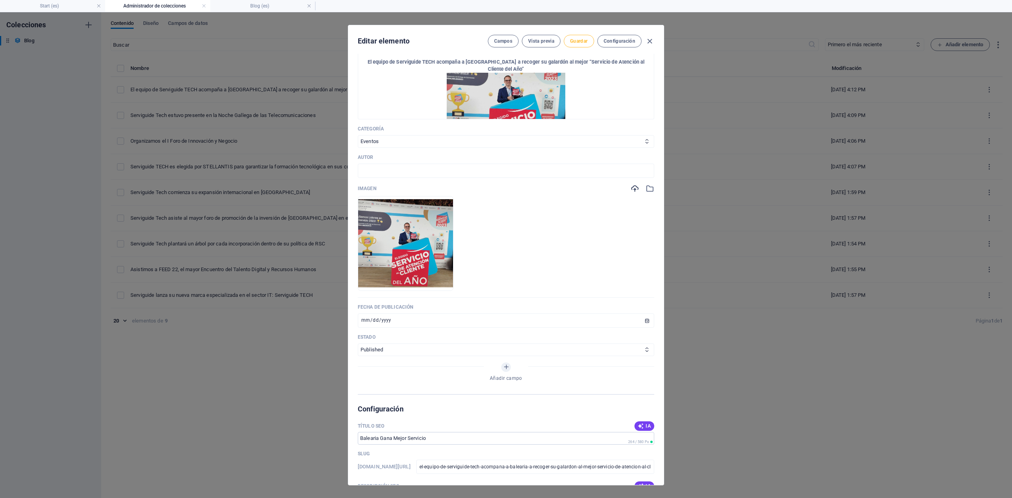
click at [579, 40] on span "Guardar" at bounding box center [578, 41] width 17 height 6
click at [650, 40] on icon "button" at bounding box center [649, 41] width 9 height 9
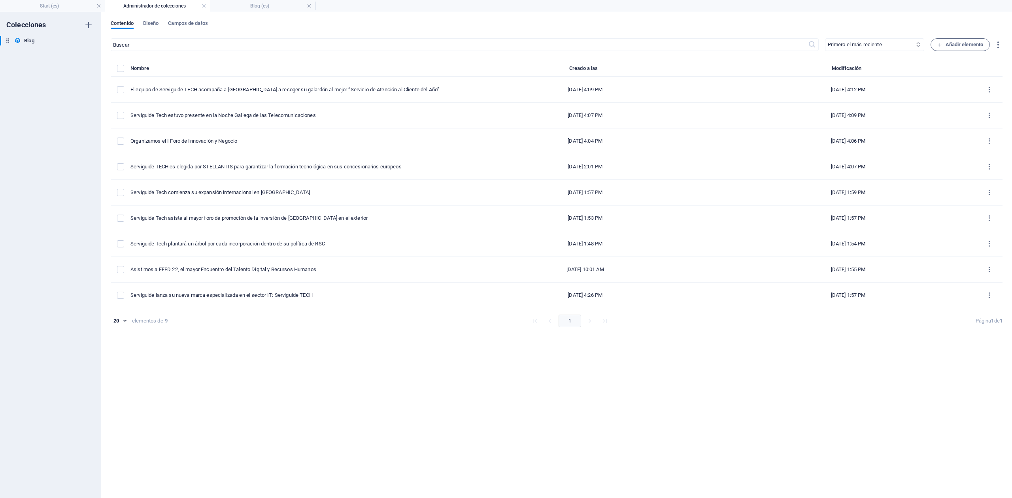
type input "[DATE]"
type input "el-equipo-de-serviguide-tech-acompana-a-balearia-a-recoger-su-galardon-al-mejor…"
click at [46, 7] on h4 "Start (es)" at bounding box center [52, 6] width 105 height 9
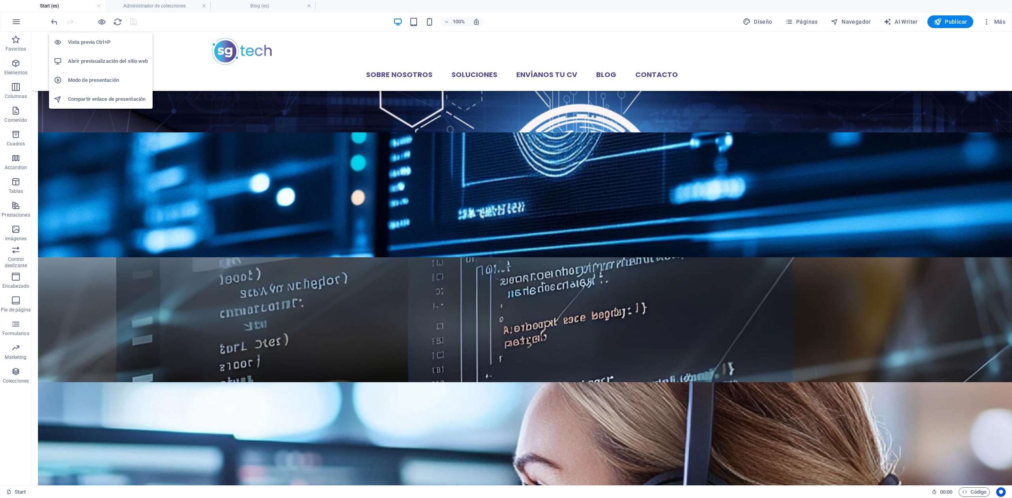
scroll to position [1851, 0]
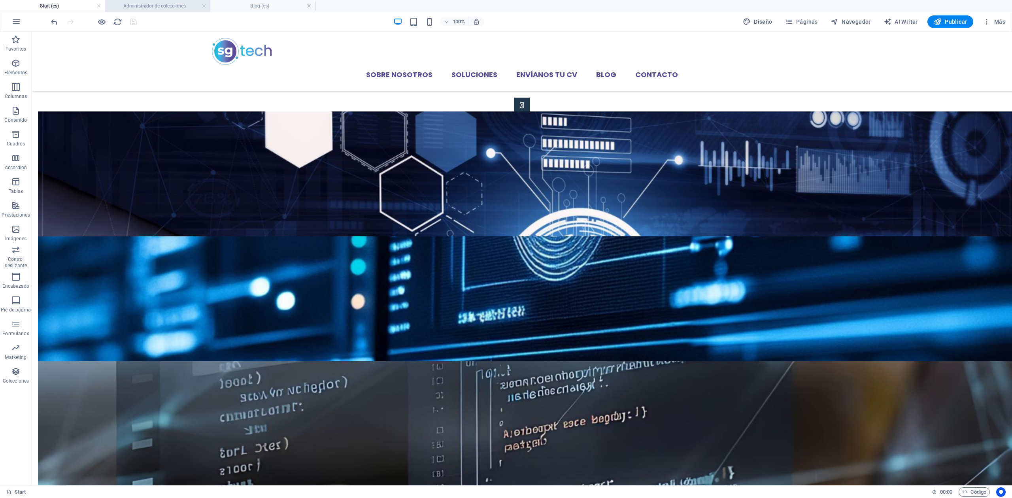
click at [172, 5] on h4 "Administrador de colecciones" at bounding box center [157, 6] width 105 height 9
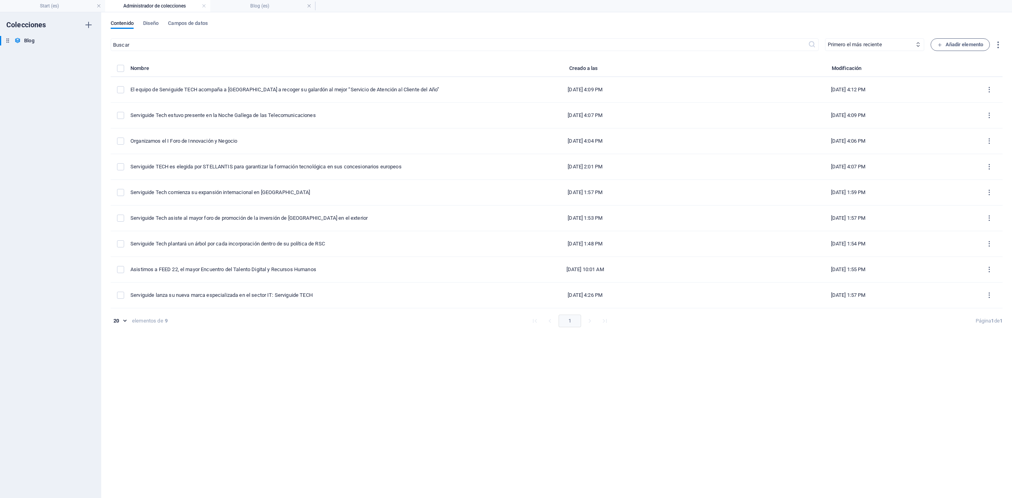
scroll to position [0, 0]
